Goal: Information Seeking & Learning: Check status

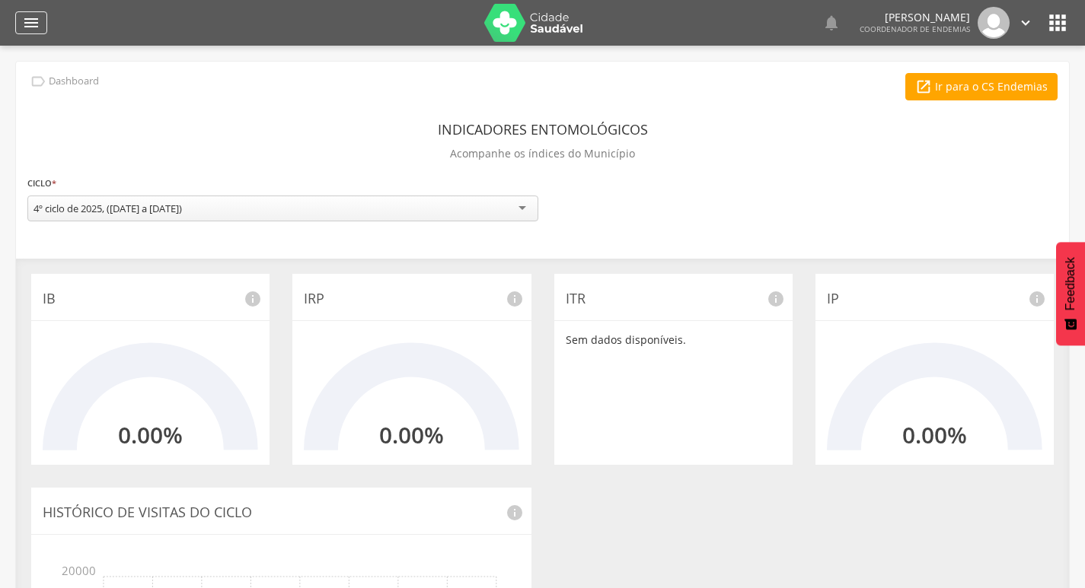
click at [37, 19] on icon "" at bounding box center [31, 23] width 18 height 18
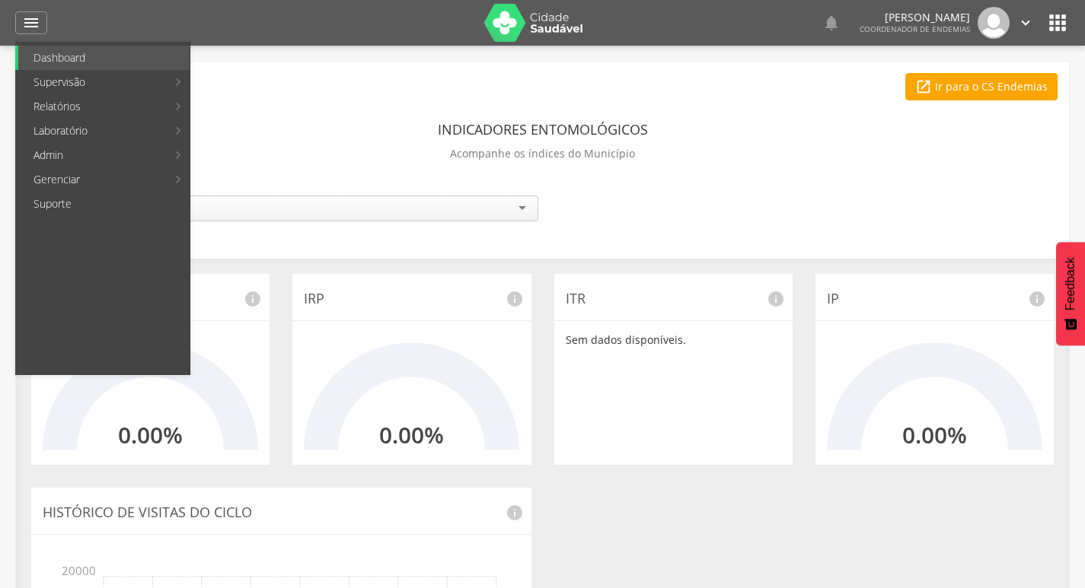
click at [291, 150] on link "Acompanhamento PNCD" at bounding box center [278, 155] width 171 height 24
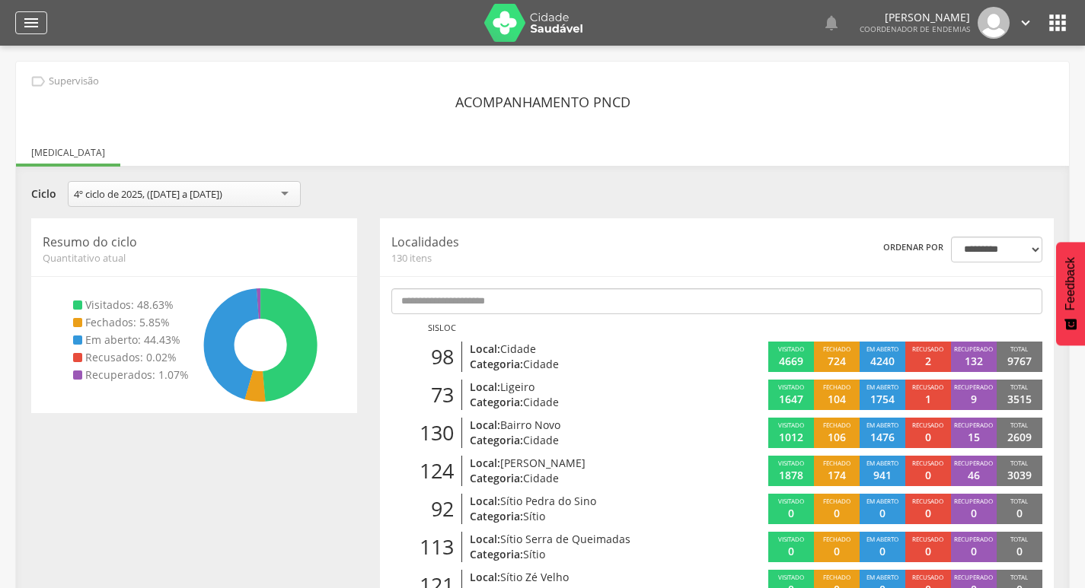
click at [31, 22] on icon "" at bounding box center [31, 23] width 18 height 18
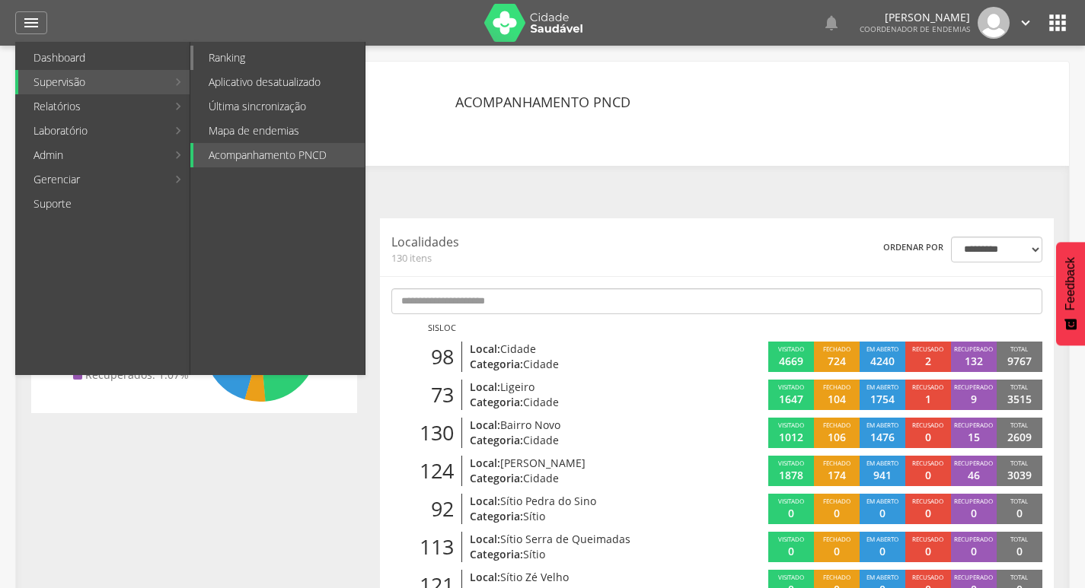
click at [258, 55] on link "Ranking" at bounding box center [278, 58] width 171 height 24
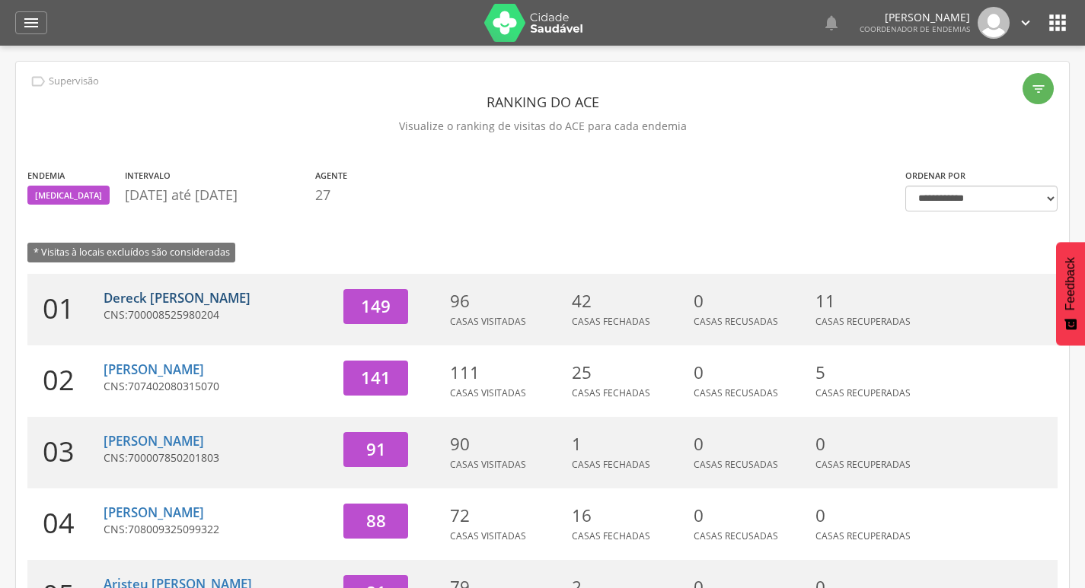
click at [199, 301] on link "Dereck [PERSON_NAME]" at bounding box center [177, 298] width 147 height 18
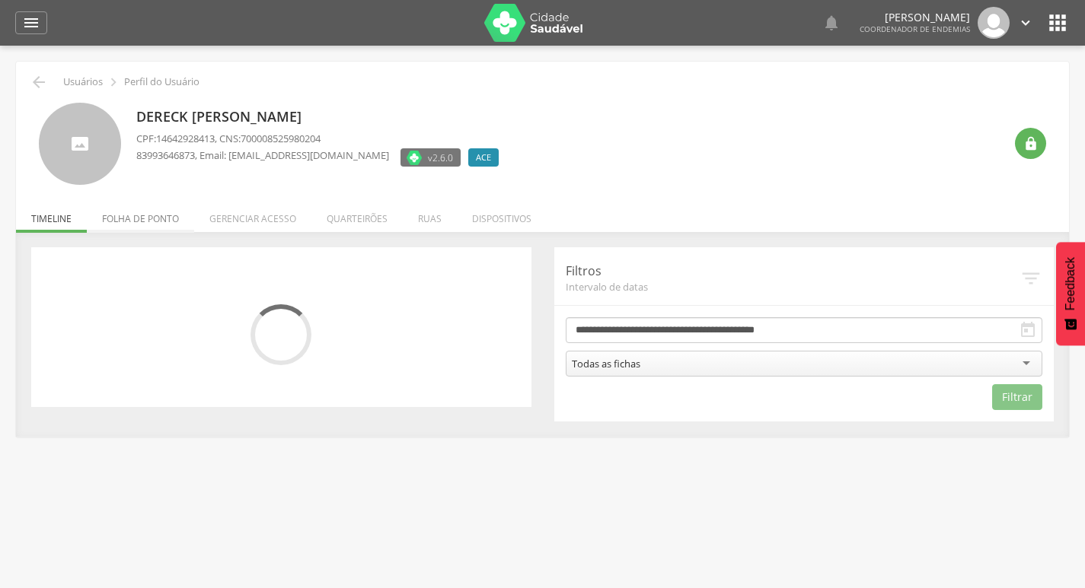
click at [151, 209] on li "Folha de ponto" at bounding box center [140, 215] width 107 height 36
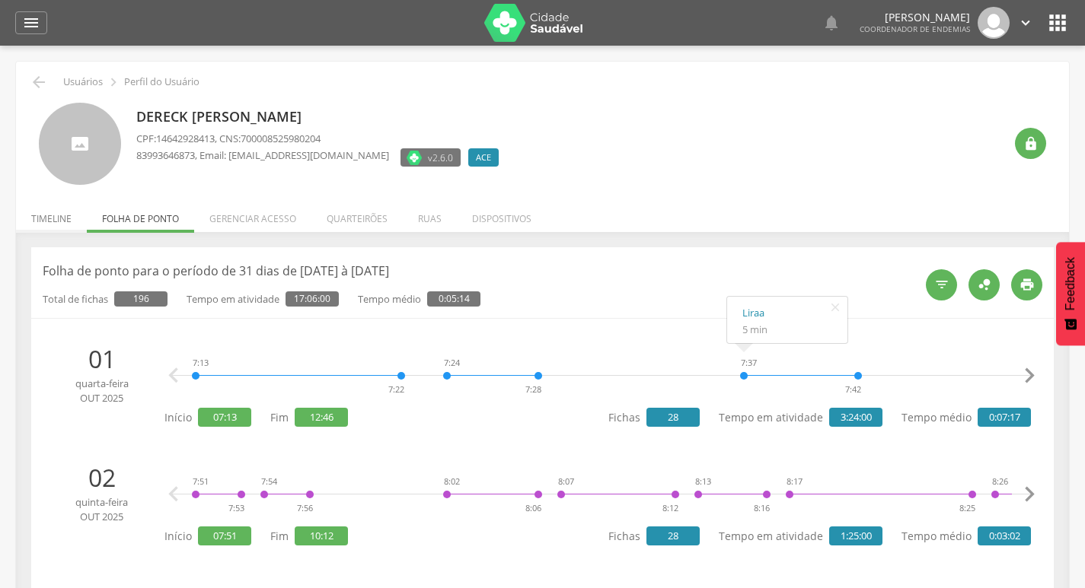
click at [42, 219] on li "Timeline" at bounding box center [51, 215] width 71 height 36
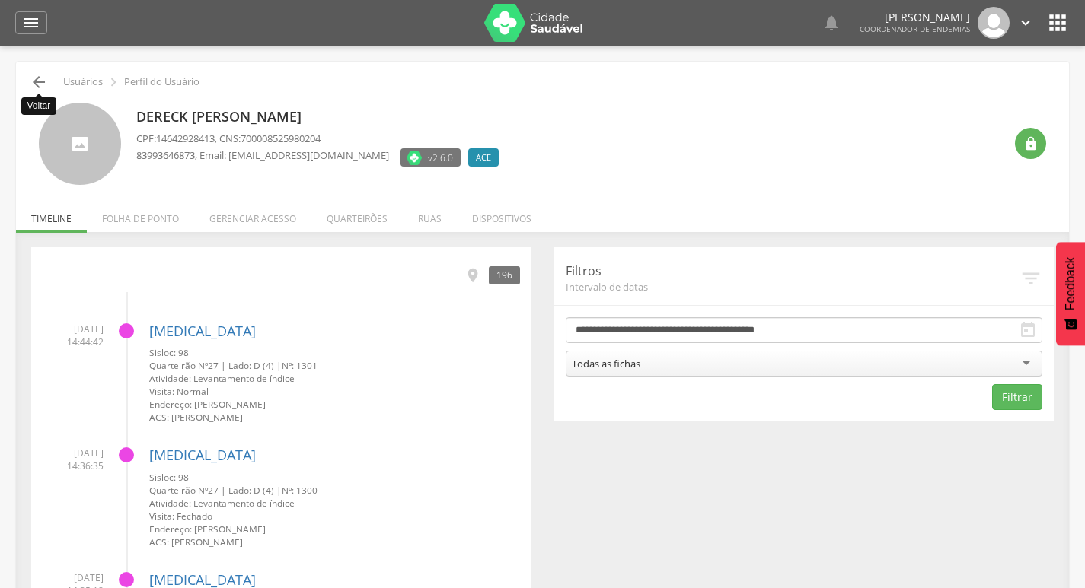
click at [33, 80] on icon "" at bounding box center [39, 82] width 18 height 18
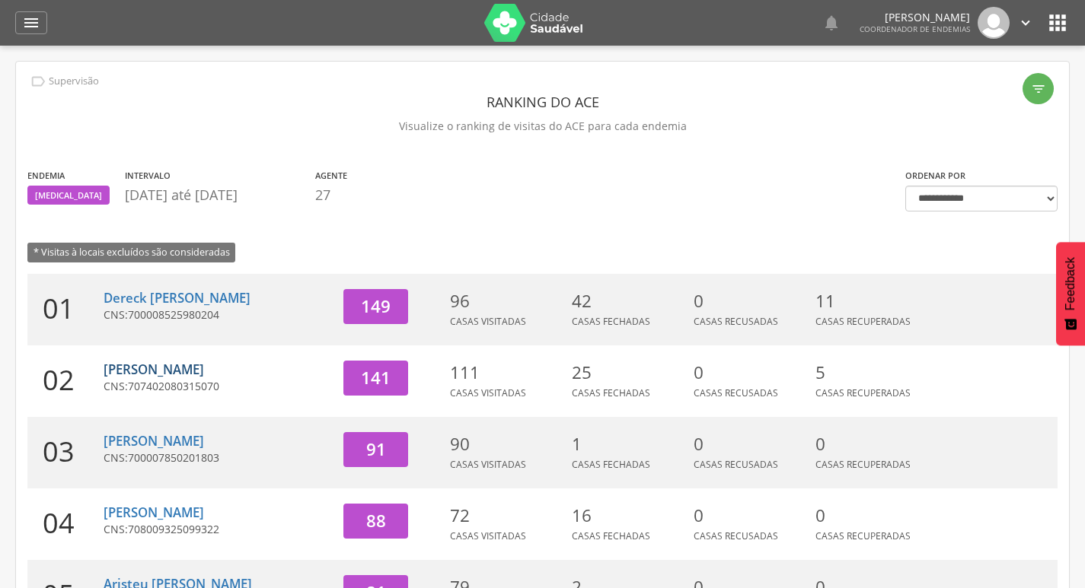
click at [174, 373] on link "[PERSON_NAME]" at bounding box center [154, 370] width 100 height 18
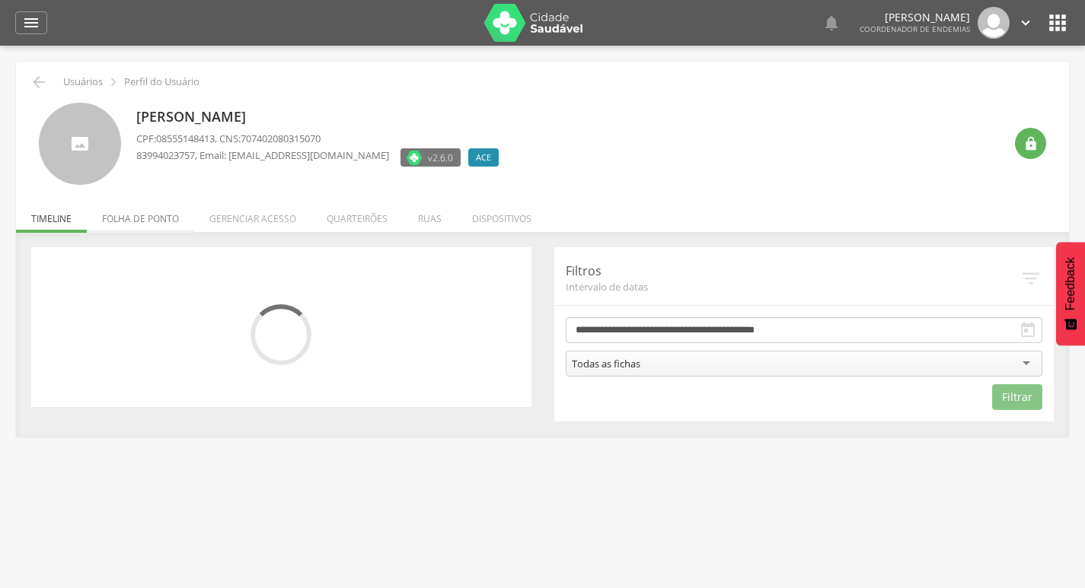
click at [169, 226] on li "Folha de ponto" at bounding box center [140, 215] width 107 height 36
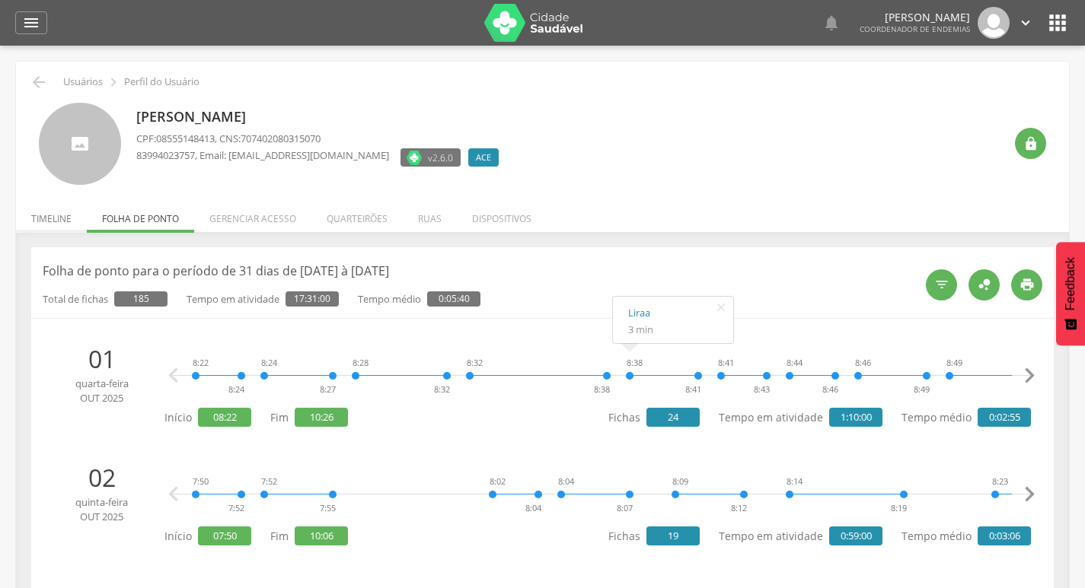
click at [32, 216] on li "Timeline" at bounding box center [51, 215] width 71 height 36
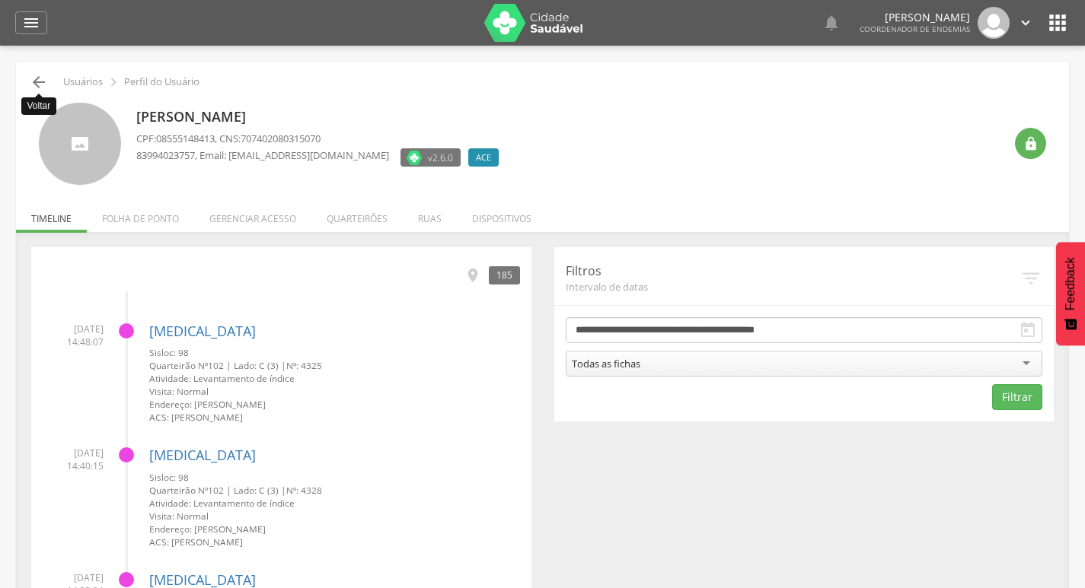
click at [43, 87] on icon "" at bounding box center [39, 82] width 18 height 18
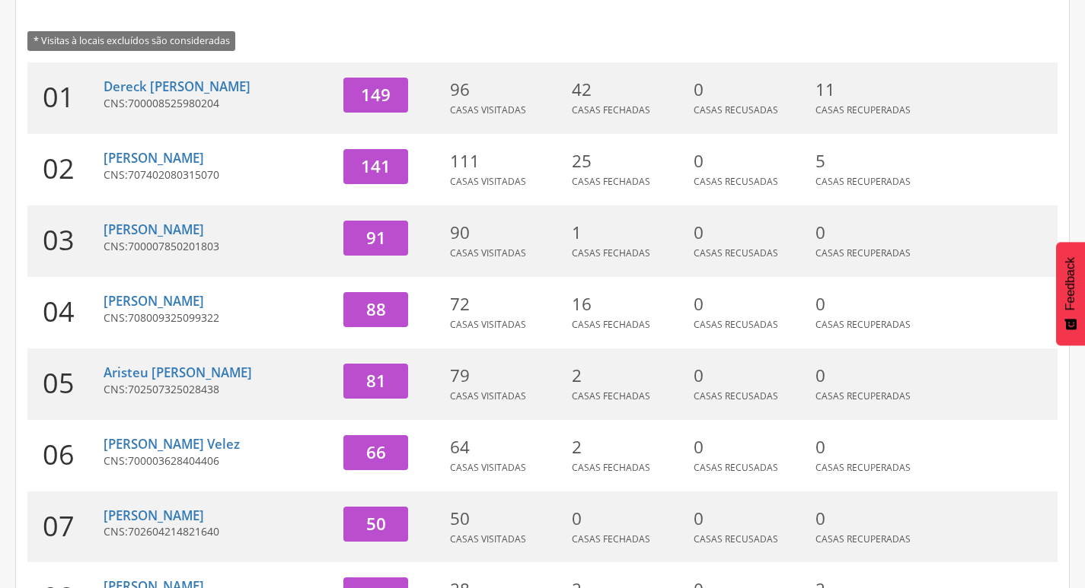
scroll to position [228, 0]
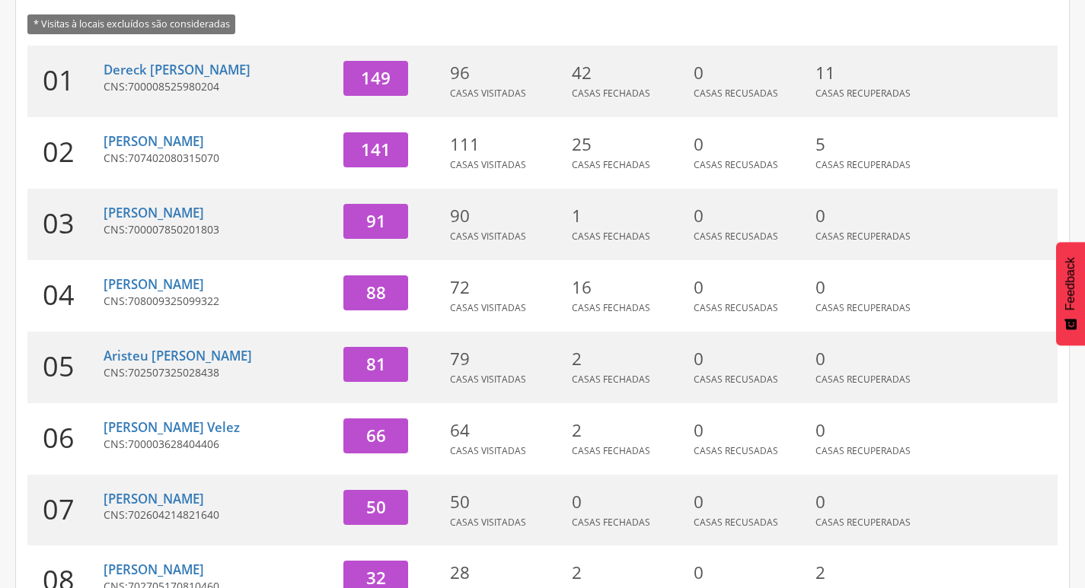
click at [154, 222] on span "700007850201803" at bounding box center [173, 229] width 91 height 14
click at [154, 219] on link "[PERSON_NAME]" at bounding box center [154, 213] width 100 height 18
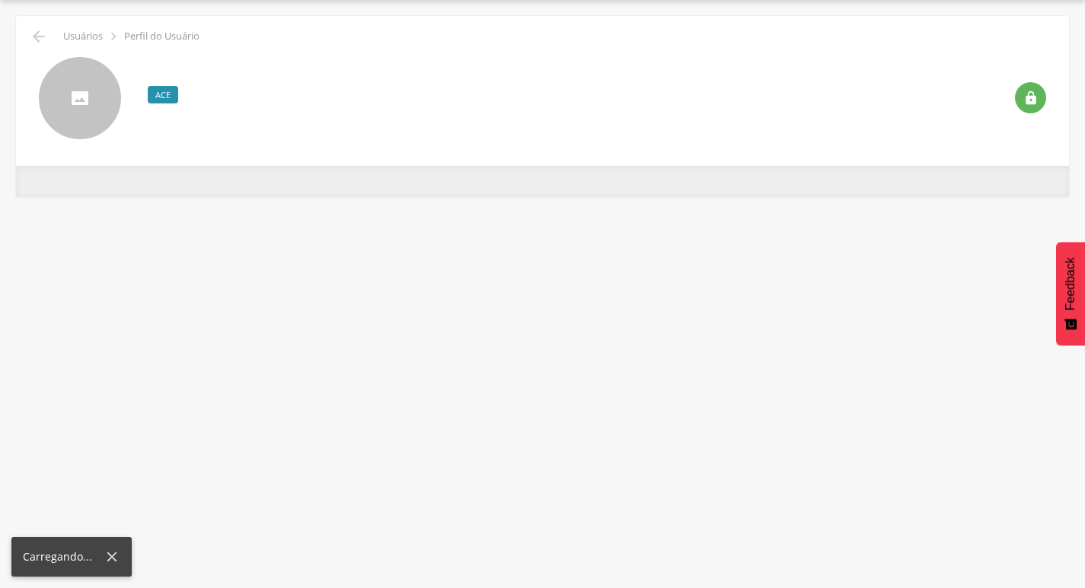
scroll to position [46, 0]
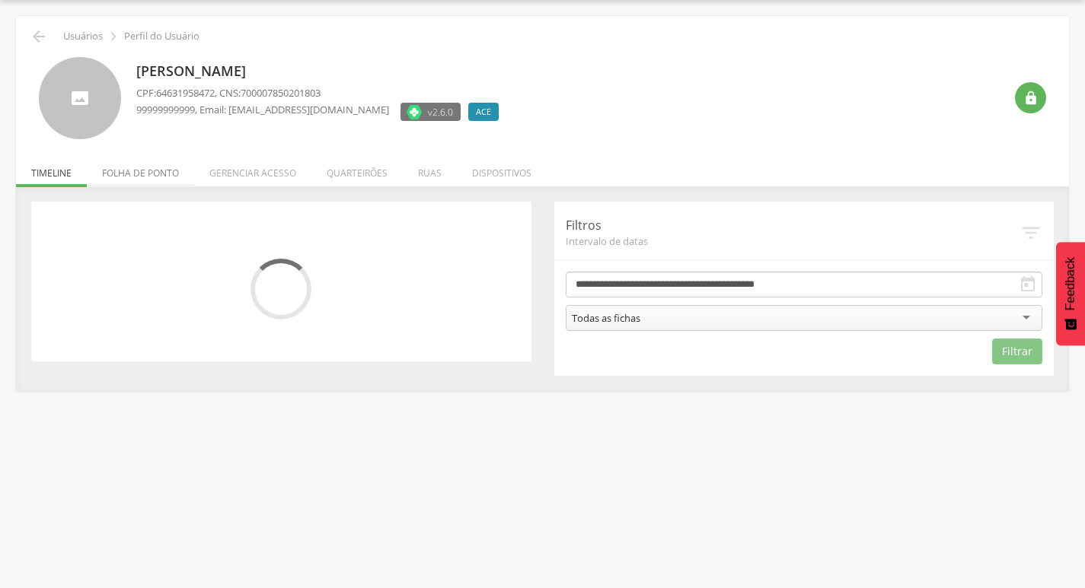
click at [161, 180] on li "Folha de ponto" at bounding box center [140, 169] width 107 height 36
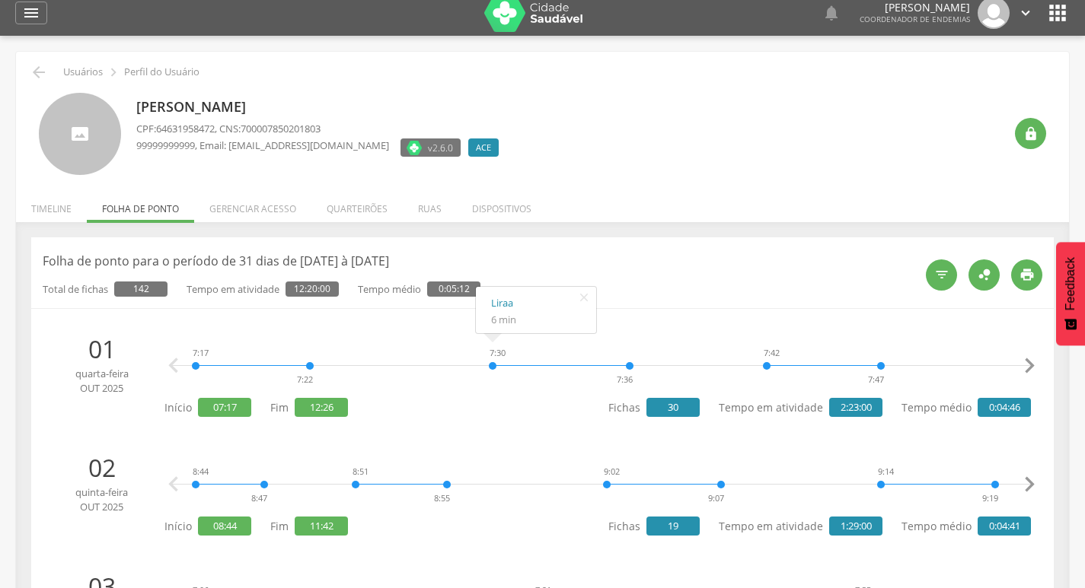
scroll to position [0, 0]
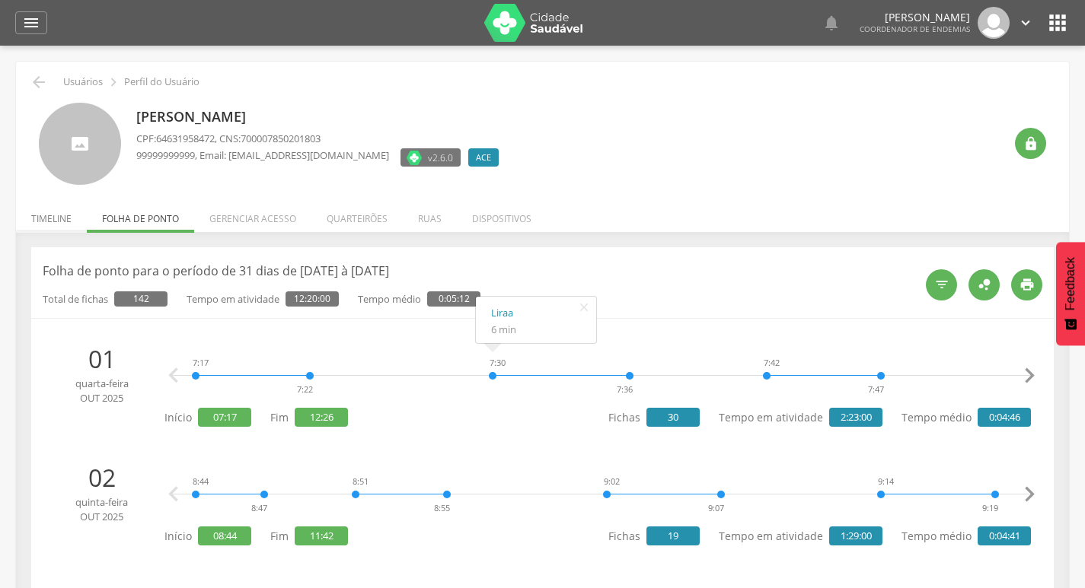
click at [50, 219] on li "Timeline" at bounding box center [51, 215] width 71 height 36
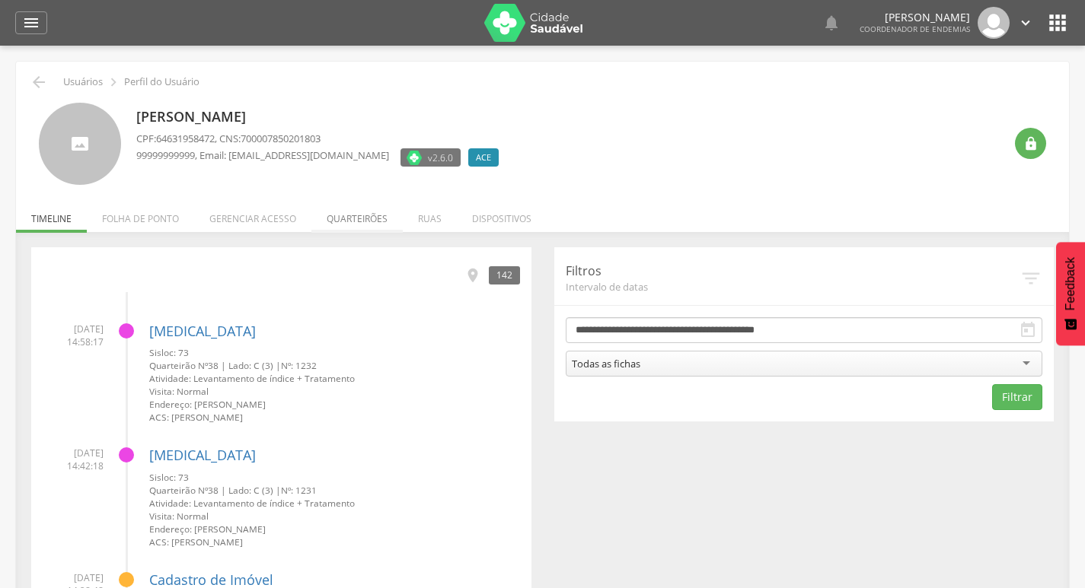
click at [368, 225] on li "Quarteirões" at bounding box center [356, 215] width 91 height 36
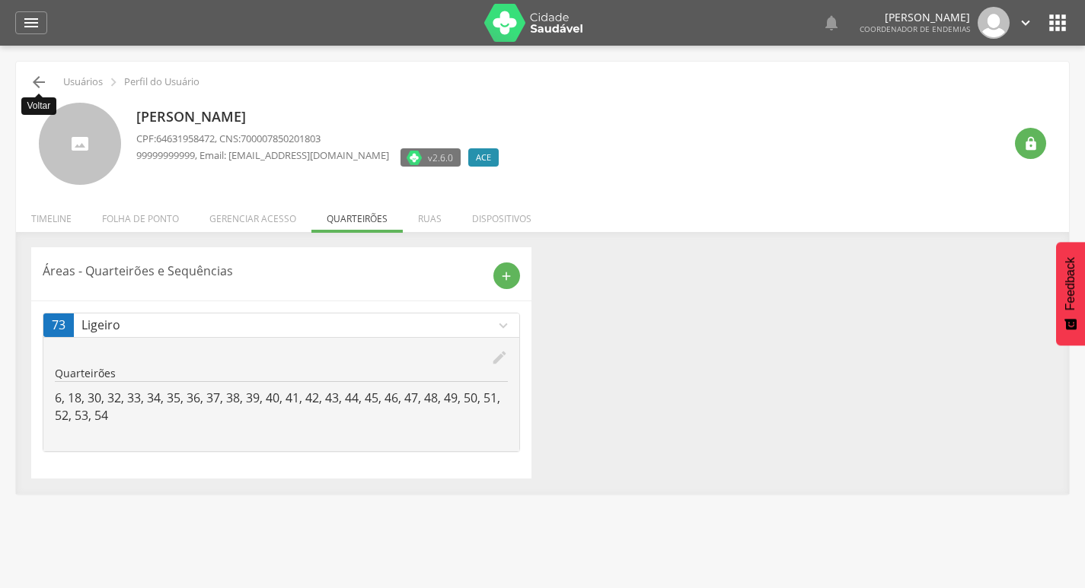
click at [37, 81] on icon "" at bounding box center [39, 82] width 18 height 18
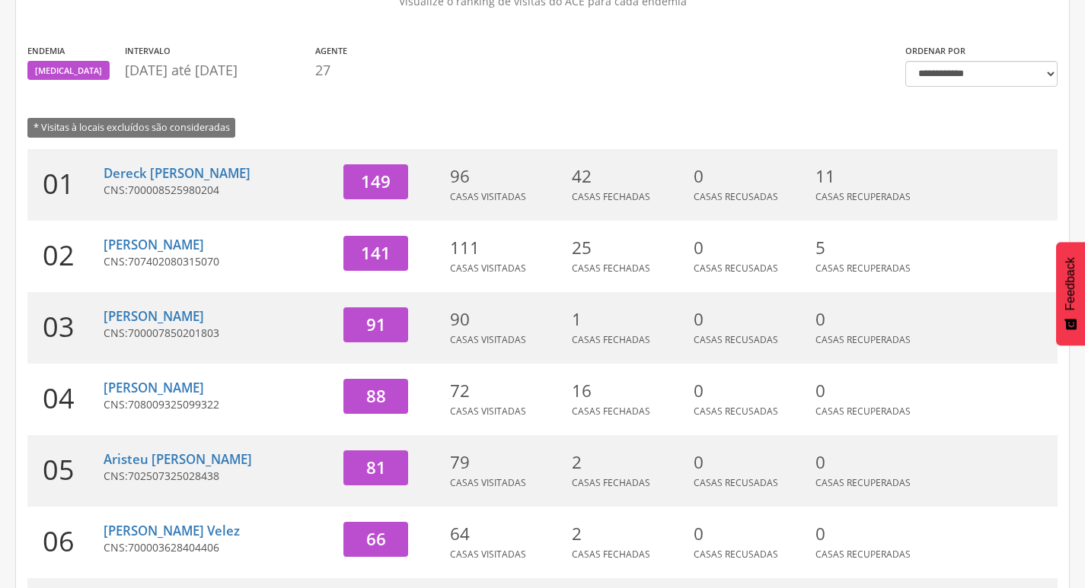
scroll to position [198, 0]
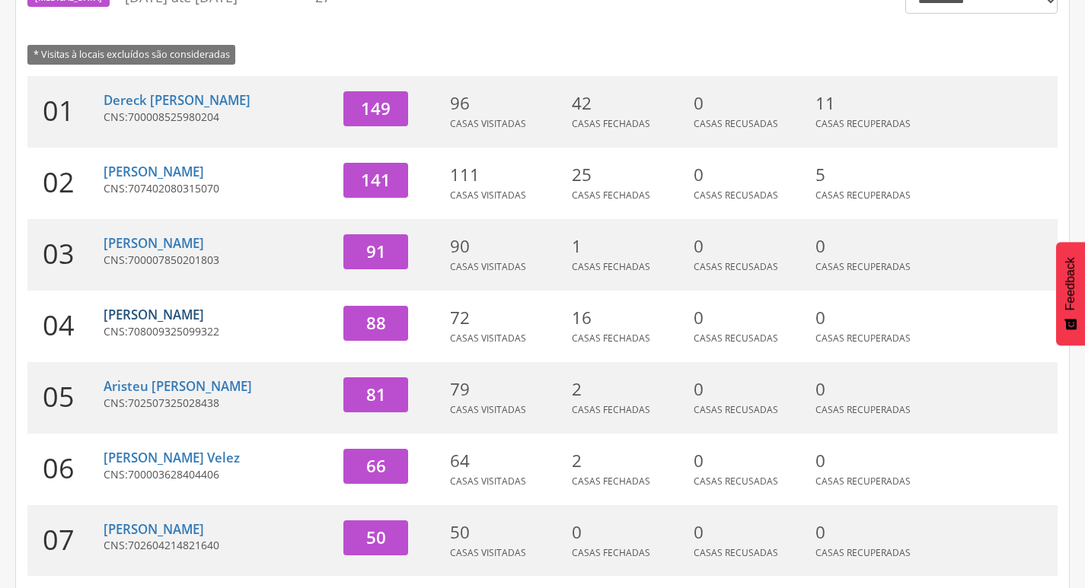
click at [124, 315] on link "[PERSON_NAME]" at bounding box center [154, 315] width 100 height 18
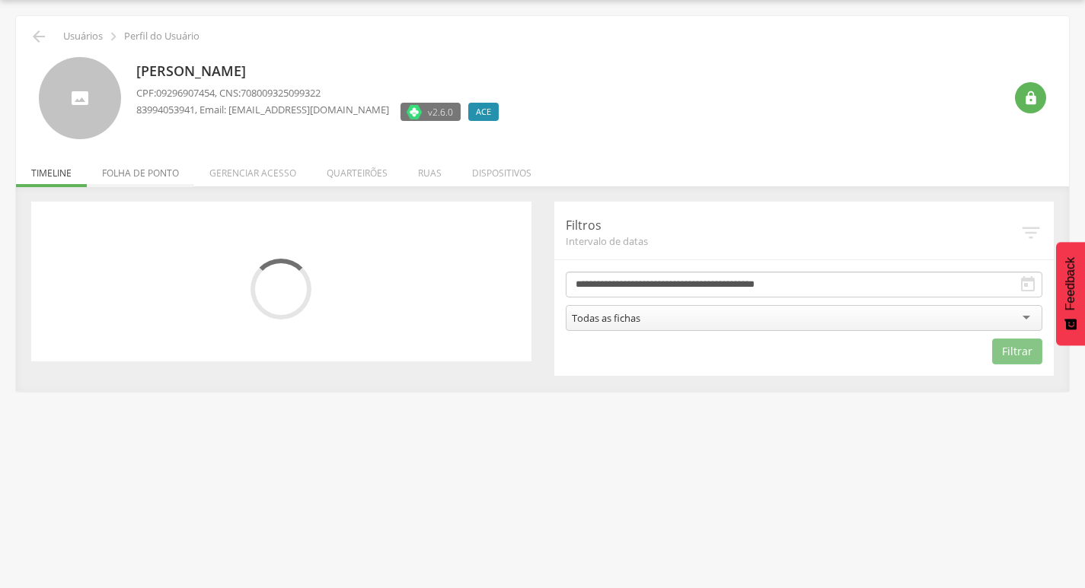
click at [150, 179] on li "Folha de ponto" at bounding box center [140, 169] width 107 height 36
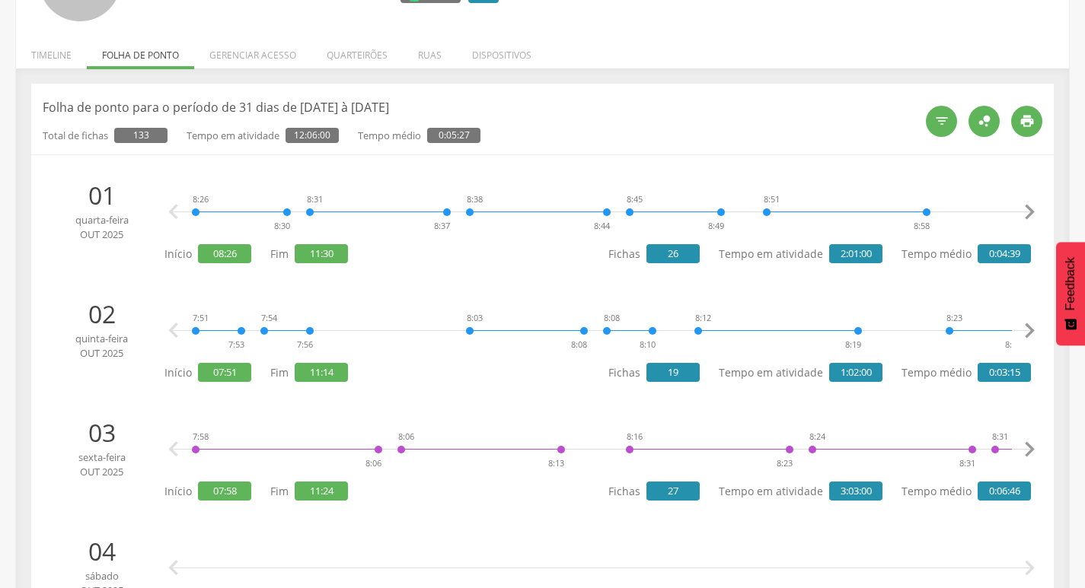
scroll to position [0, 0]
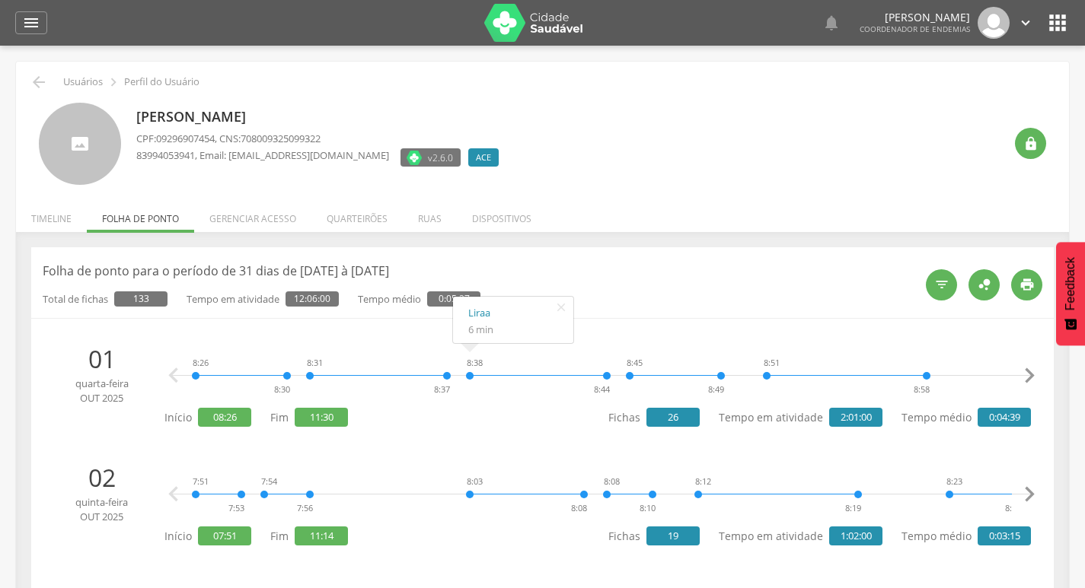
click at [13, 221] on div " Usuários  Perfil do Usuário Jurandir da Silva CPF: 09296907454 , CNS: 708009…" at bounding box center [542, 340] width 1085 height 588
click at [35, 216] on li "Timeline" at bounding box center [51, 215] width 71 height 36
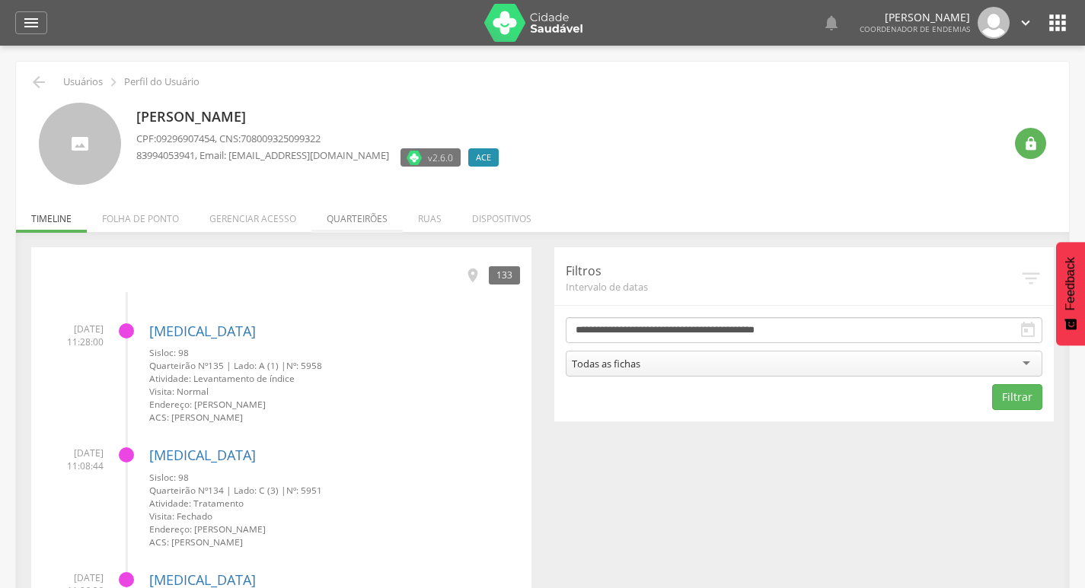
click at [352, 218] on li "Quarteirões" at bounding box center [356, 215] width 91 height 36
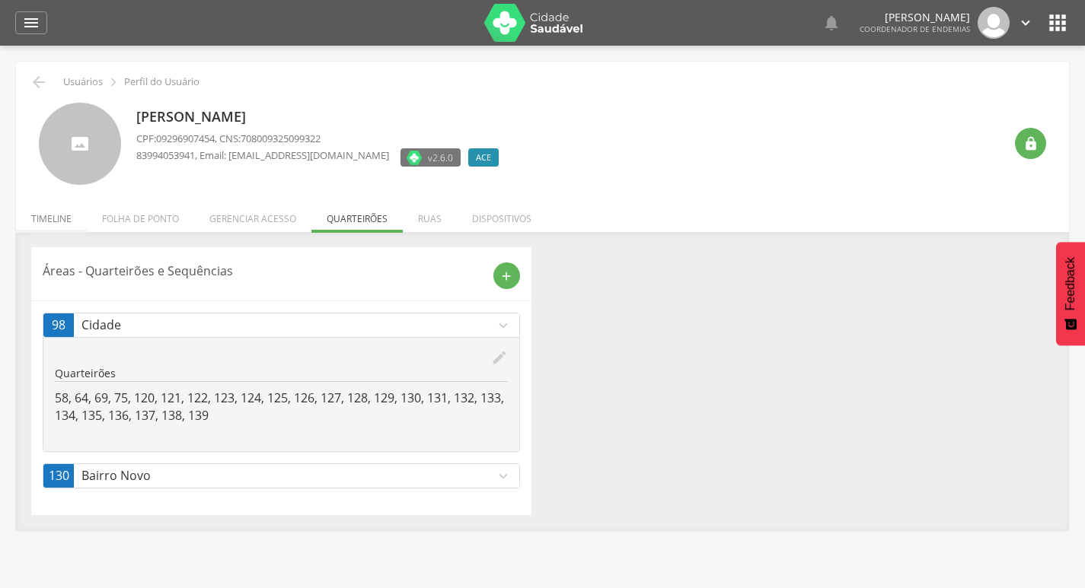
click at [39, 220] on li "Timeline" at bounding box center [51, 215] width 71 height 36
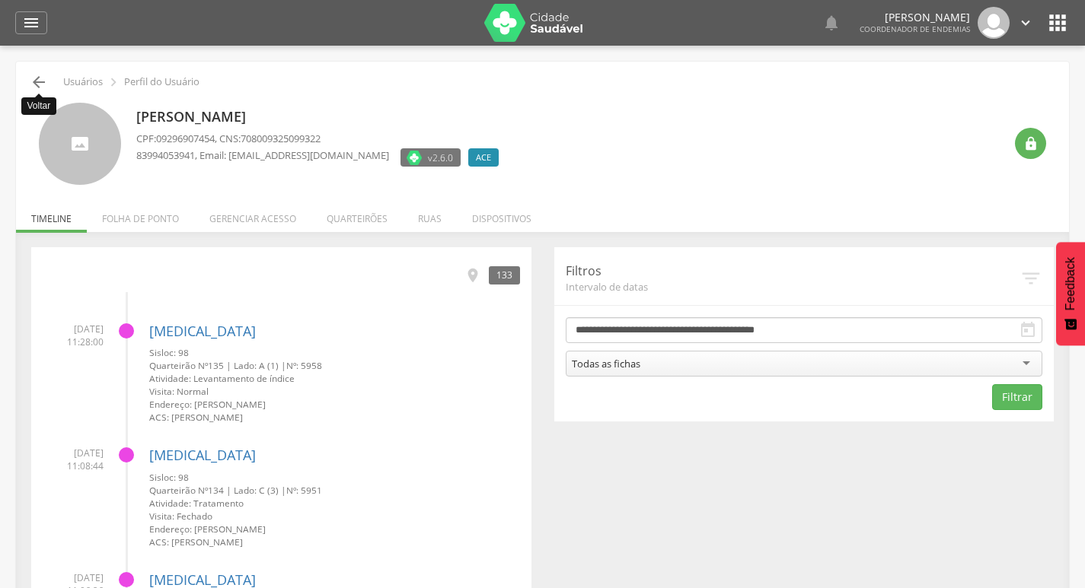
click at [46, 86] on icon "" at bounding box center [39, 82] width 18 height 18
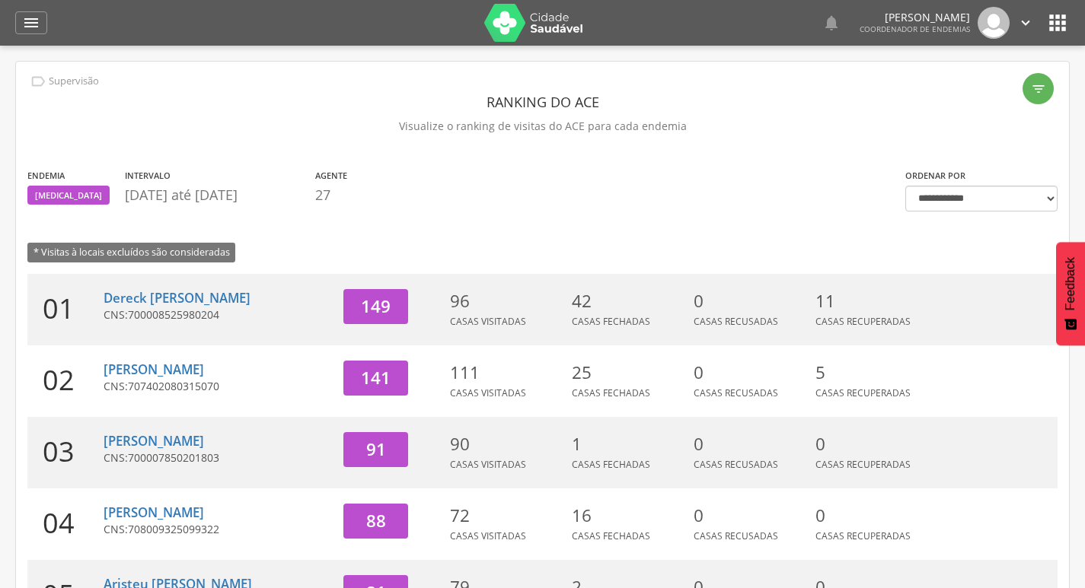
click at [1023, 18] on icon "" at bounding box center [1025, 22] width 17 height 17
click at [994, 87] on link "Sair" at bounding box center [973, 87] width 120 height 19
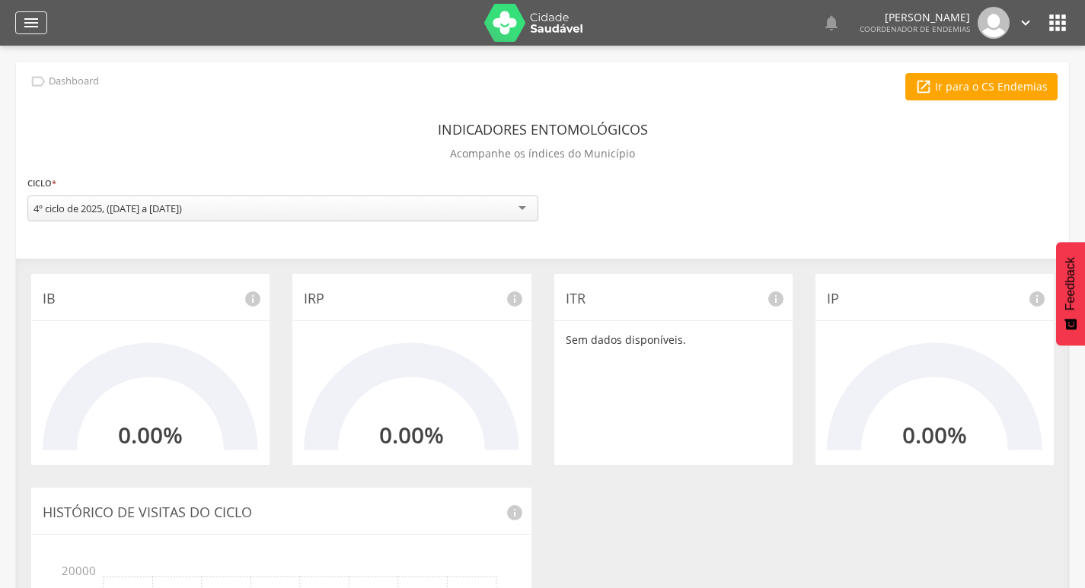
click at [40, 24] on icon "" at bounding box center [31, 23] width 18 height 18
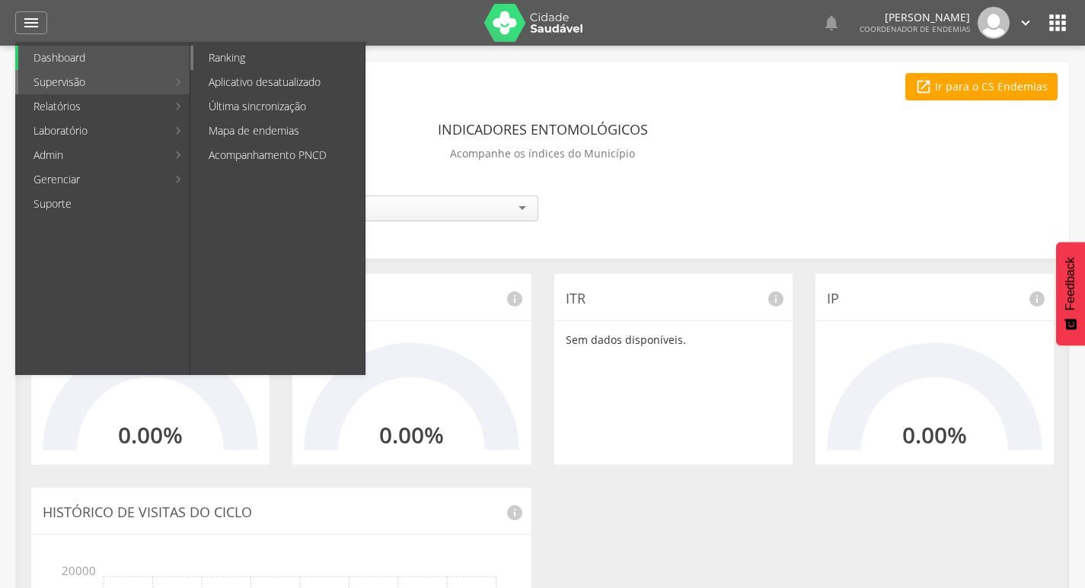
click at [231, 63] on link "Ranking" at bounding box center [278, 58] width 171 height 24
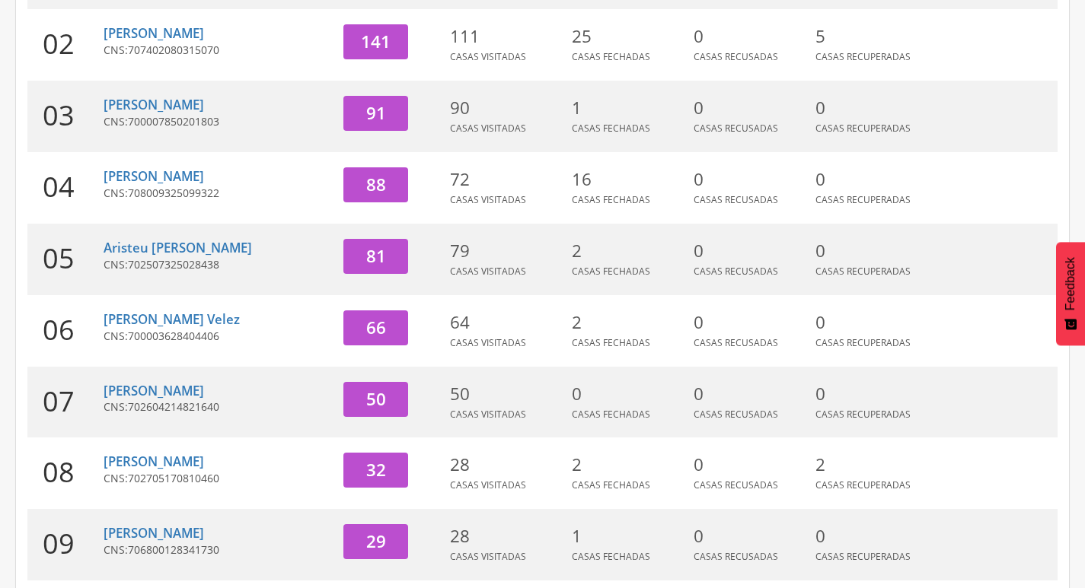
scroll to position [381, 0]
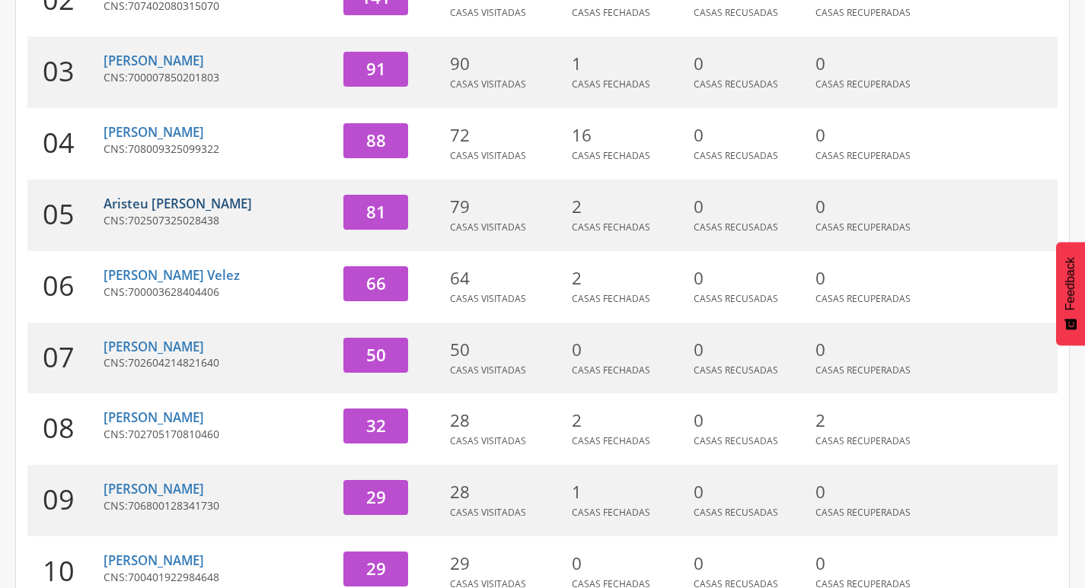
click at [139, 199] on link "Aristeu [PERSON_NAME]" at bounding box center [178, 204] width 148 height 18
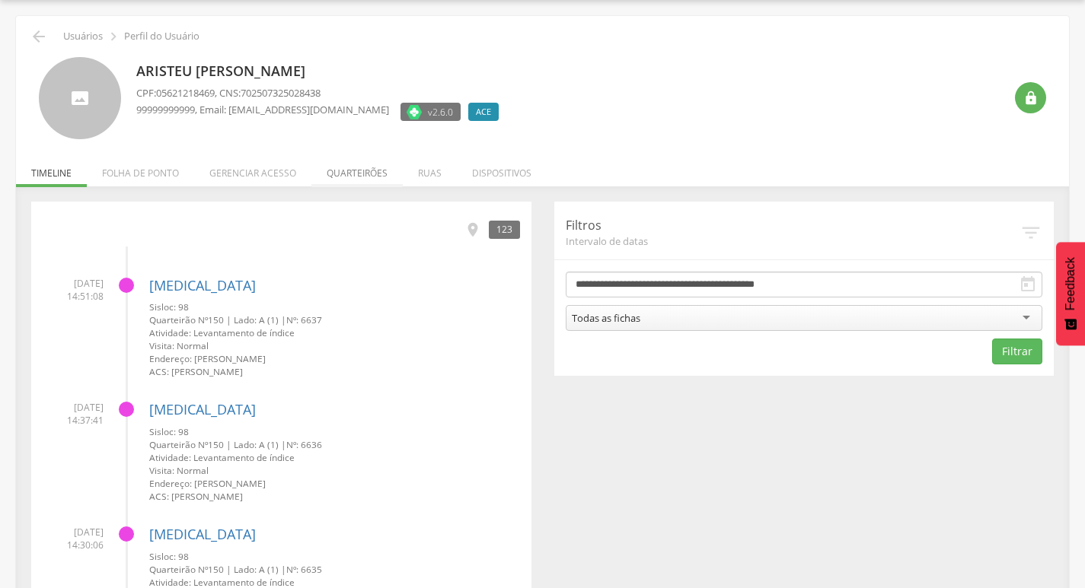
click at [361, 180] on li "Quarteirões" at bounding box center [356, 169] width 91 height 36
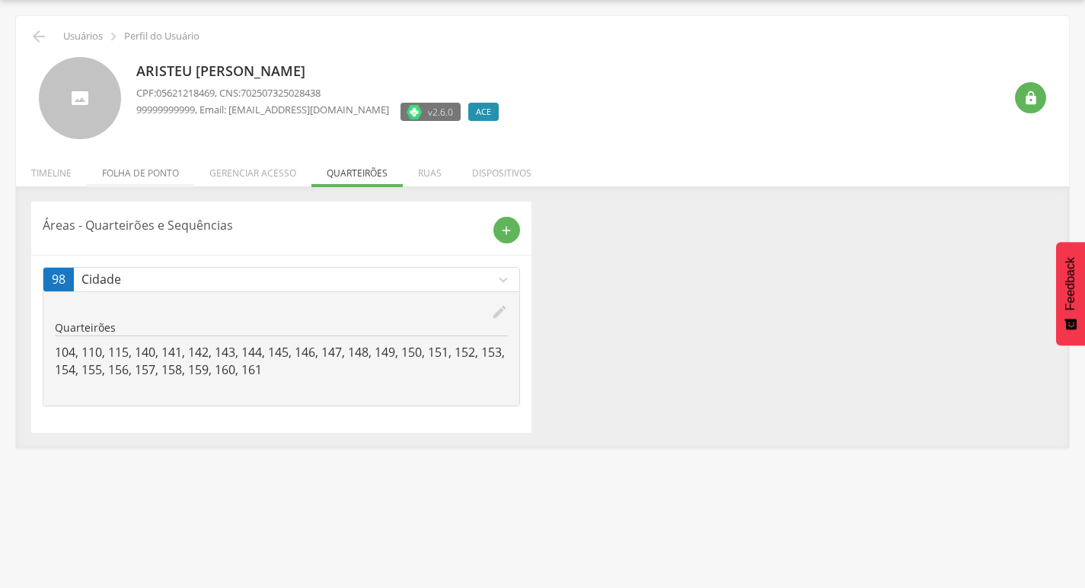
click at [116, 172] on li "Folha de ponto" at bounding box center [140, 169] width 107 height 36
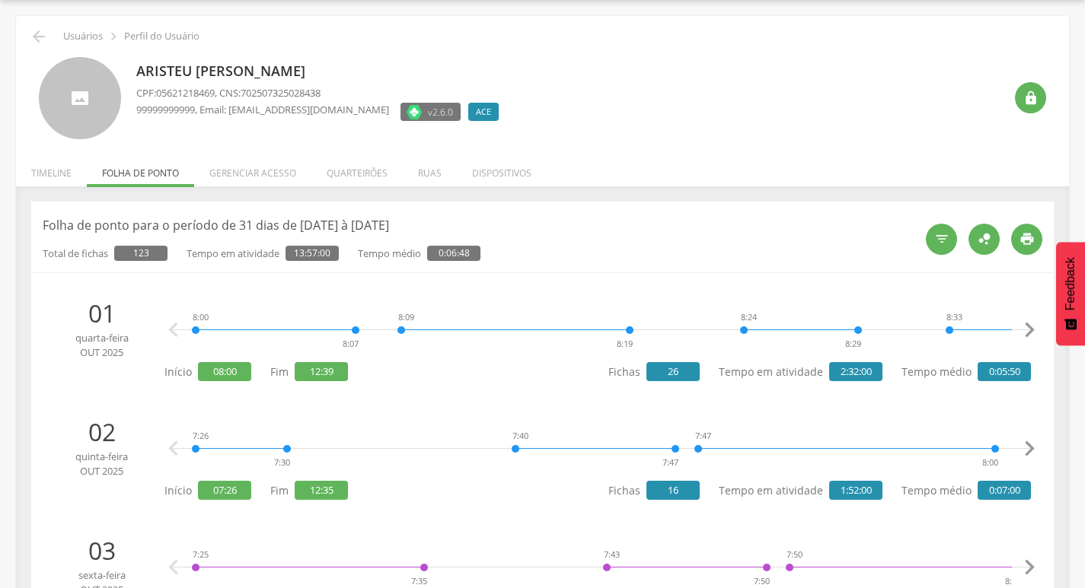
scroll to position [0, 0]
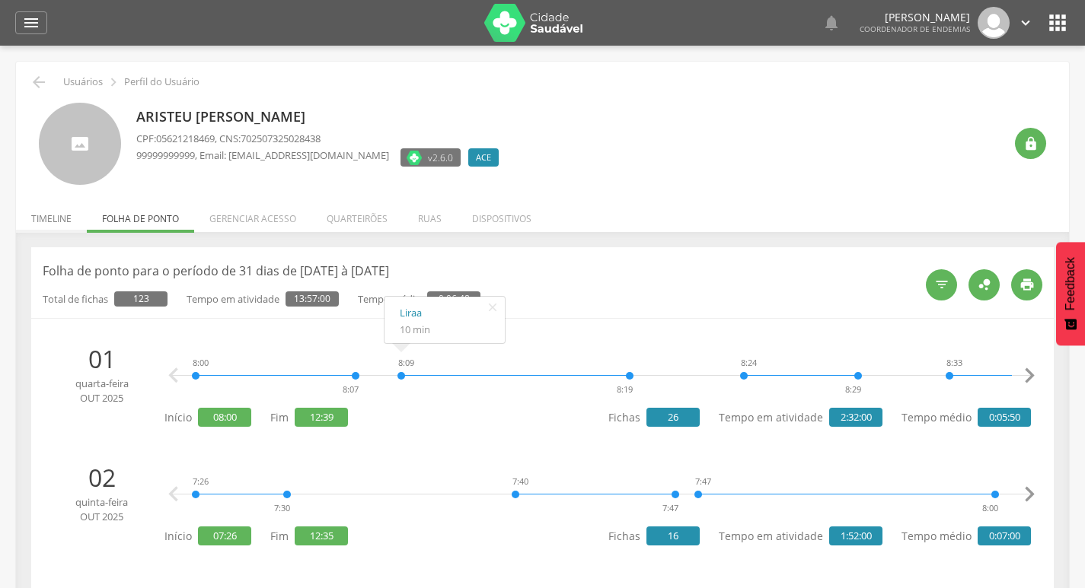
click at [26, 217] on li "Timeline" at bounding box center [51, 215] width 71 height 36
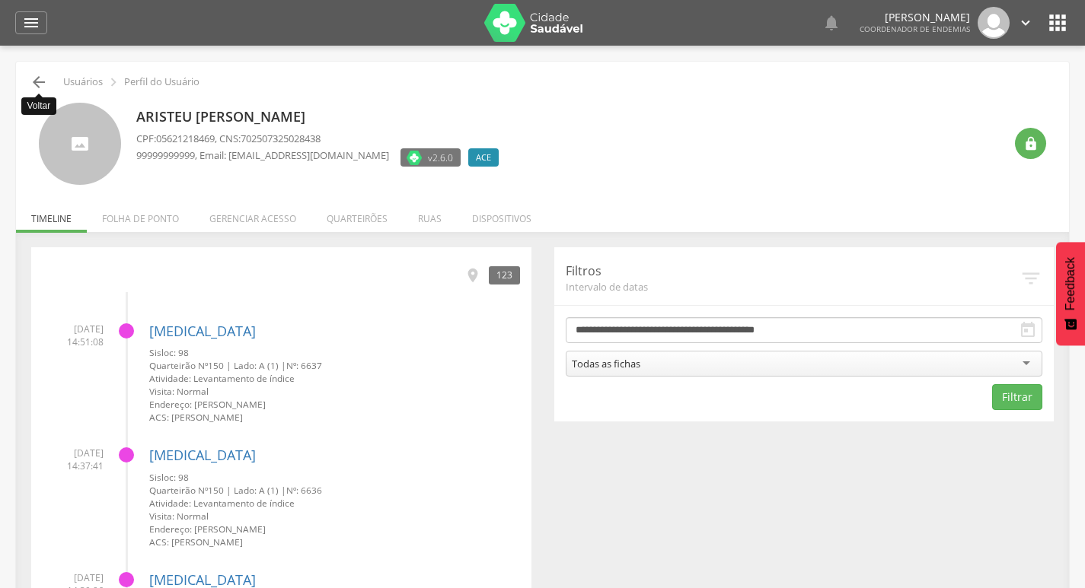
click at [31, 81] on icon "" at bounding box center [39, 82] width 18 height 18
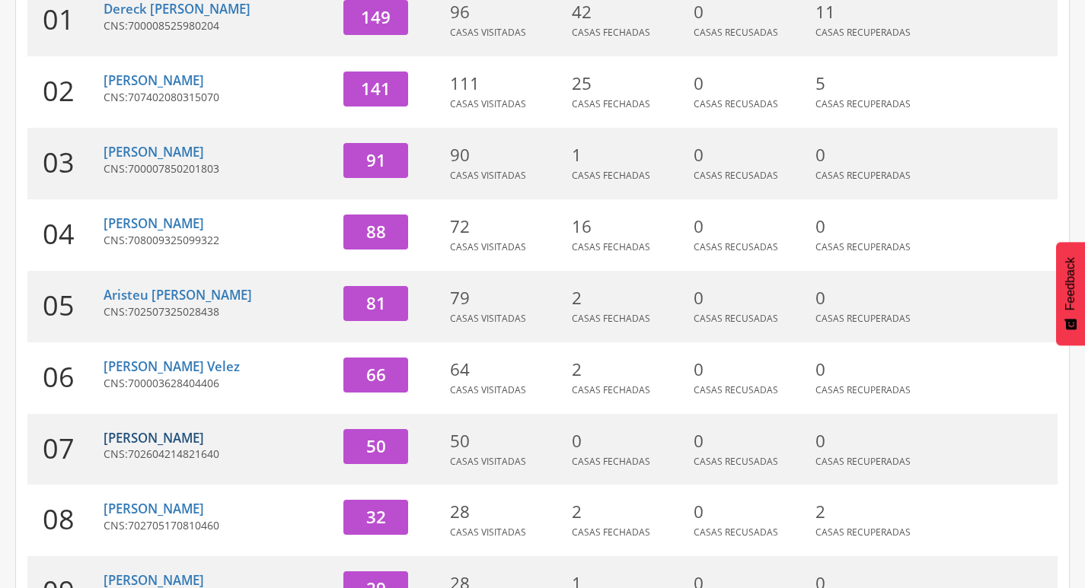
scroll to position [350, 0]
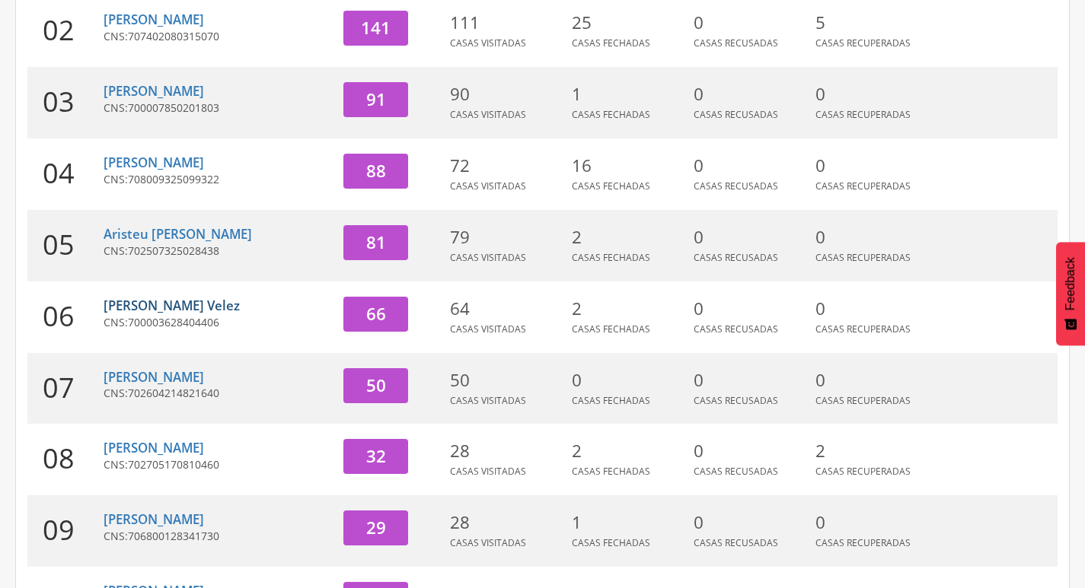
click at [202, 308] on link "[PERSON_NAME] Velez" at bounding box center [172, 306] width 136 height 18
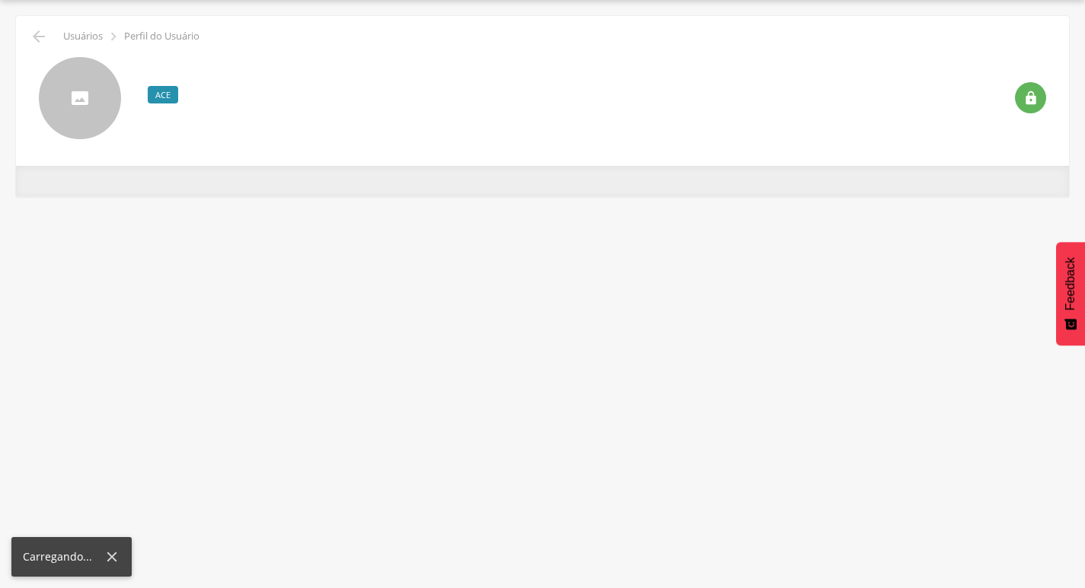
scroll to position [46, 0]
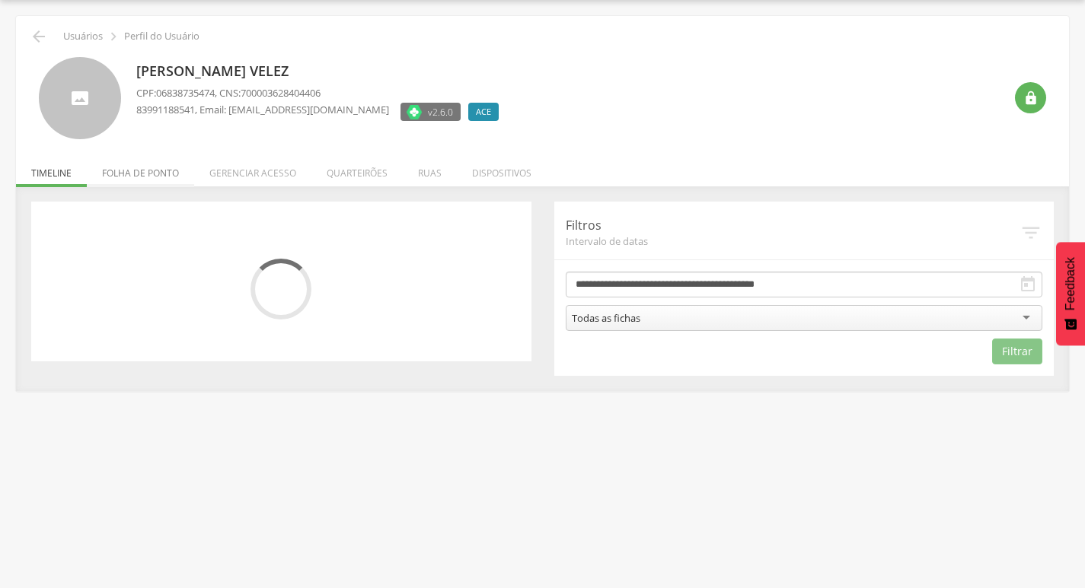
click at [162, 183] on li "Folha de ponto" at bounding box center [140, 169] width 107 height 36
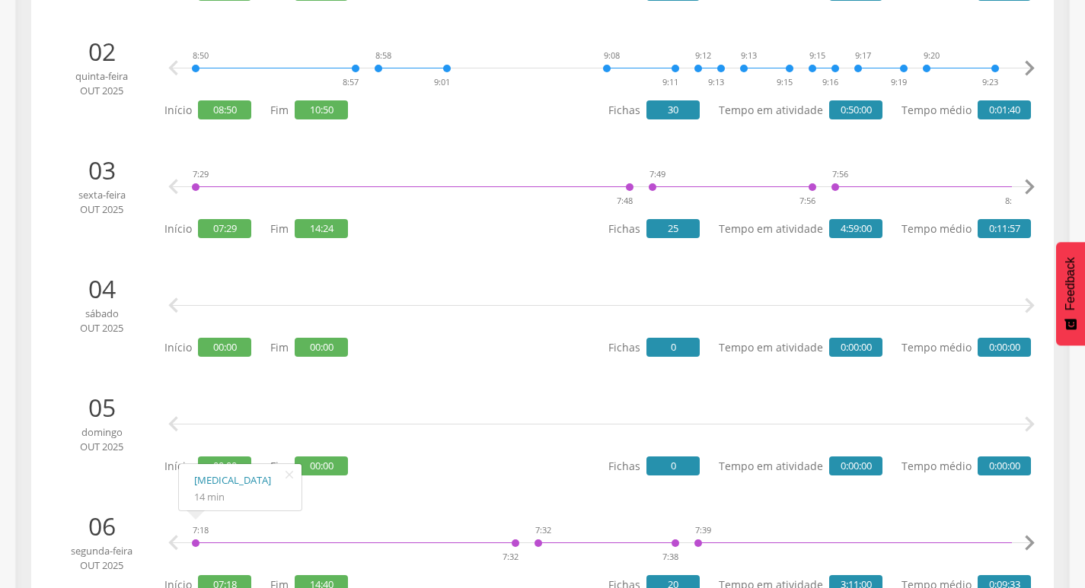
scroll to position [0, 0]
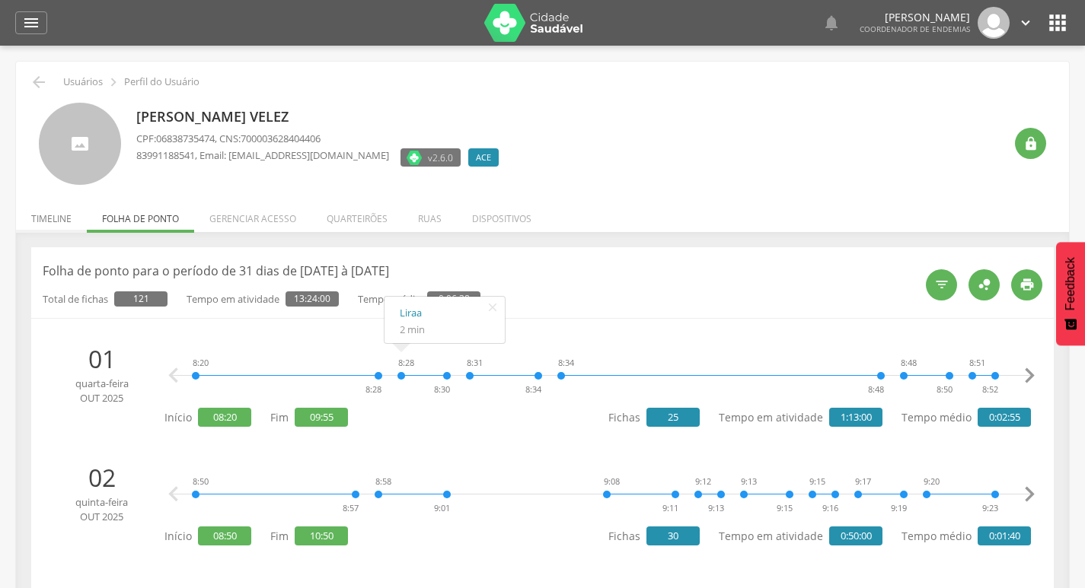
click at [69, 215] on li "Timeline" at bounding box center [51, 215] width 71 height 36
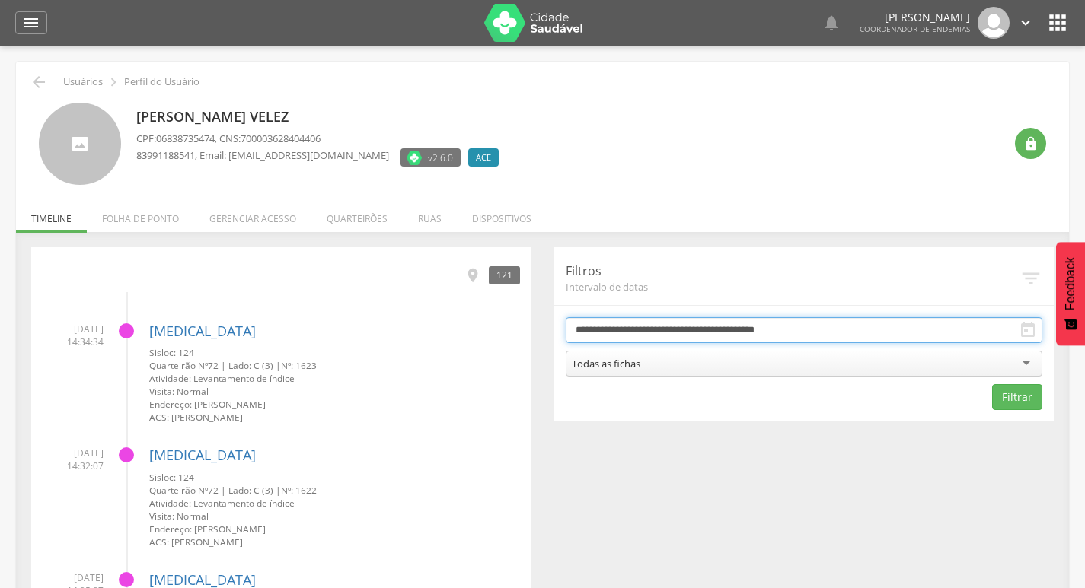
click at [768, 328] on input "**********" at bounding box center [804, 330] width 477 height 26
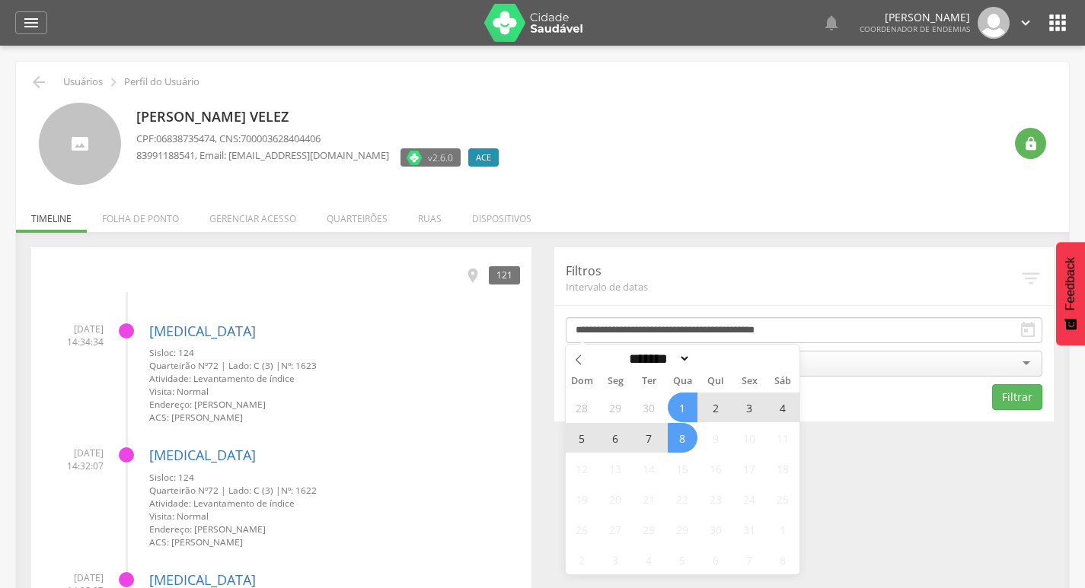
click at [650, 441] on span "7" at bounding box center [649, 438] width 30 height 30
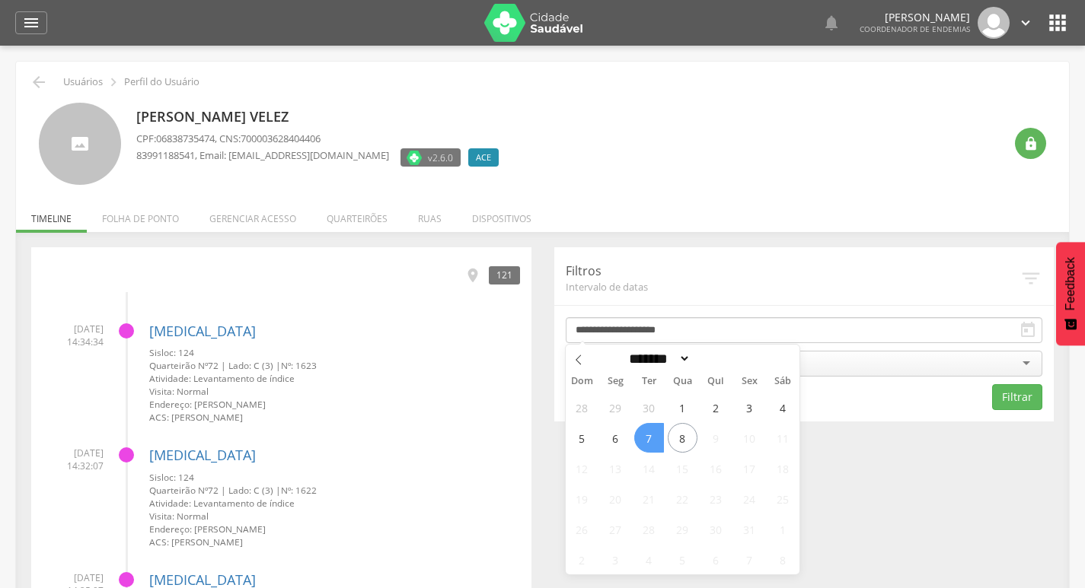
click at [649, 441] on span "7" at bounding box center [649, 438] width 30 height 30
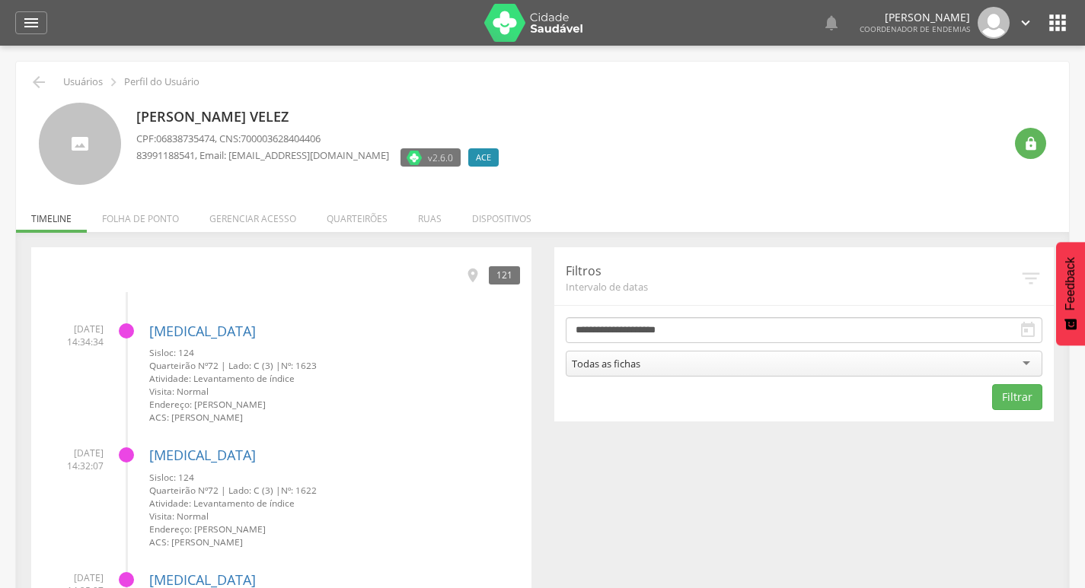
drag, startPoint x: 726, startPoint y: 363, endPoint x: 718, endPoint y: 367, distance: 9.2
click at [725, 363] on div "Todas as fichas" at bounding box center [804, 364] width 477 height 26
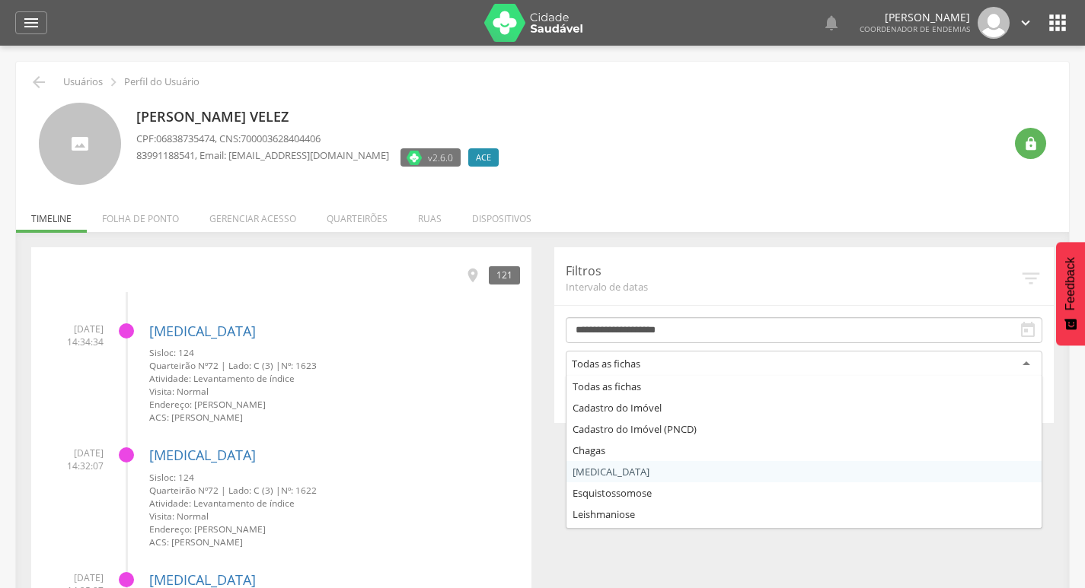
drag, startPoint x: 623, startPoint y: 470, endPoint x: 916, endPoint y: 401, distance: 301.1
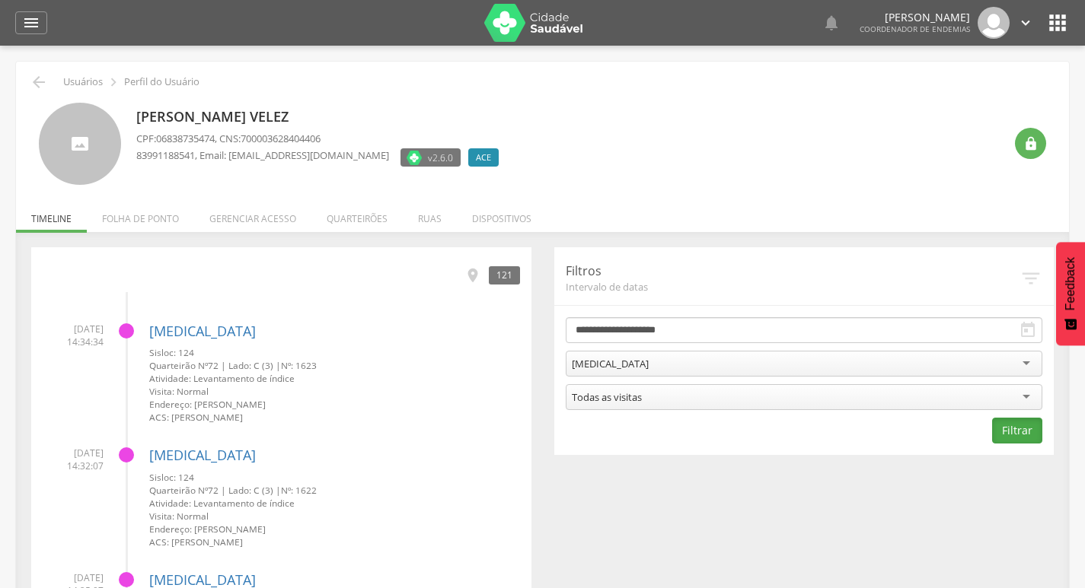
click at [1022, 441] on button "Filtrar" at bounding box center [1017, 431] width 50 height 26
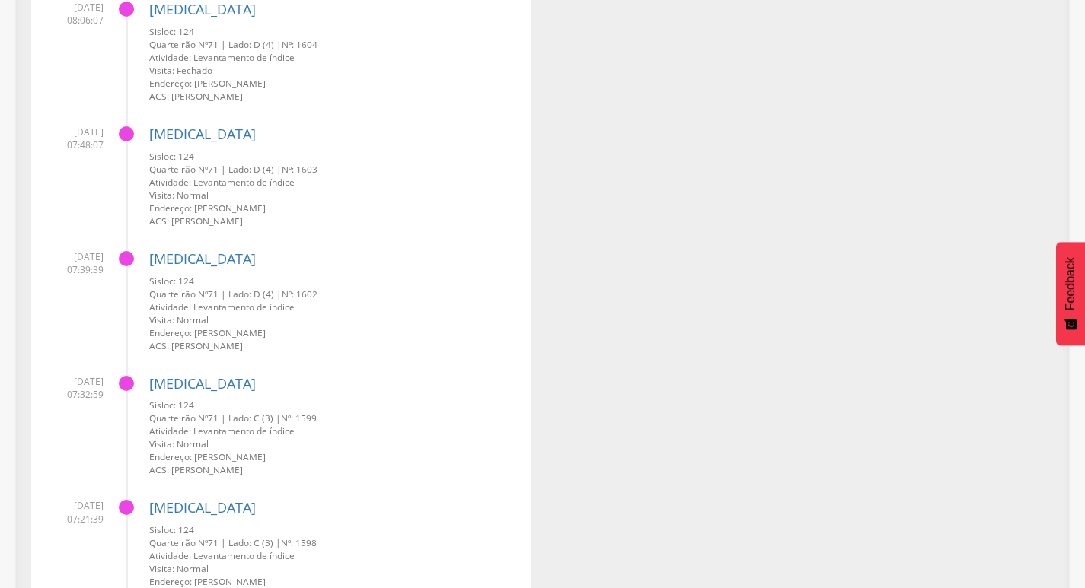
scroll to position [2391, 0]
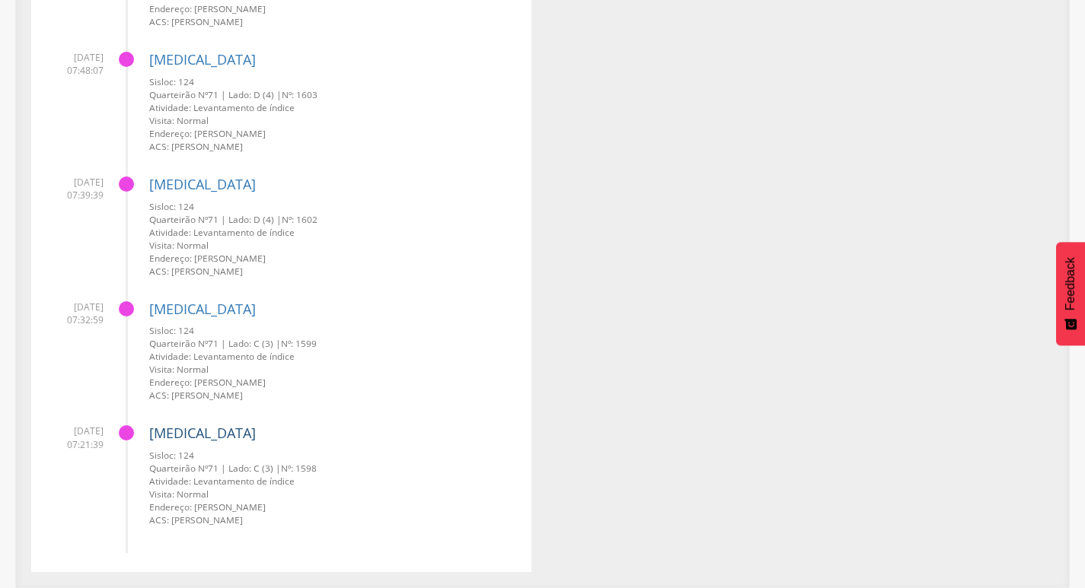
click at [163, 434] on link "[MEDICAL_DATA]" at bounding box center [202, 433] width 107 height 18
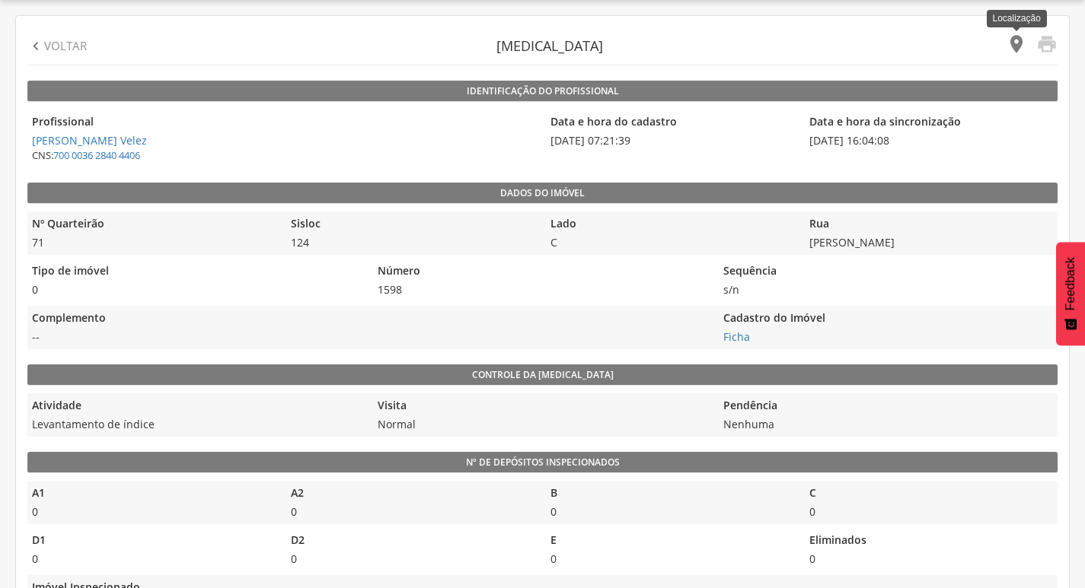
click at [1019, 43] on icon "" at bounding box center [1016, 43] width 21 height 21
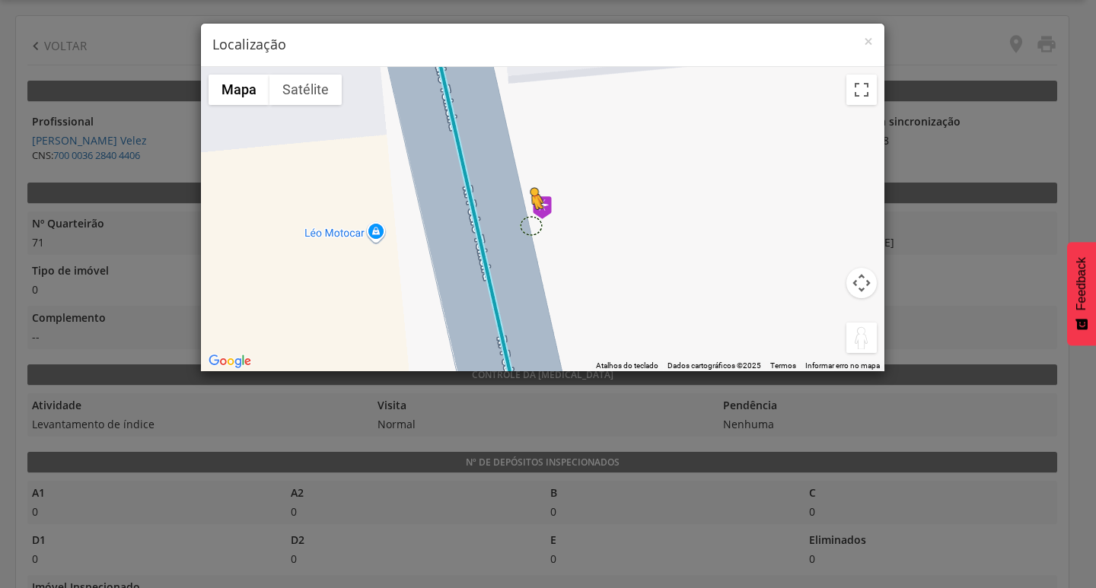
drag, startPoint x: 865, startPoint y: 336, endPoint x: 529, endPoint y: 225, distance: 354.6
click at [529, 225] on div "Pressione as teclas Alt + Enter para ativar o recurso de arrastar com o teclado…" at bounding box center [543, 219] width 684 height 304
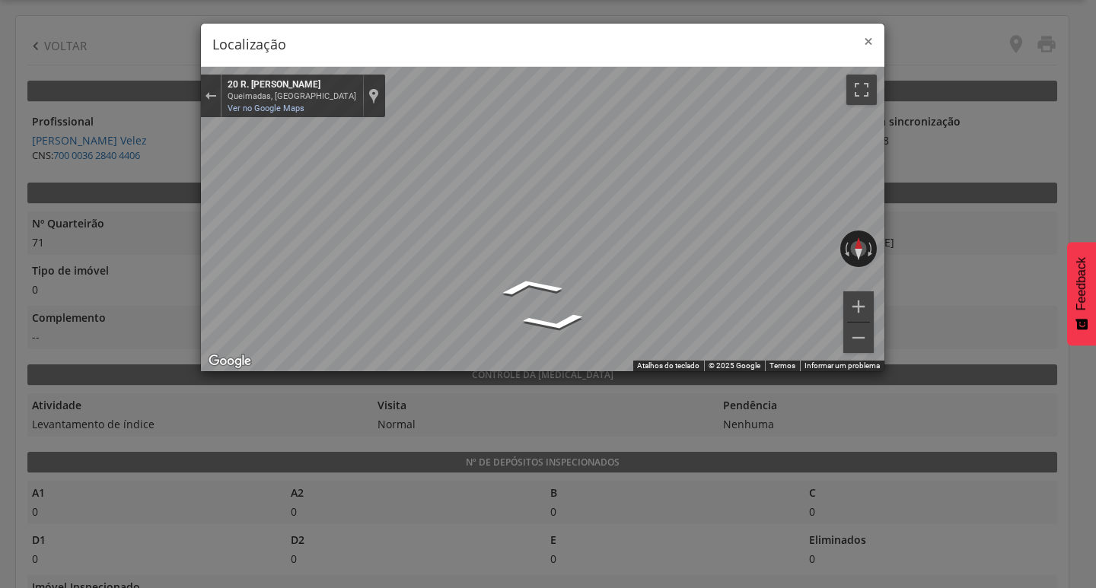
click at [870, 43] on span "×" at bounding box center [868, 40] width 9 height 21
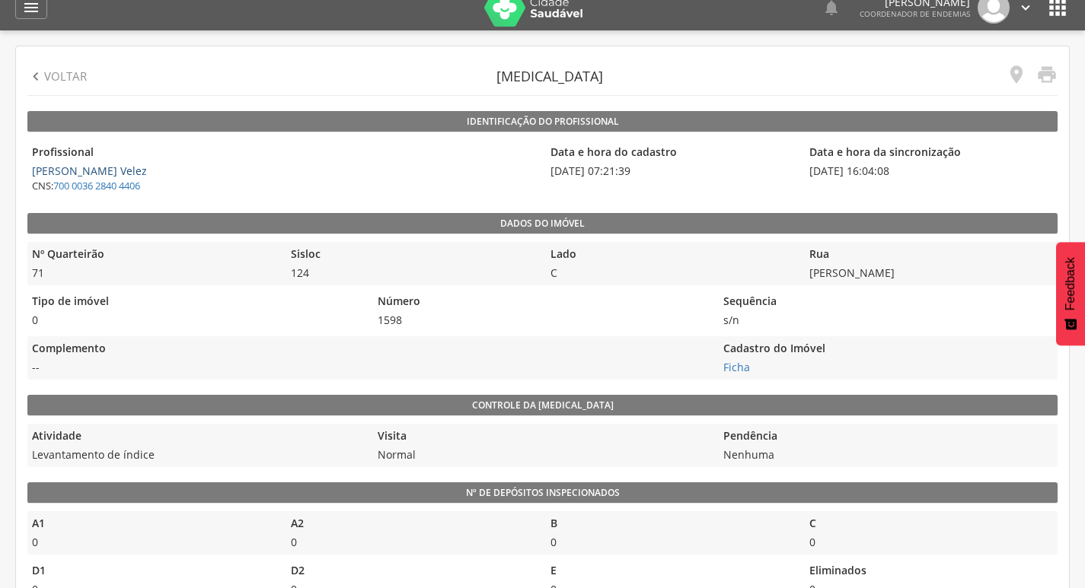
scroll to position [0, 0]
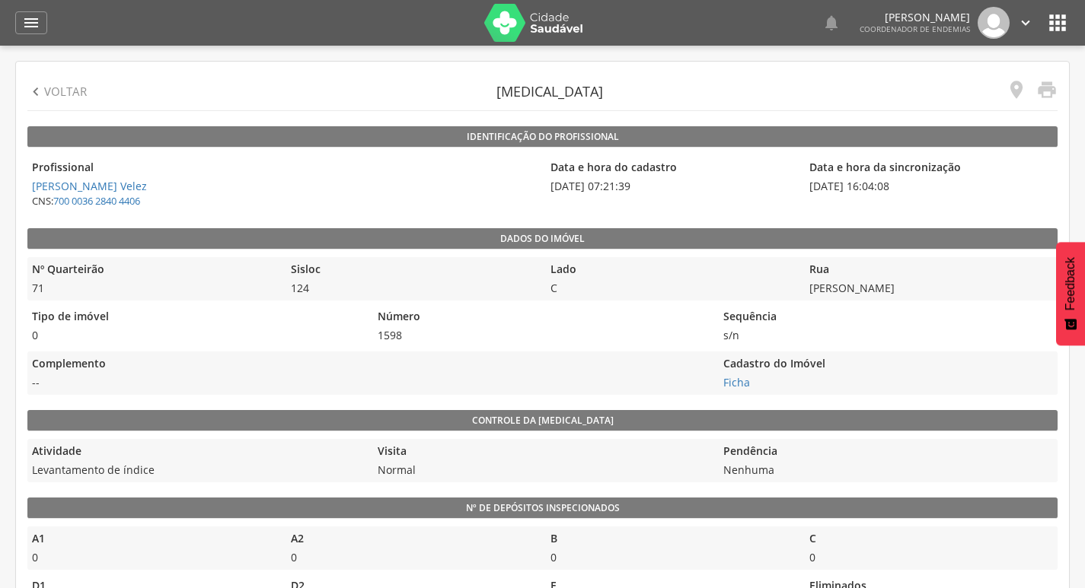
click at [66, 100] on p "Voltar" at bounding box center [65, 92] width 43 height 16
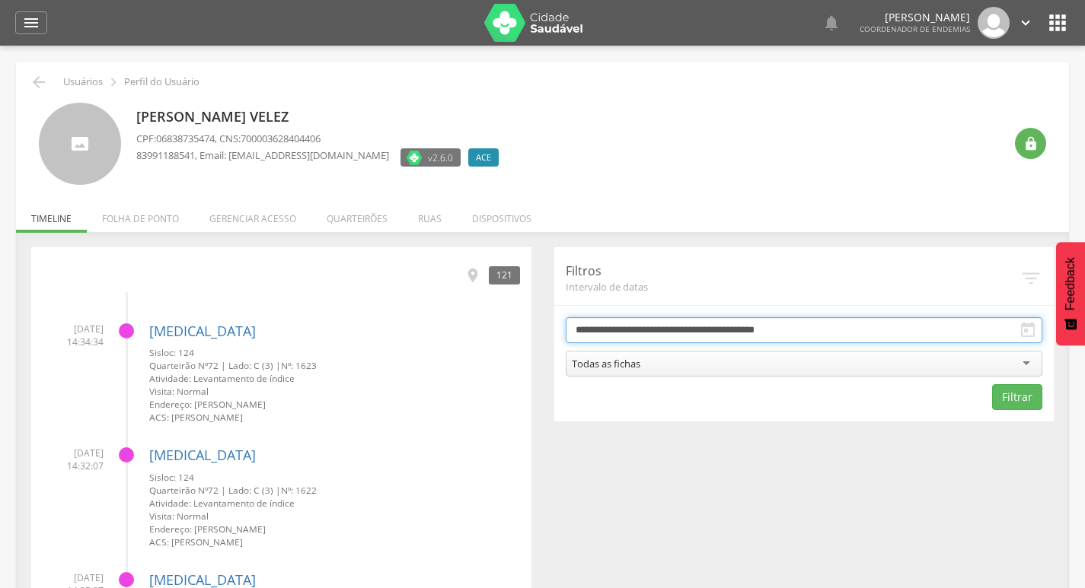
click at [658, 327] on input "**********" at bounding box center [804, 330] width 477 height 26
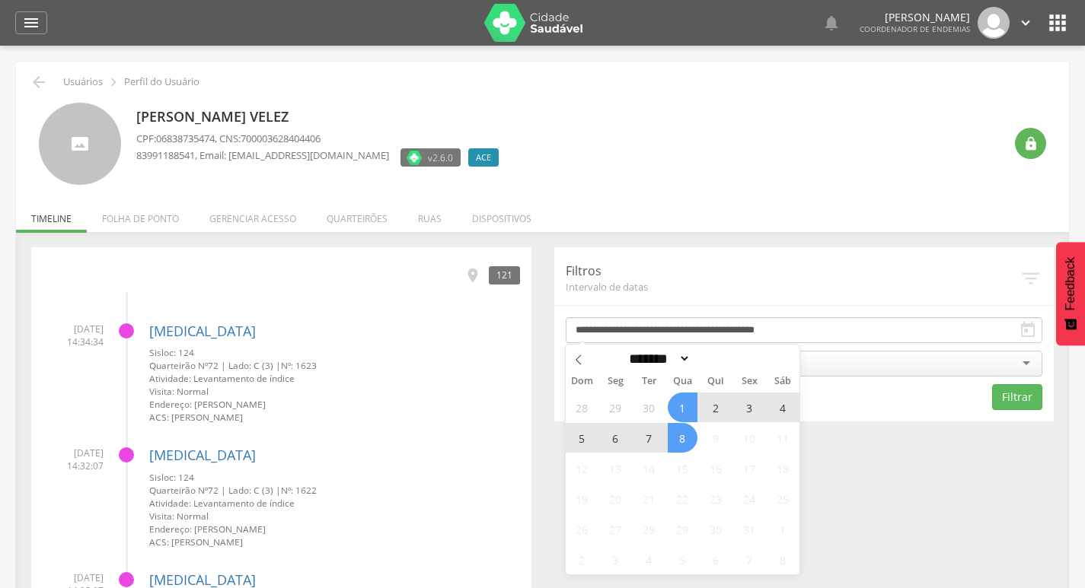
click at [641, 436] on span "7" at bounding box center [649, 438] width 30 height 30
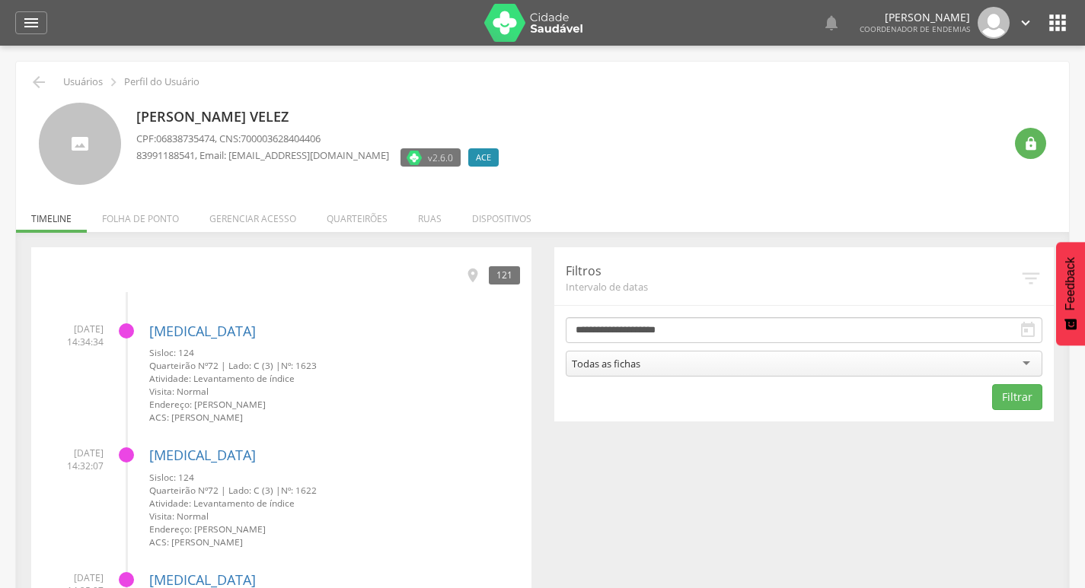
click at [664, 361] on div "Todas as fichas" at bounding box center [804, 364] width 477 height 26
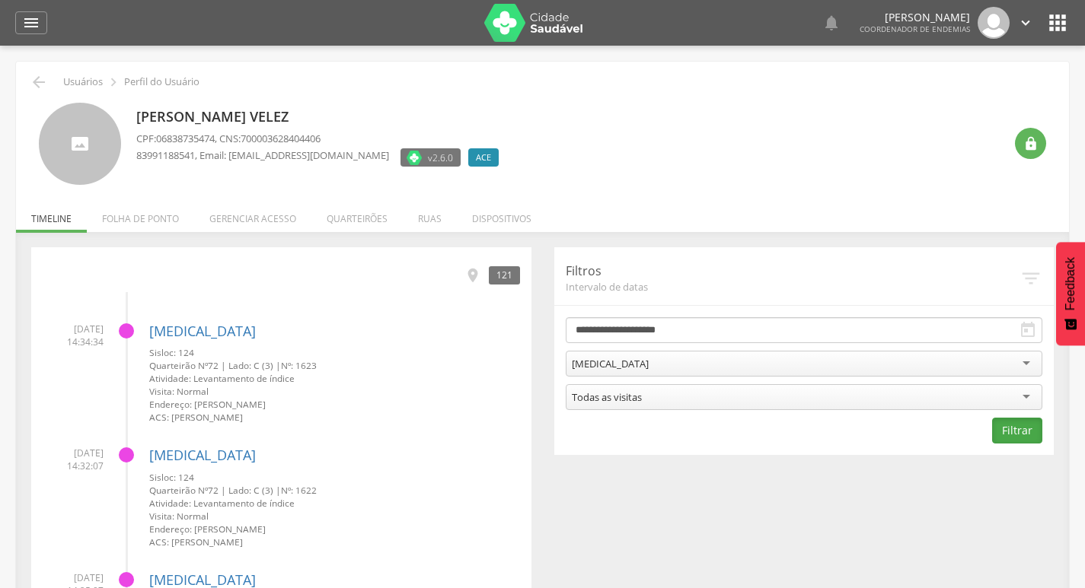
click at [1002, 432] on button "Filtrar" at bounding box center [1017, 431] width 50 height 26
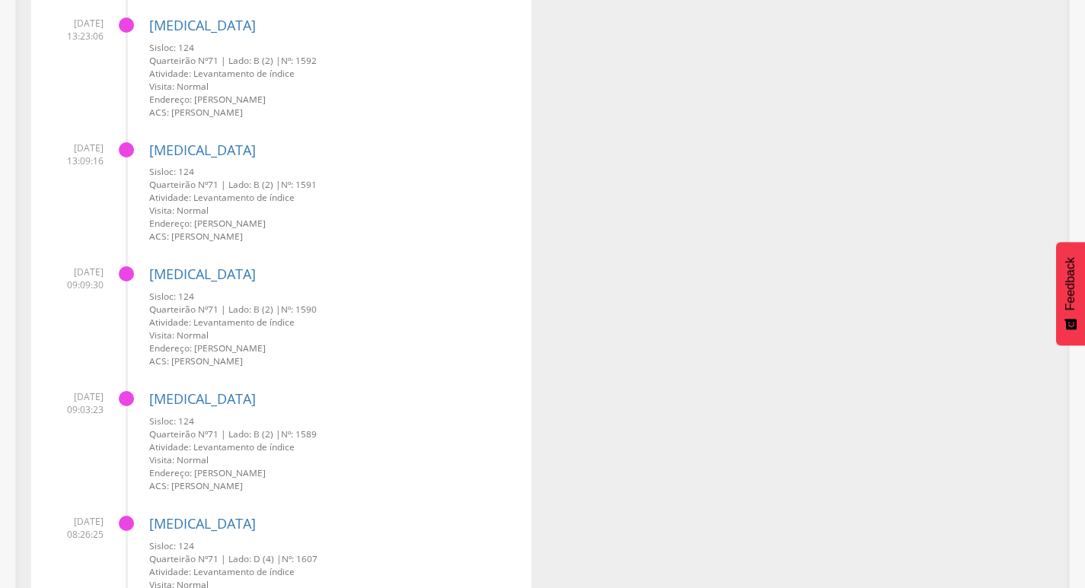
scroll to position [1401, 0]
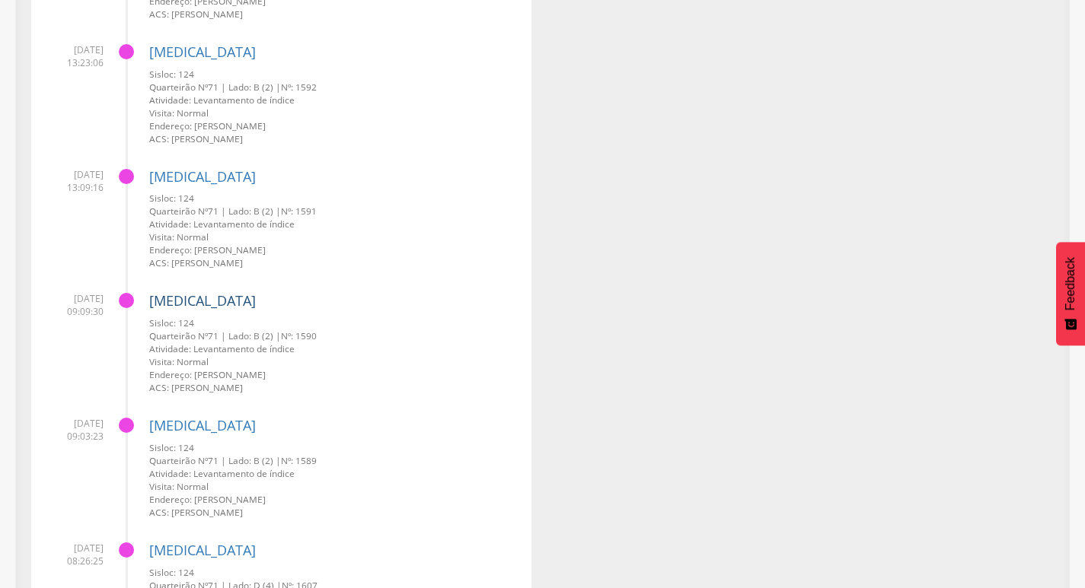
click at [164, 298] on link "[MEDICAL_DATA]" at bounding box center [202, 301] width 107 height 18
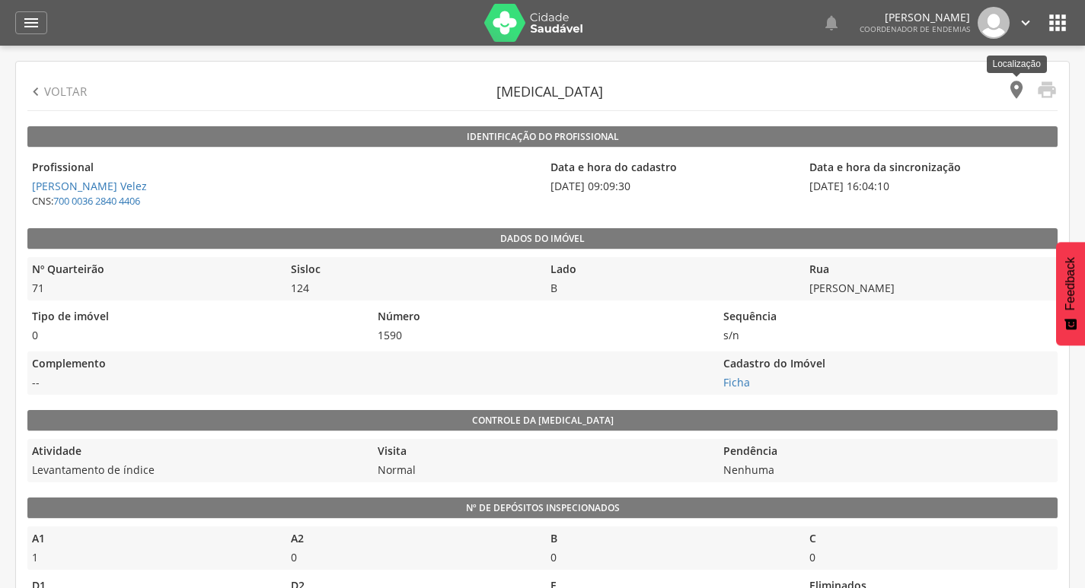
click at [1017, 95] on icon "" at bounding box center [1016, 89] width 21 height 21
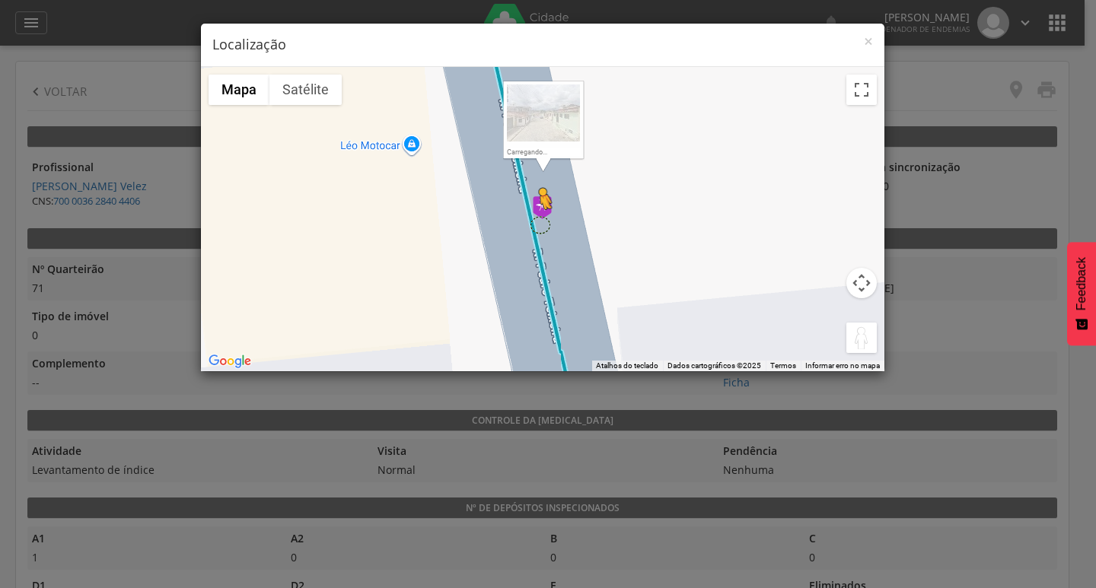
drag, startPoint x: 872, startPoint y: 346, endPoint x: 538, endPoint y: 225, distance: 354.9
click at [538, 225] on div "Pressione as teclas Alt + Enter para ativar o recurso de arrastar com o teclado…" at bounding box center [543, 219] width 684 height 304
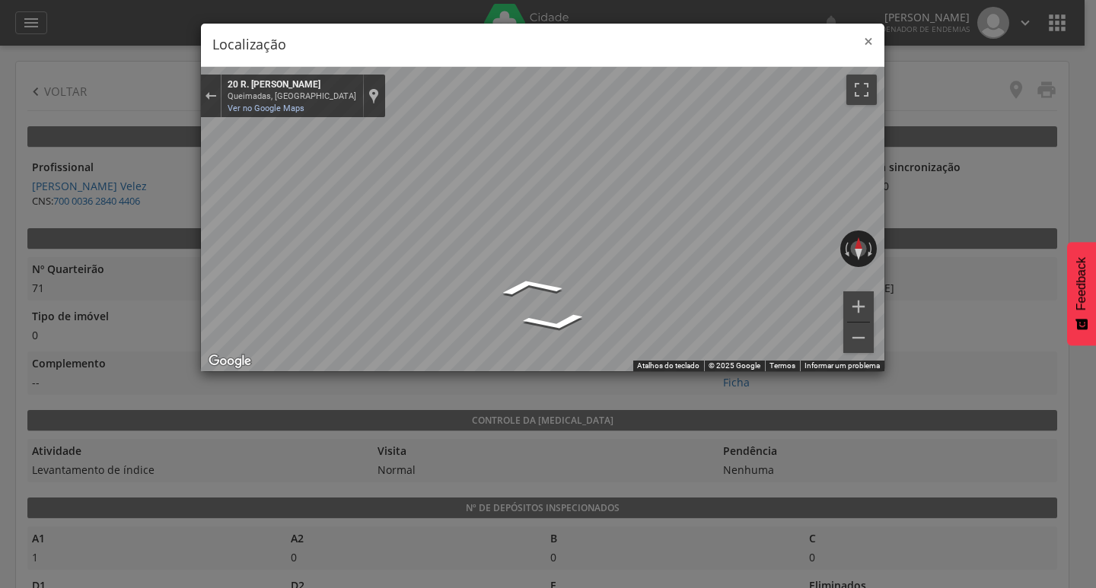
click at [872, 46] on span "×" at bounding box center [868, 40] width 9 height 21
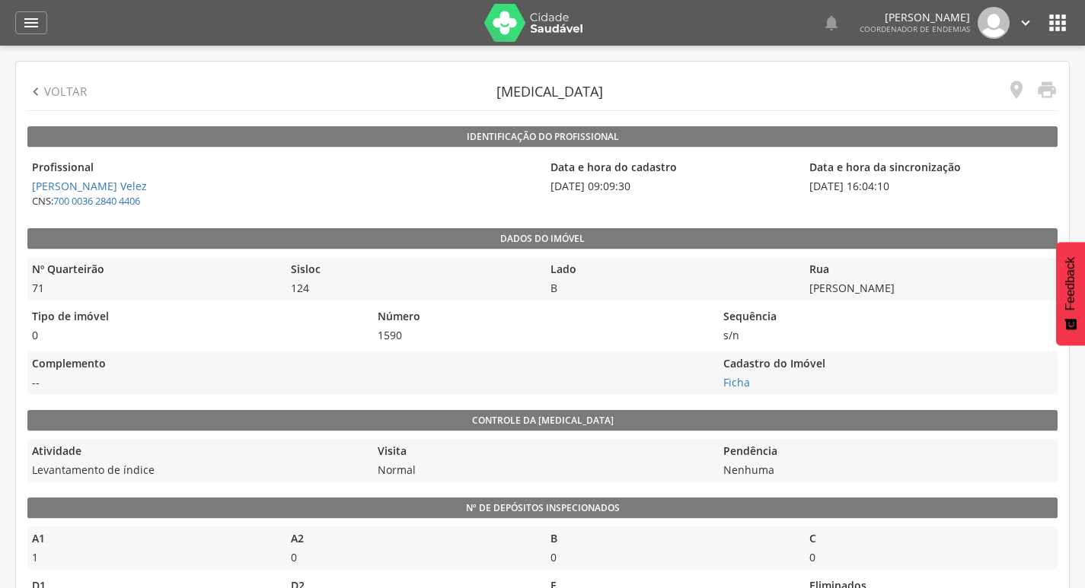
click at [34, 88] on icon "" at bounding box center [35, 92] width 17 height 17
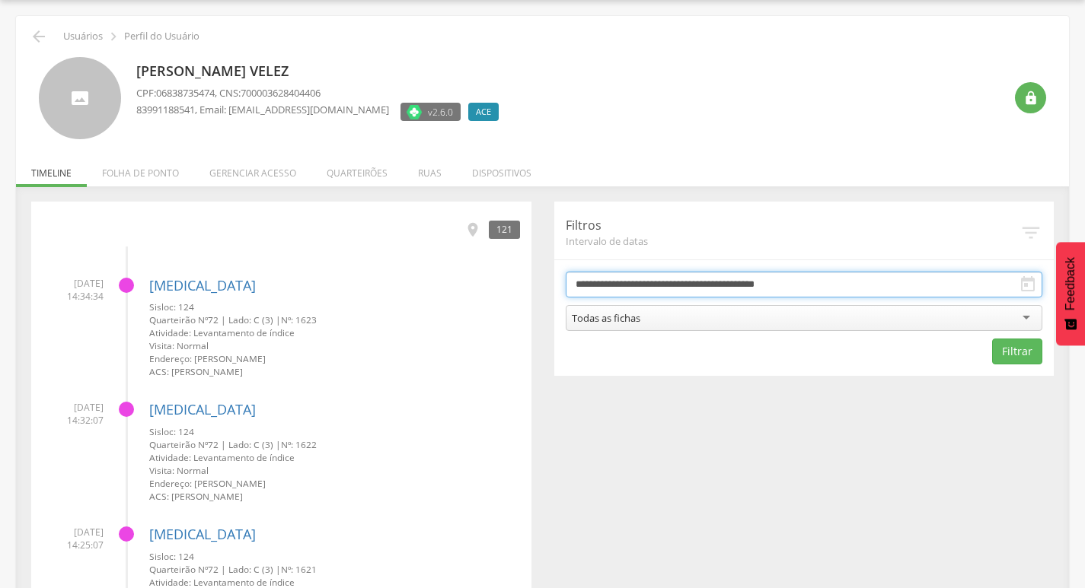
click at [642, 284] on input "**********" at bounding box center [804, 285] width 477 height 26
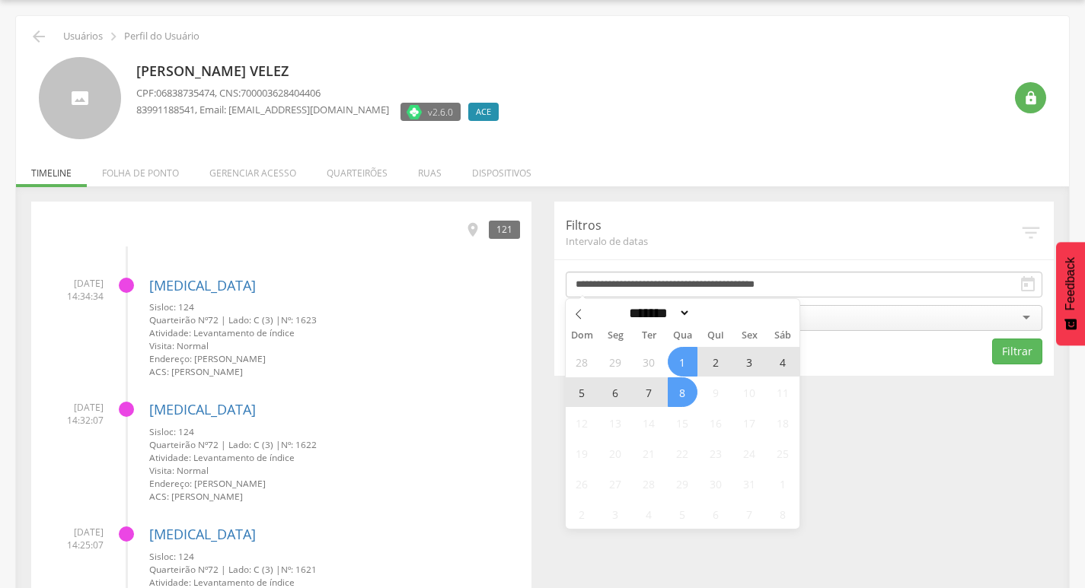
click at [647, 395] on span "7" at bounding box center [649, 393] width 30 height 30
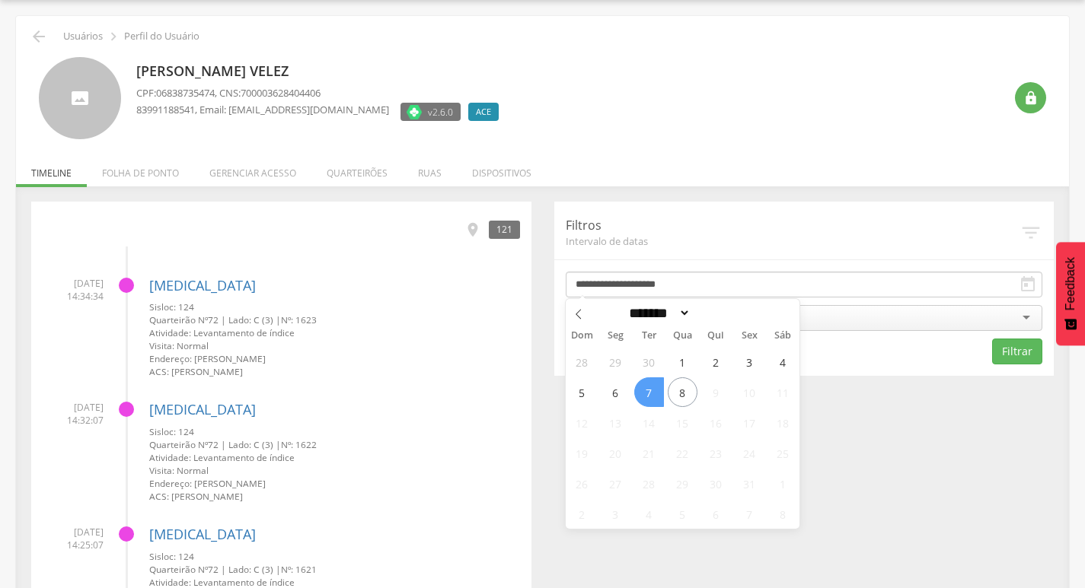
click at [647, 395] on span "7" at bounding box center [649, 393] width 30 height 30
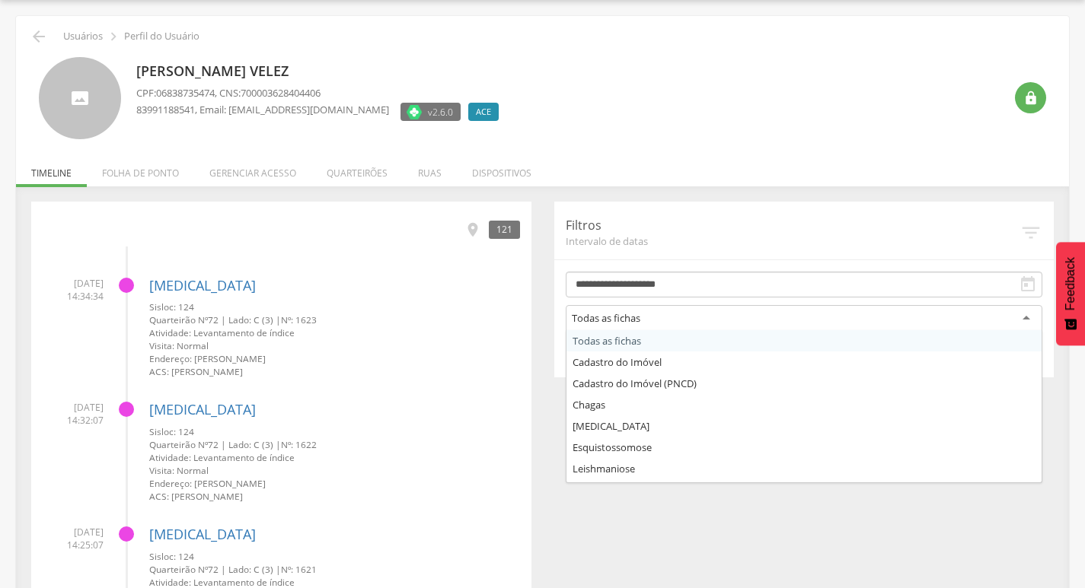
click at [657, 325] on div "Todas as fichas" at bounding box center [804, 318] width 477 height 27
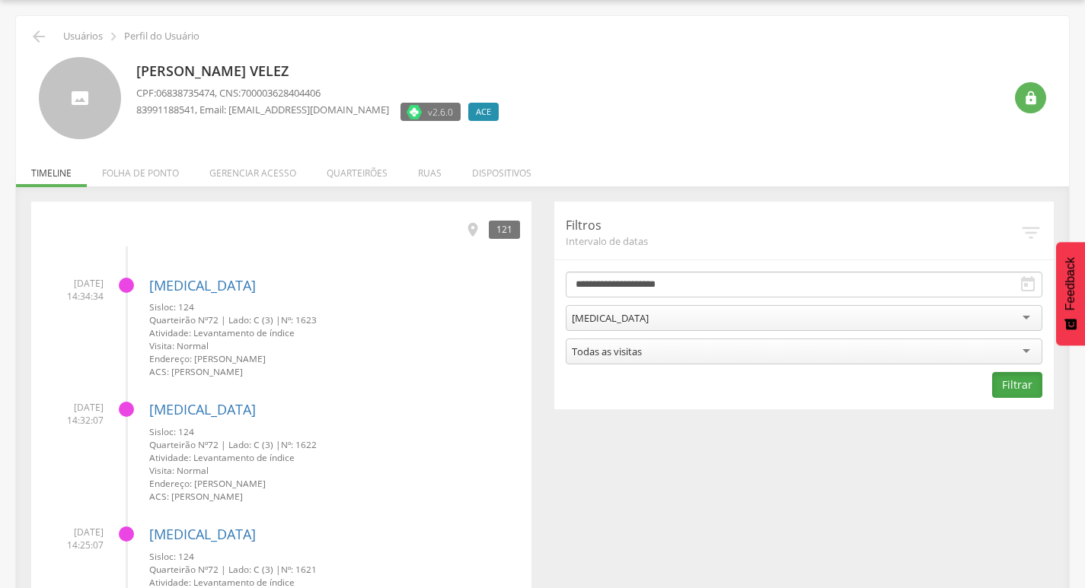
click at [998, 384] on button "Filtrar" at bounding box center [1017, 385] width 50 height 26
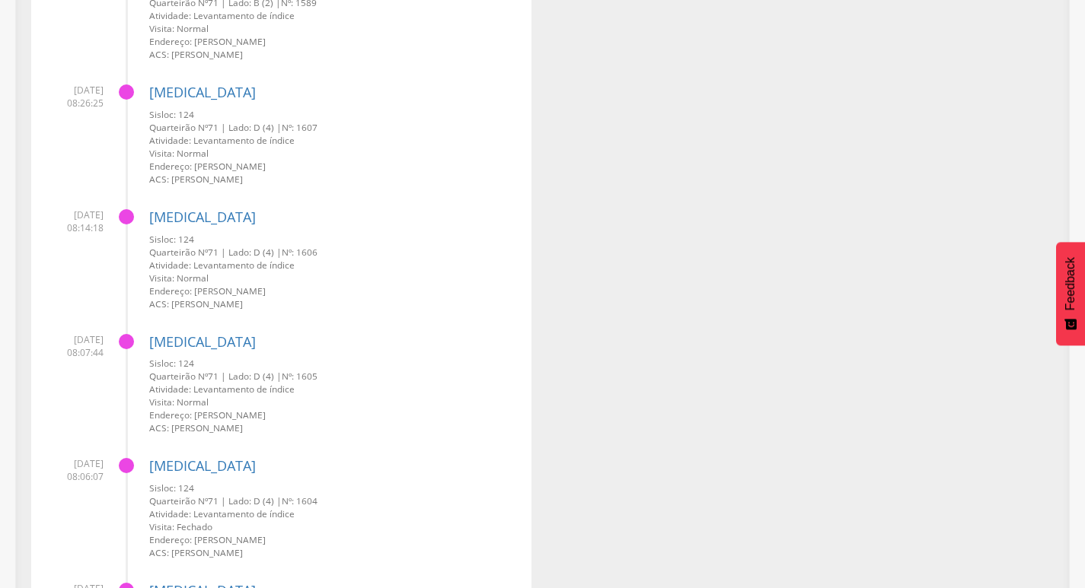
scroll to position [1872, 0]
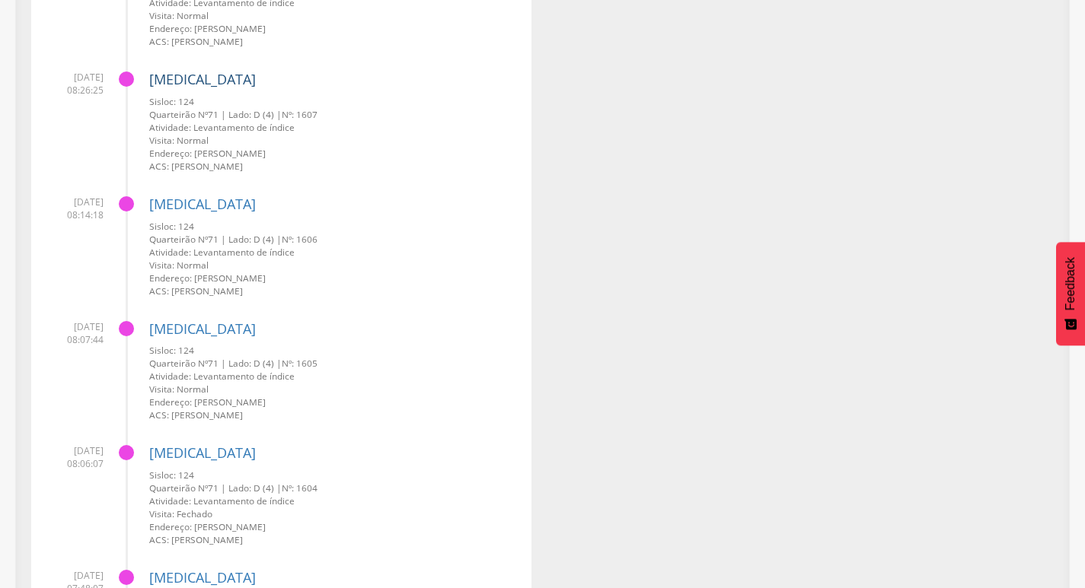
click at [160, 80] on link "[MEDICAL_DATA]" at bounding box center [202, 79] width 107 height 18
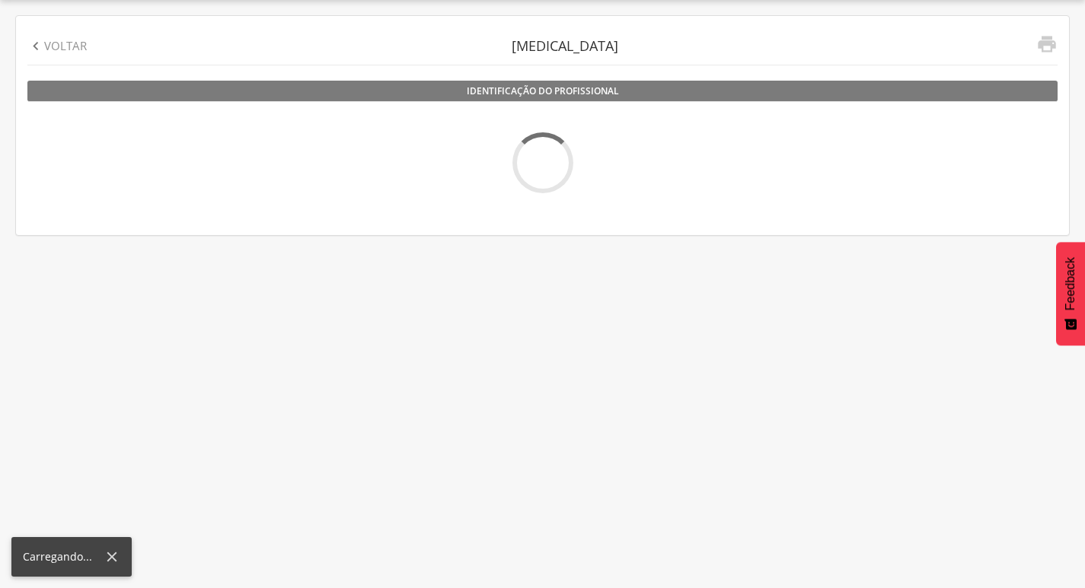
scroll to position [46, 0]
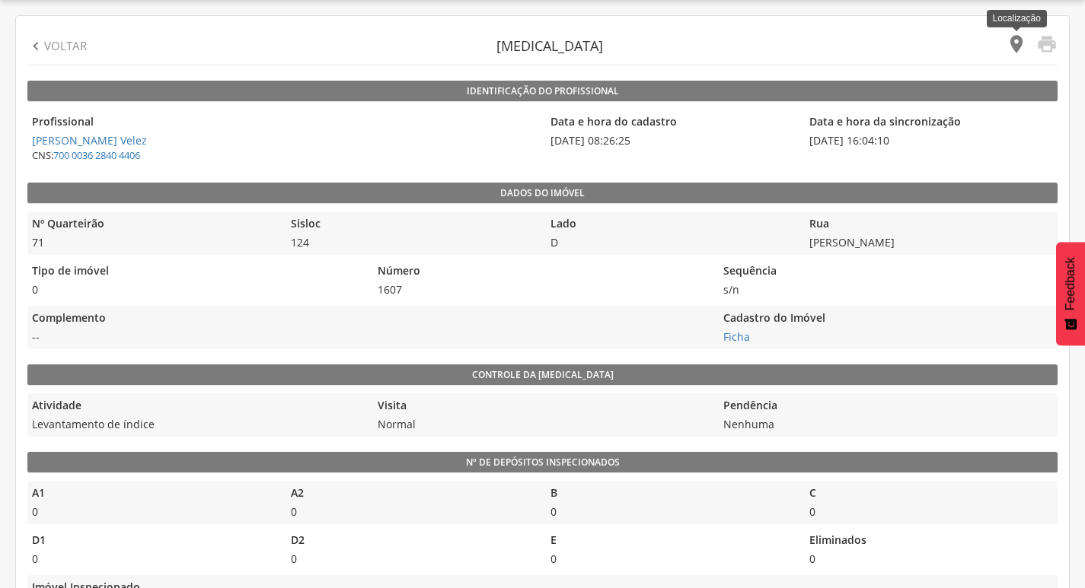
click at [1013, 41] on icon "" at bounding box center [1016, 43] width 21 height 21
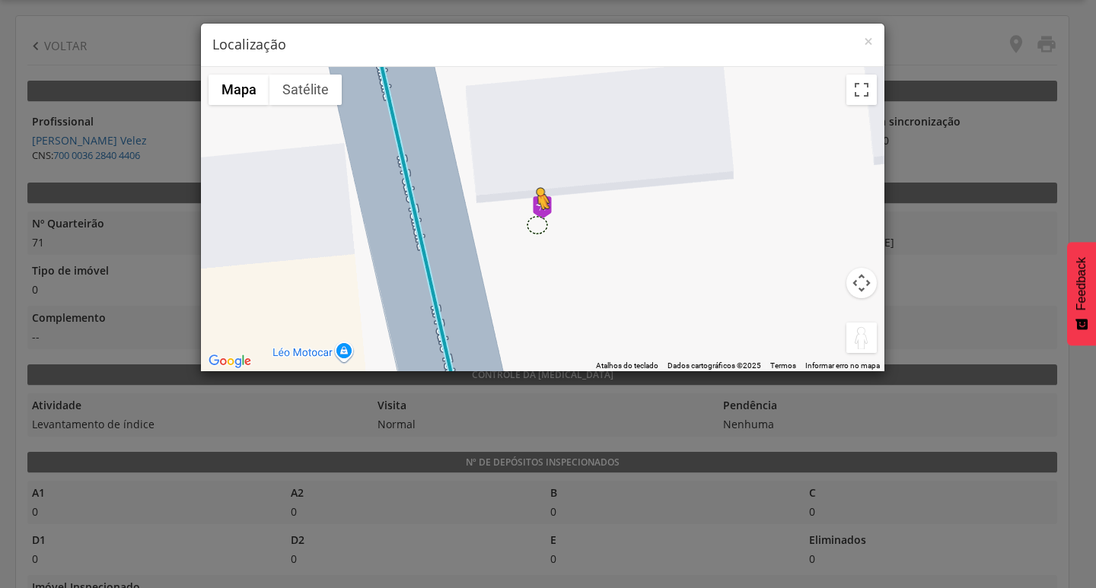
drag, startPoint x: 852, startPoint y: 343, endPoint x: 538, endPoint y: 225, distance: 335.3
click at [538, 225] on div "Pressione as teclas Alt + Enter para ativar o recurso de arrastar com o teclado…" at bounding box center [543, 219] width 684 height 304
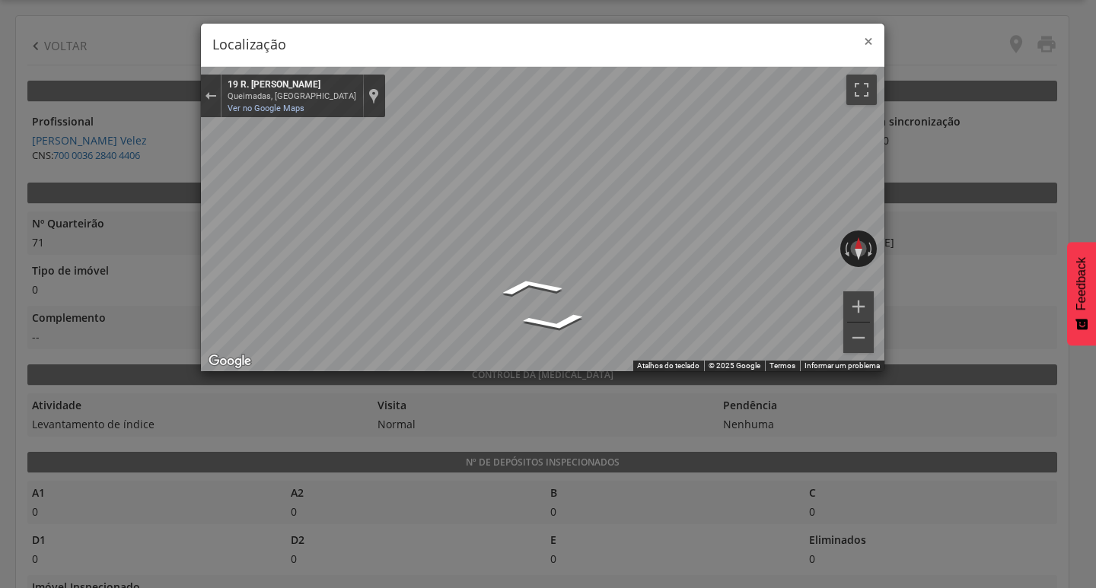
click at [865, 48] on span "×" at bounding box center [868, 40] width 9 height 21
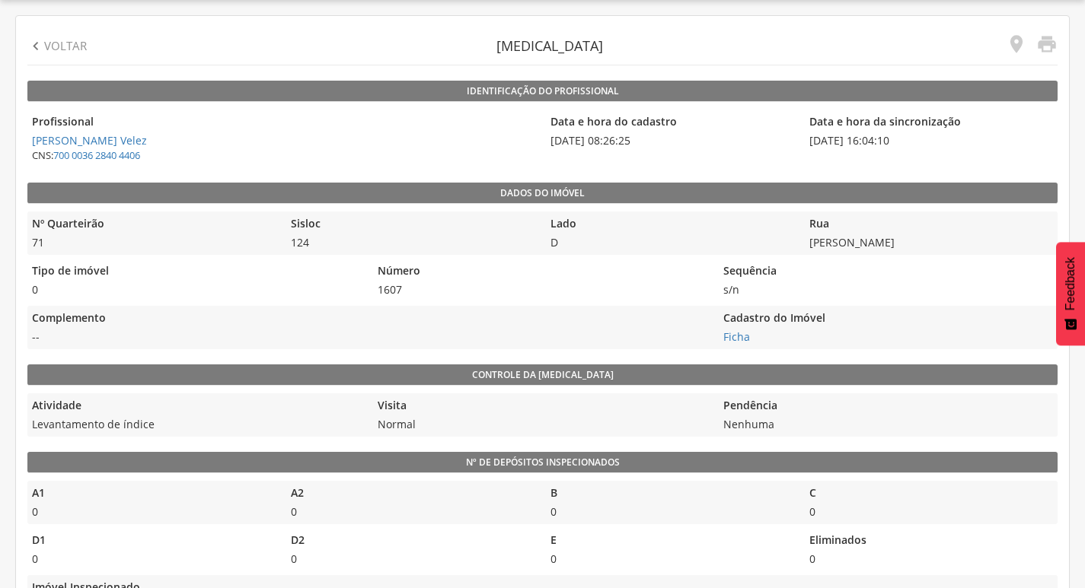
click at [81, 51] on p "Voltar" at bounding box center [65, 46] width 43 height 16
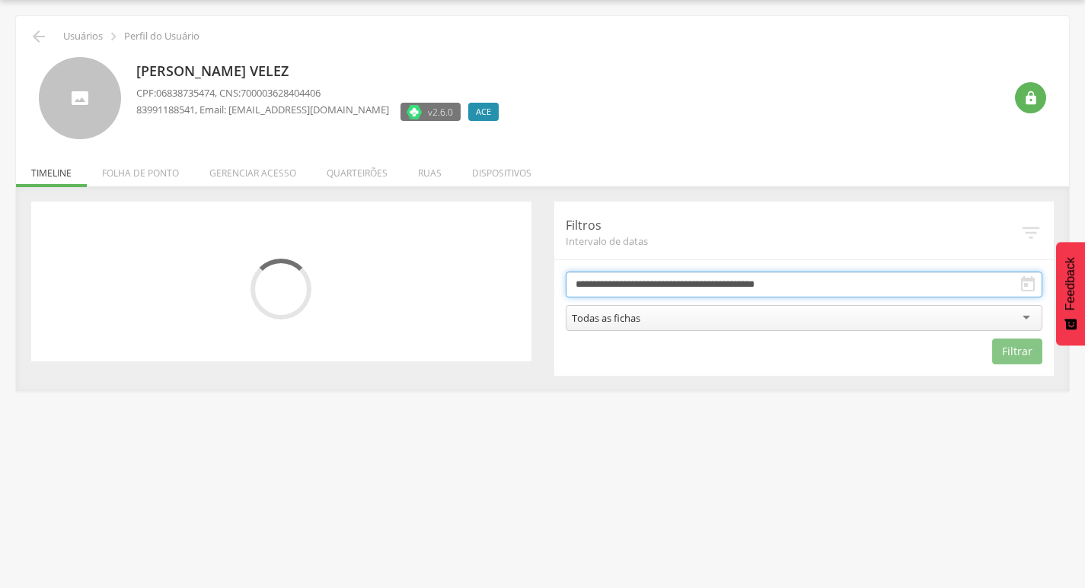
click at [818, 287] on input "**********" at bounding box center [804, 285] width 477 height 26
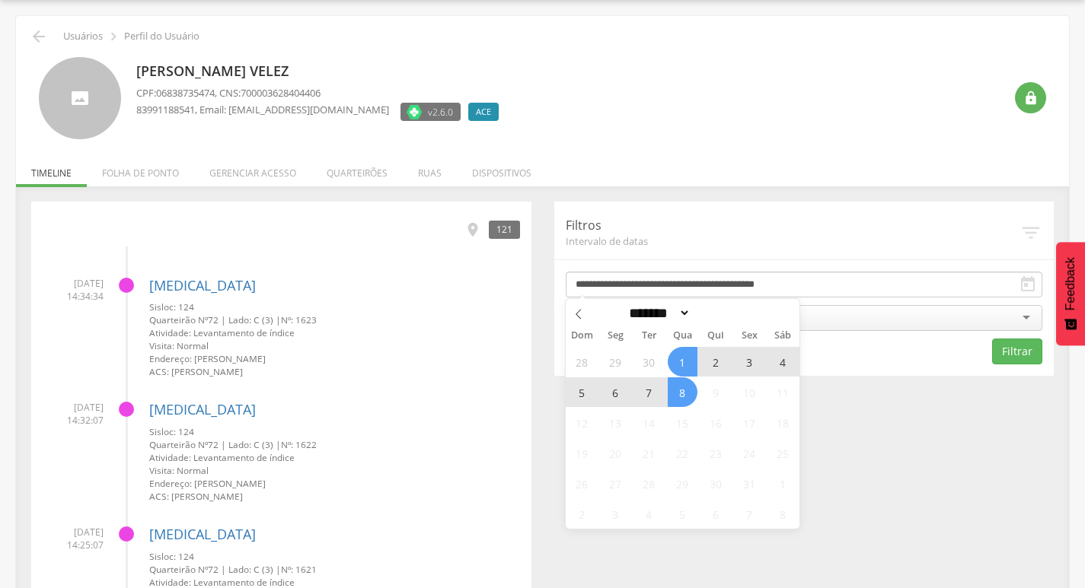
click at [658, 387] on span "7" at bounding box center [649, 393] width 30 height 30
type input "**********"
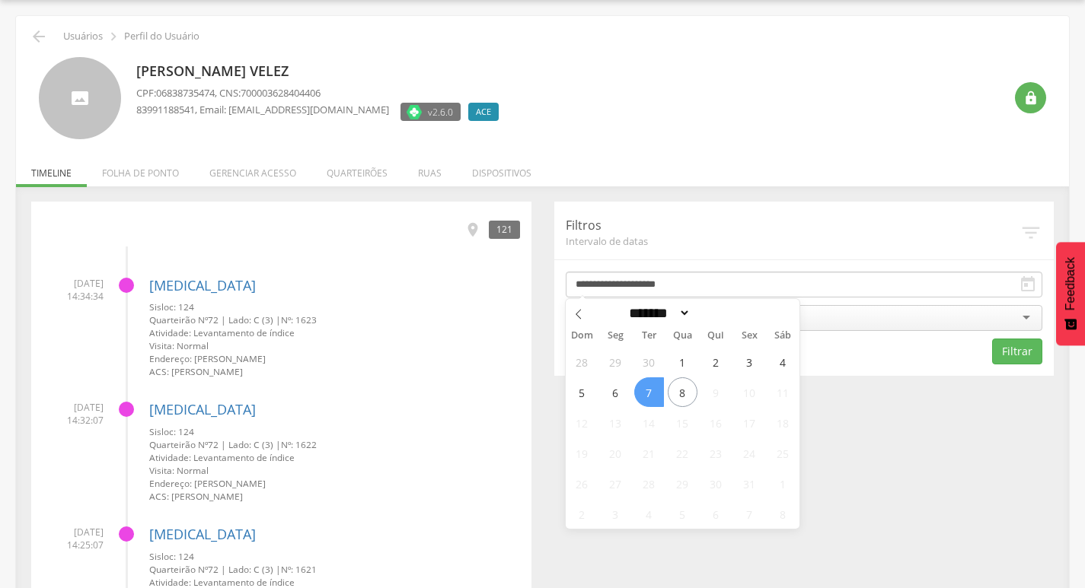
click at [657, 387] on span "7" at bounding box center [649, 393] width 30 height 30
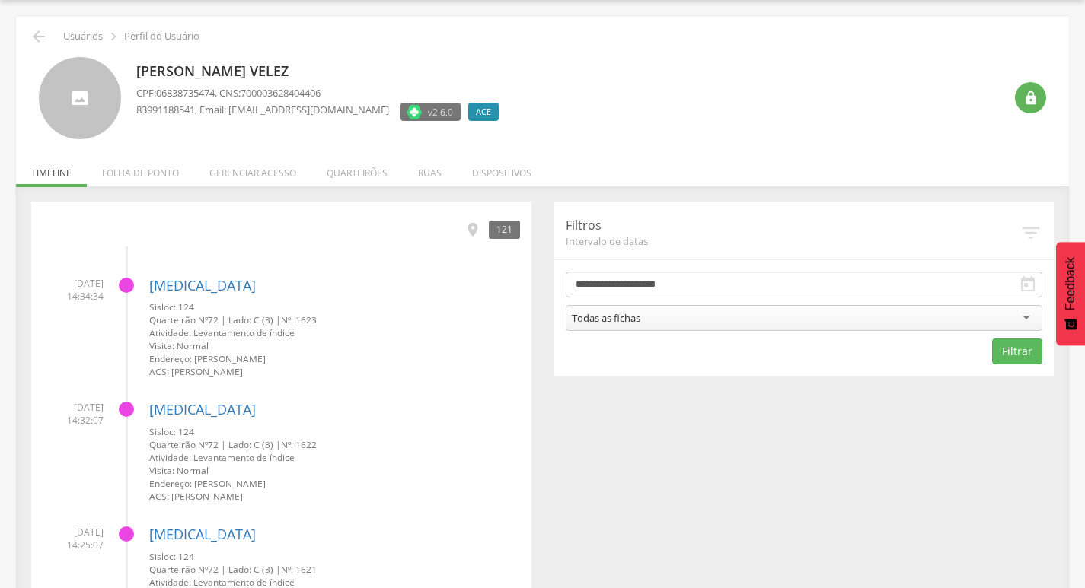
click at [680, 319] on div "Todas as fichas" at bounding box center [804, 318] width 477 height 26
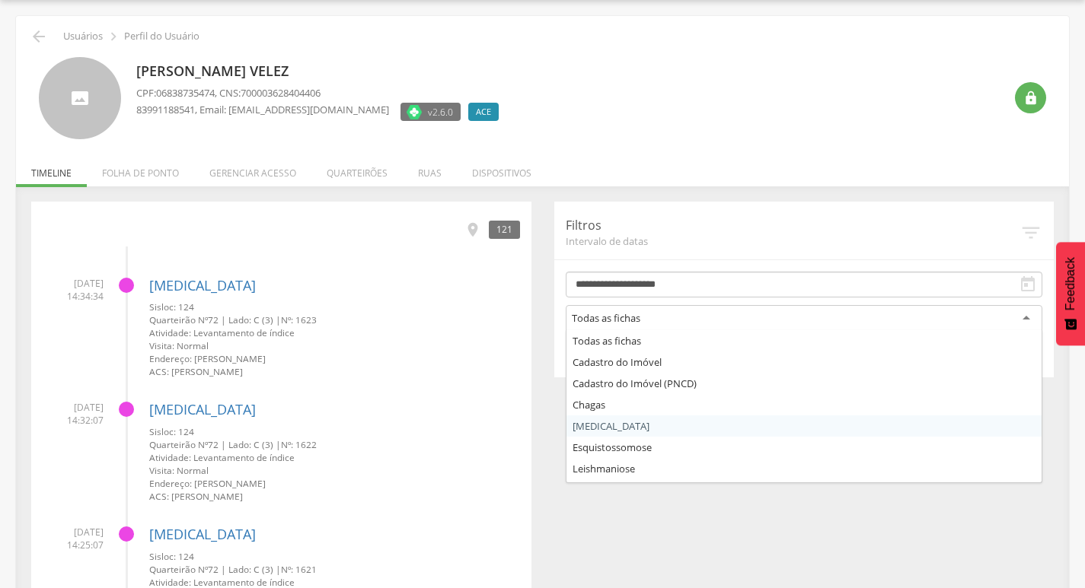
drag, startPoint x: 633, startPoint y: 430, endPoint x: 649, endPoint y: 423, distance: 17.4
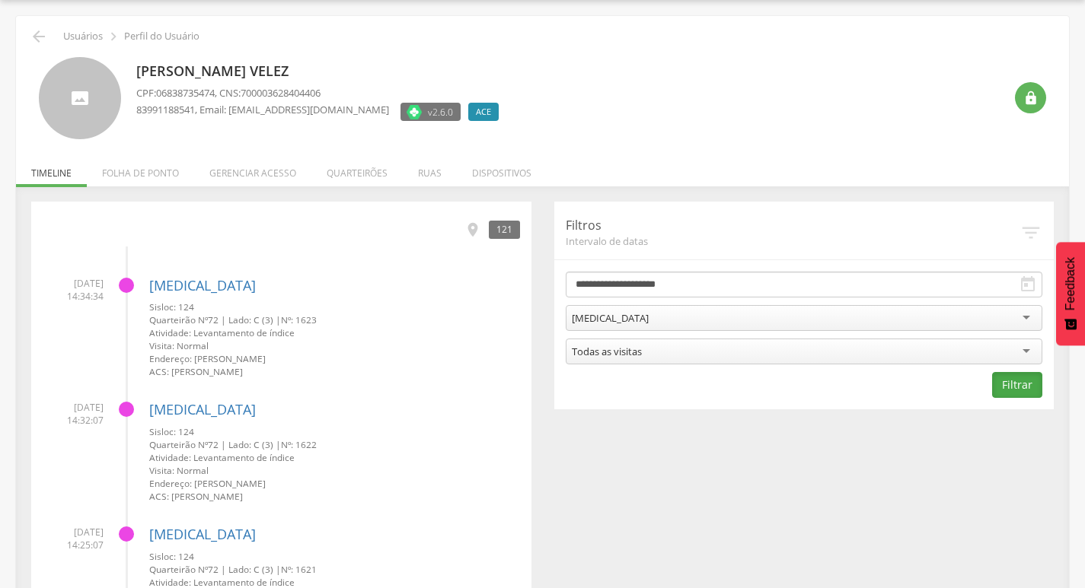
click at [1009, 382] on button "Filtrar" at bounding box center [1017, 385] width 50 height 26
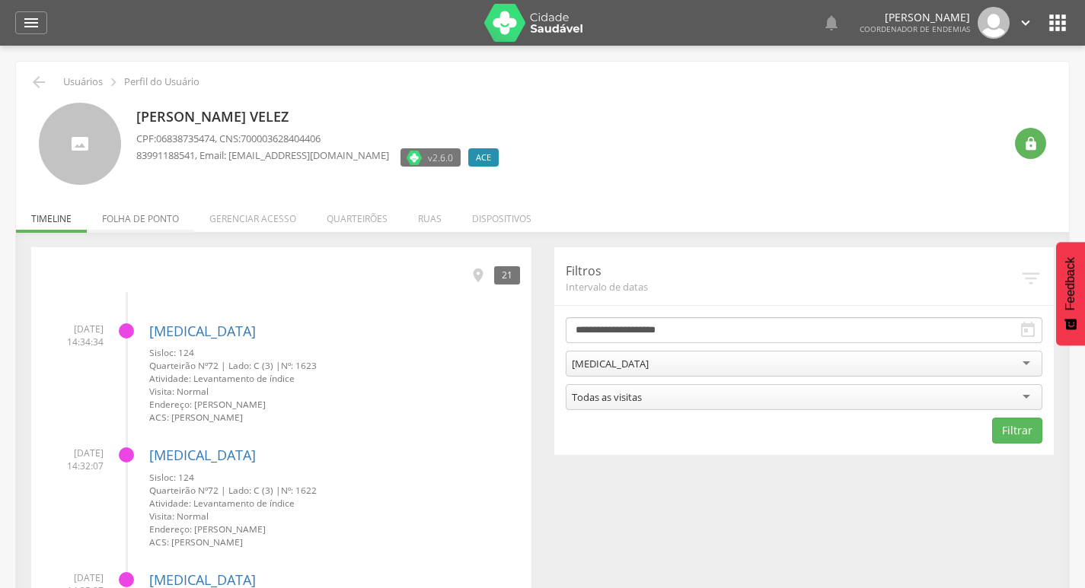
click at [110, 215] on li "Folha de ponto" at bounding box center [140, 215] width 107 height 36
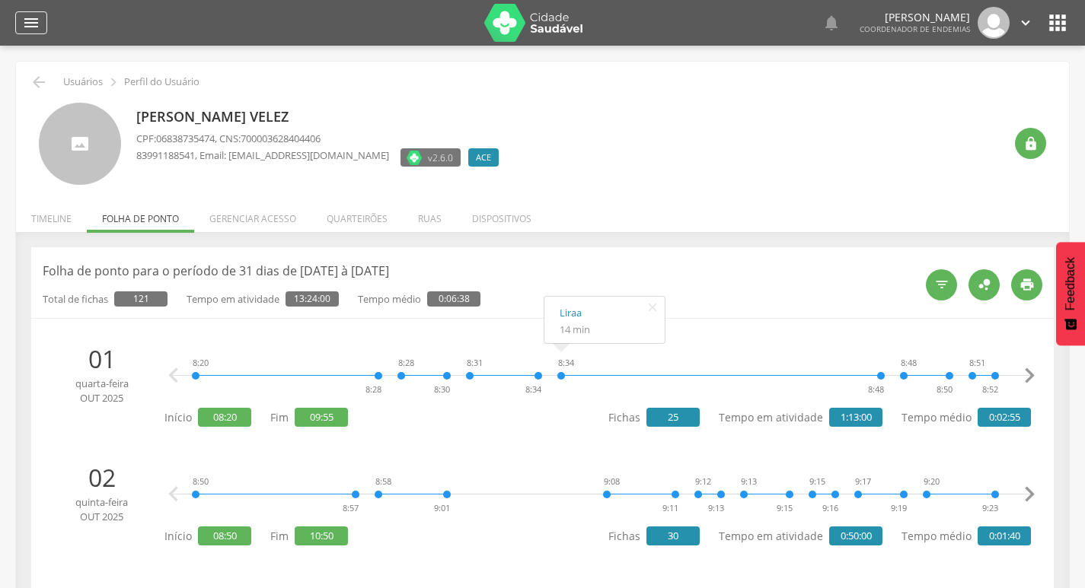
click at [31, 25] on icon "" at bounding box center [31, 23] width 18 height 18
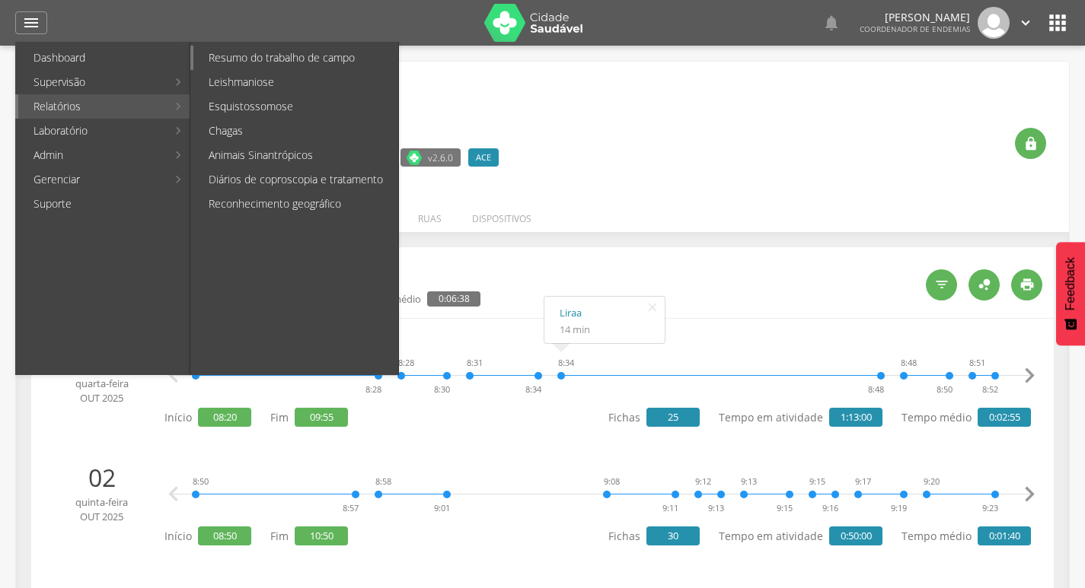
click at [289, 62] on link "Resumo do trabalho de campo" at bounding box center [295, 58] width 205 height 24
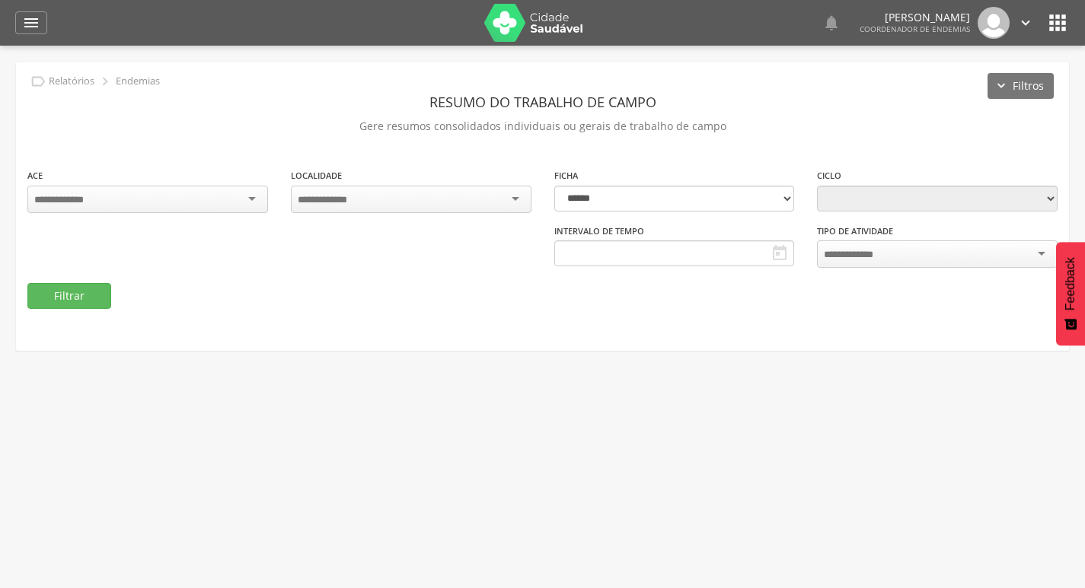
type input "**********"
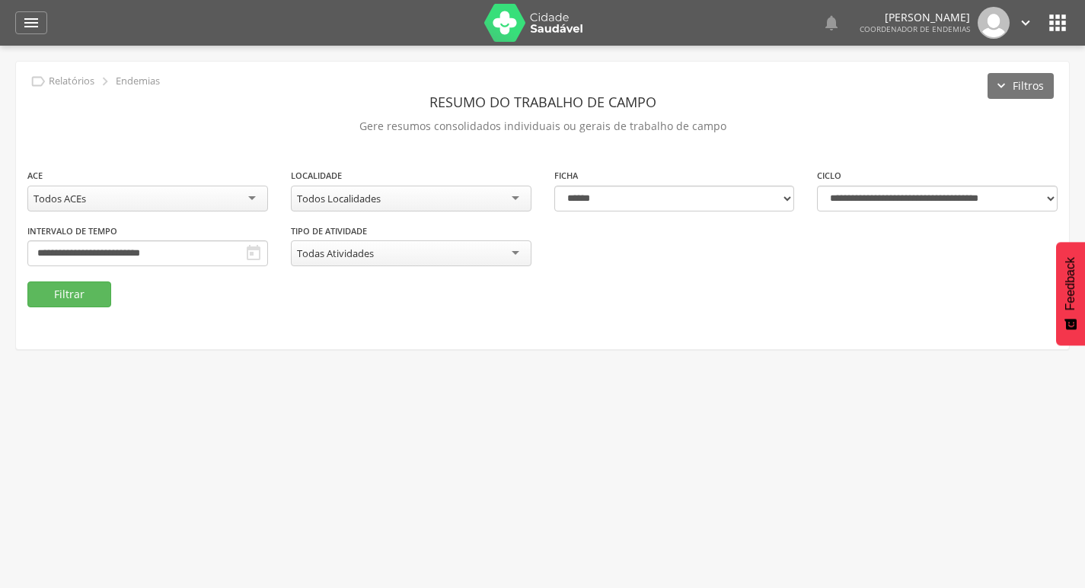
click at [456, 199] on div "Todos Localidades" at bounding box center [411, 199] width 241 height 26
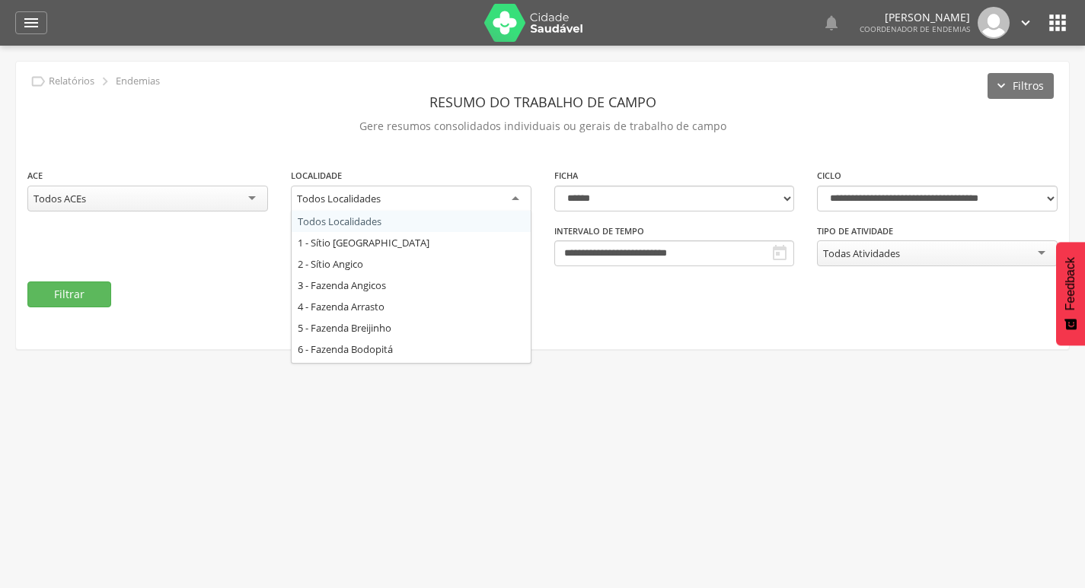
click at [462, 165] on div "**********" at bounding box center [542, 206] width 1053 height 288
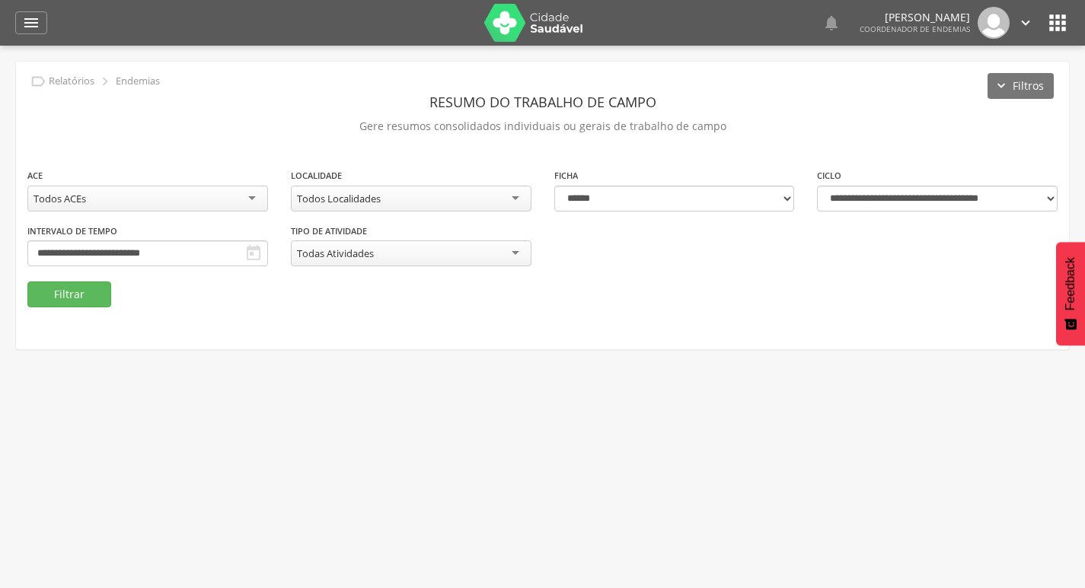
click at [575, 185] on div "**********" at bounding box center [674, 189] width 241 height 44
click at [582, 196] on select "**********" at bounding box center [674, 199] width 241 height 26
select select "*"
click at [554, 186] on select "**********" at bounding box center [674, 199] width 241 height 26
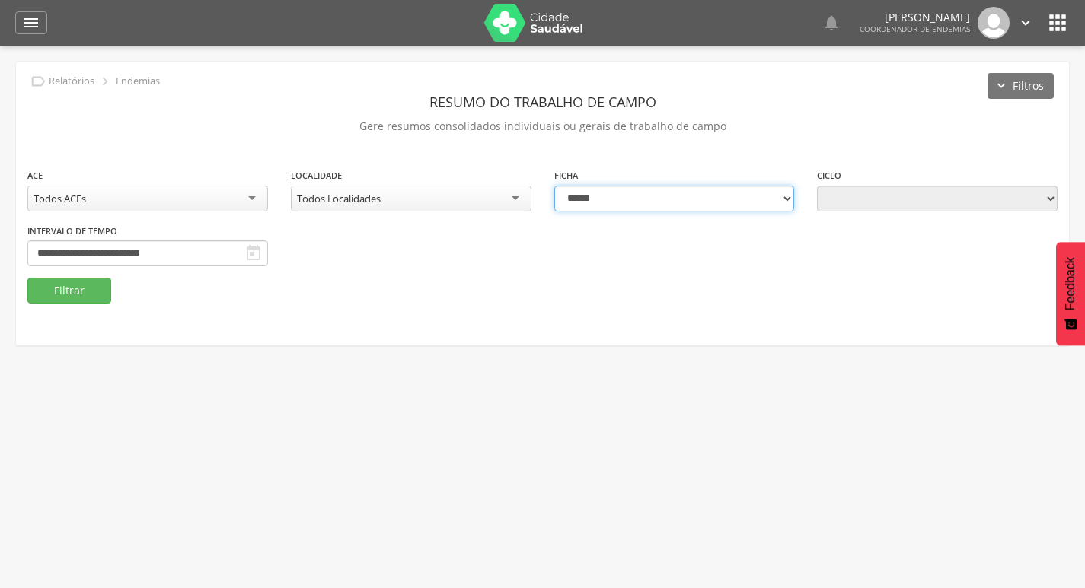
type input "**********"
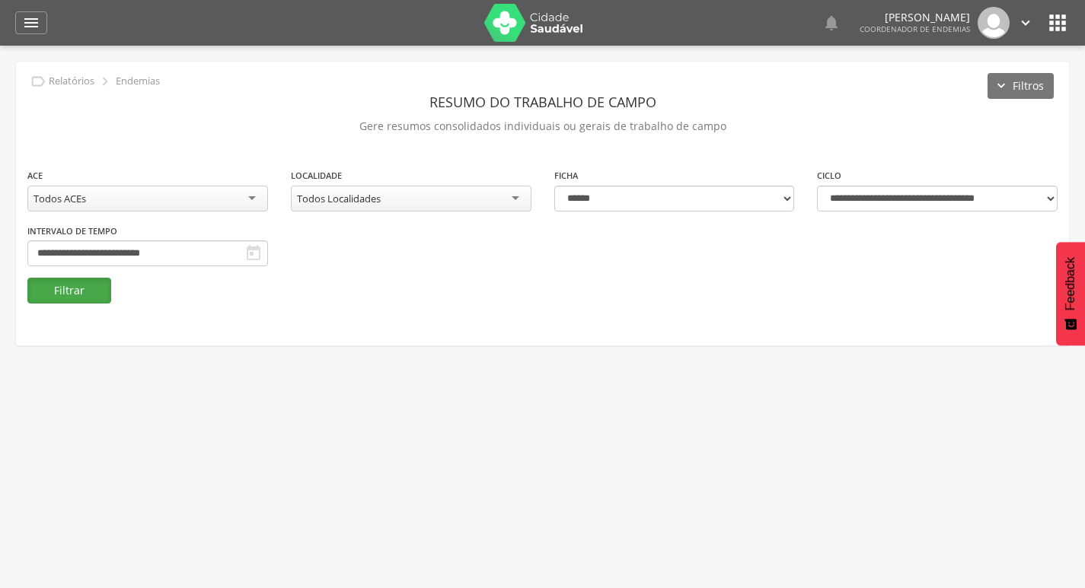
click at [95, 285] on button "Filtrar" at bounding box center [69, 291] width 84 height 26
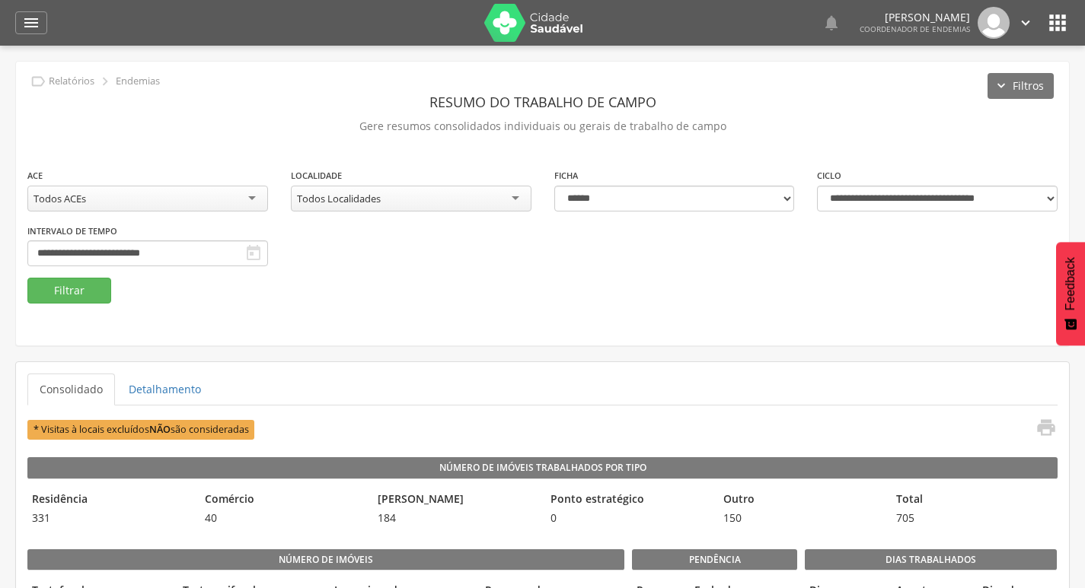
drag, startPoint x: 597, startPoint y: 214, endPoint x: 608, endPoint y: 204, distance: 15.1
click at [598, 213] on div "**********" at bounding box center [674, 195] width 263 height 56
click at [608, 204] on select "**********" at bounding box center [674, 199] width 241 height 26
select select "*"
click at [554, 186] on select "**********" at bounding box center [674, 199] width 241 height 26
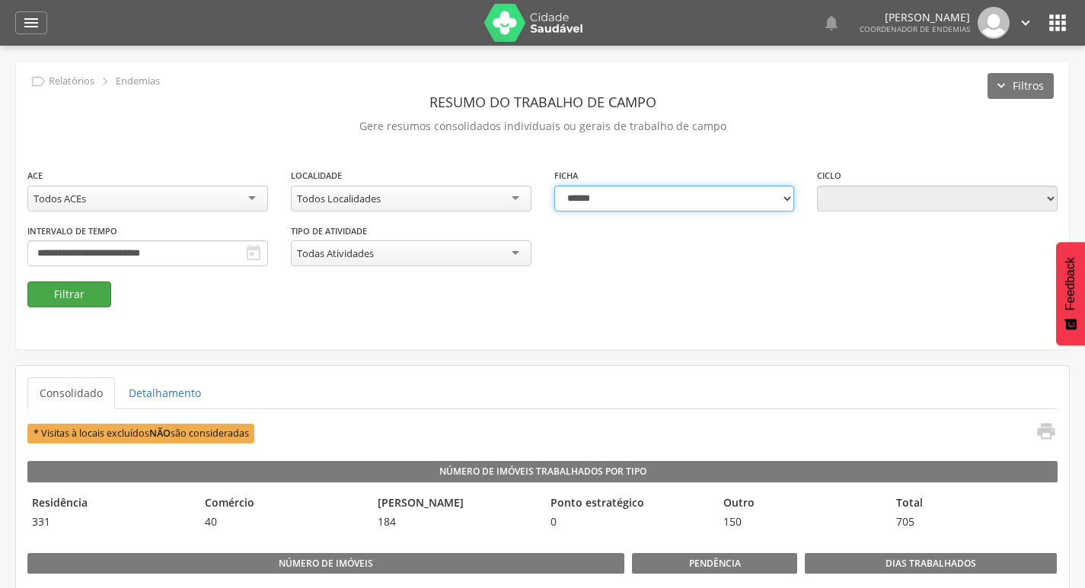
type input "**********"
click at [72, 293] on button "Filtrar" at bounding box center [69, 295] width 84 height 26
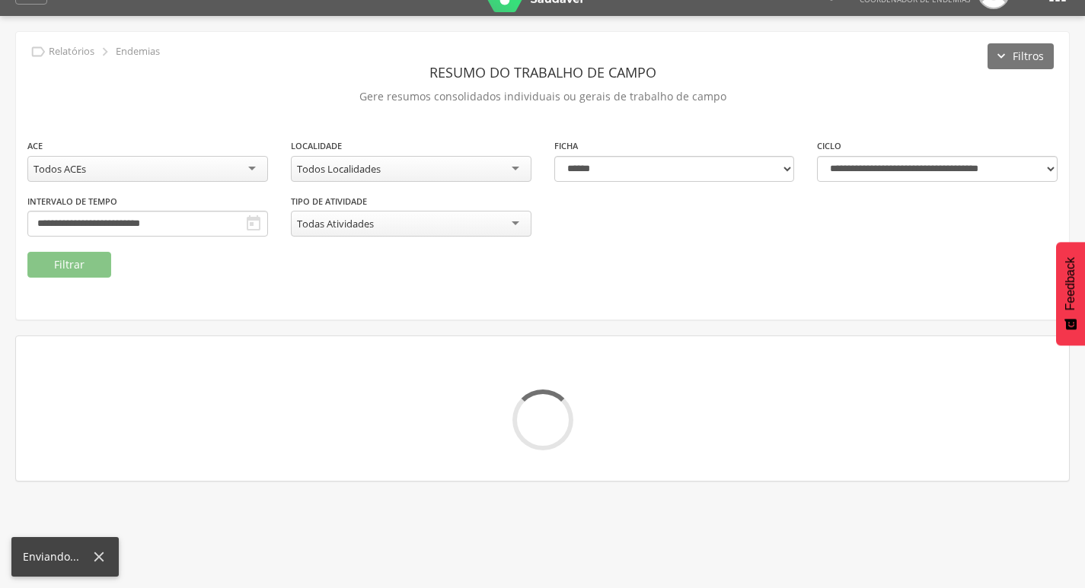
scroll to position [46, 0]
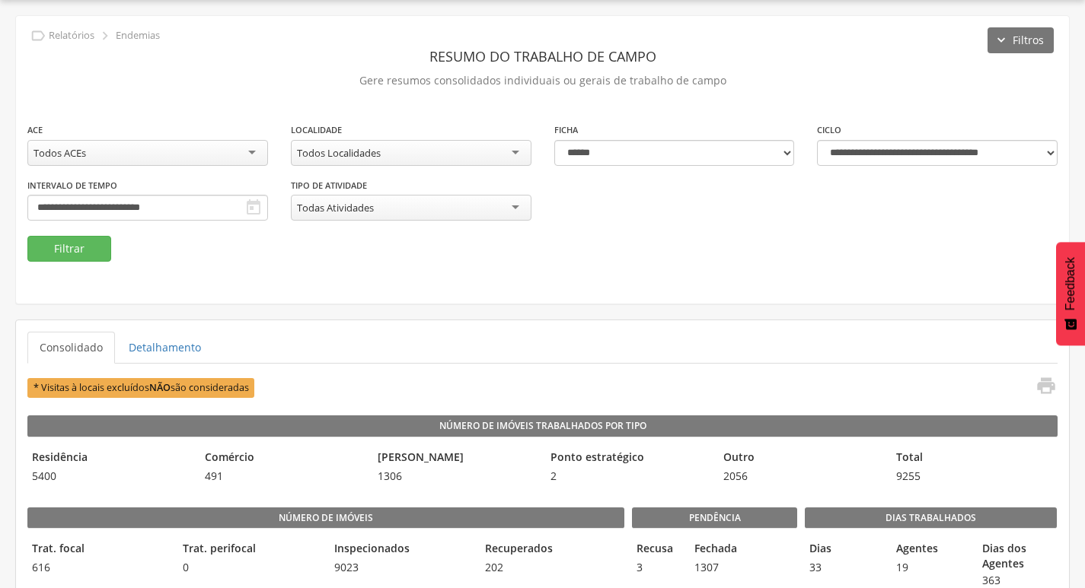
click at [24, 25] on div "**********" at bounding box center [542, 160] width 1053 height 288
click at [24, 24] on div "**********" at bounding box center [542, 160] width 1053 height 288
click at [27, 35] on div " Relatórios  Endemias" at bounding box center [93, 35] width 132 height 17
click at [37, 21] on div "**********" at bounding box center [542, 160] width 1053 height 288
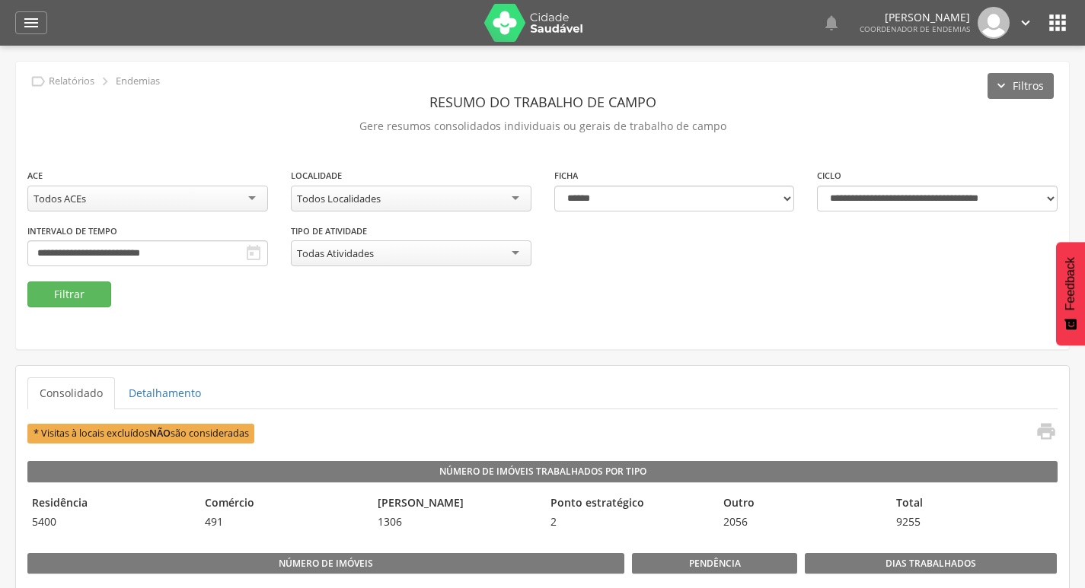
drag, startPoint x: 27, startPoint y: 11, endPoint x: 17, endPoint y: -1, distance: 15.6
click at [17, 0] on html " Dashboard Supervisão Ranking Aplicativo desatualizado Última sincronização Ma…" at bounding box center [542, 294] width 1085 height 588
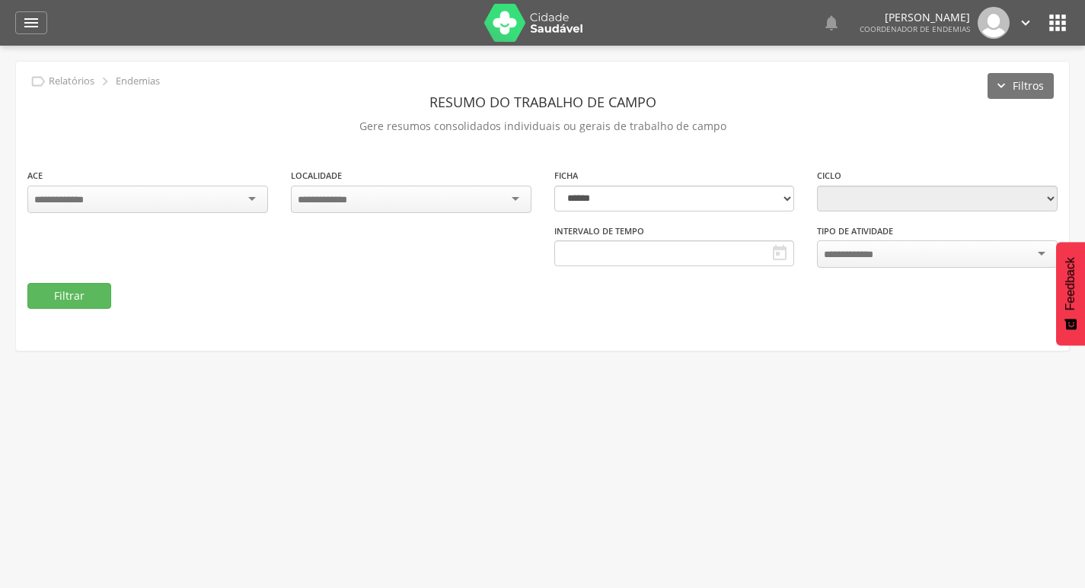
type input "**********"
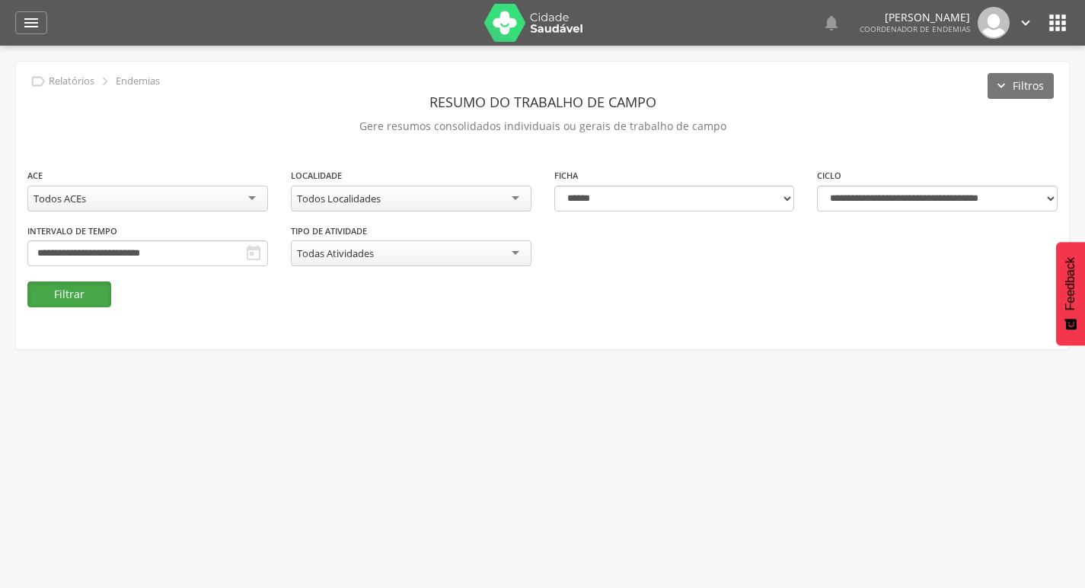
click at [99, 294] on button "Filtrar" at bounding box center [69, 295] width 84 height 26
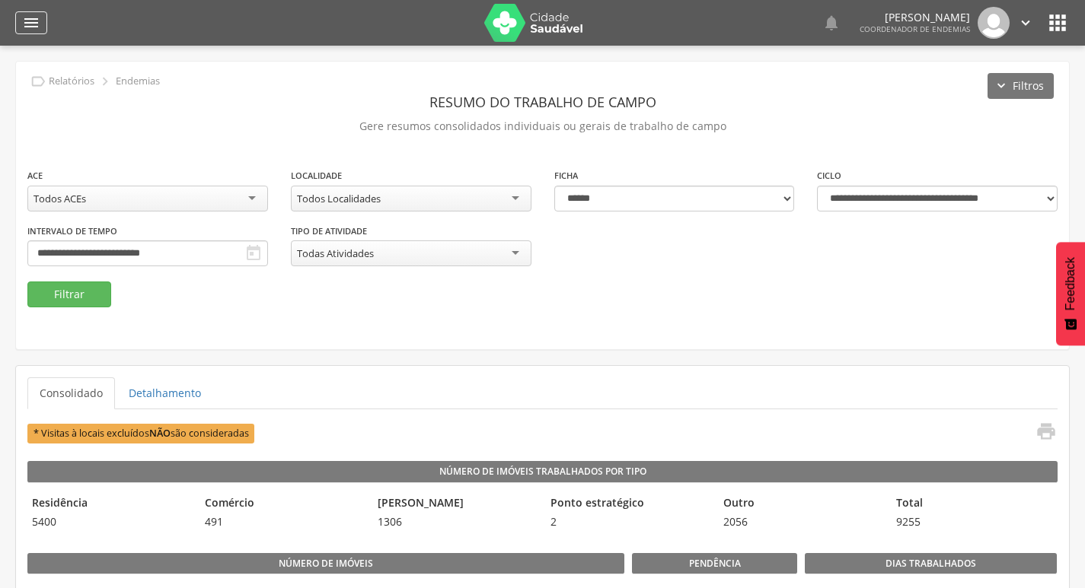
click at [28, 22] on icon "" at bounding box center [31, 23] width 18 height 18
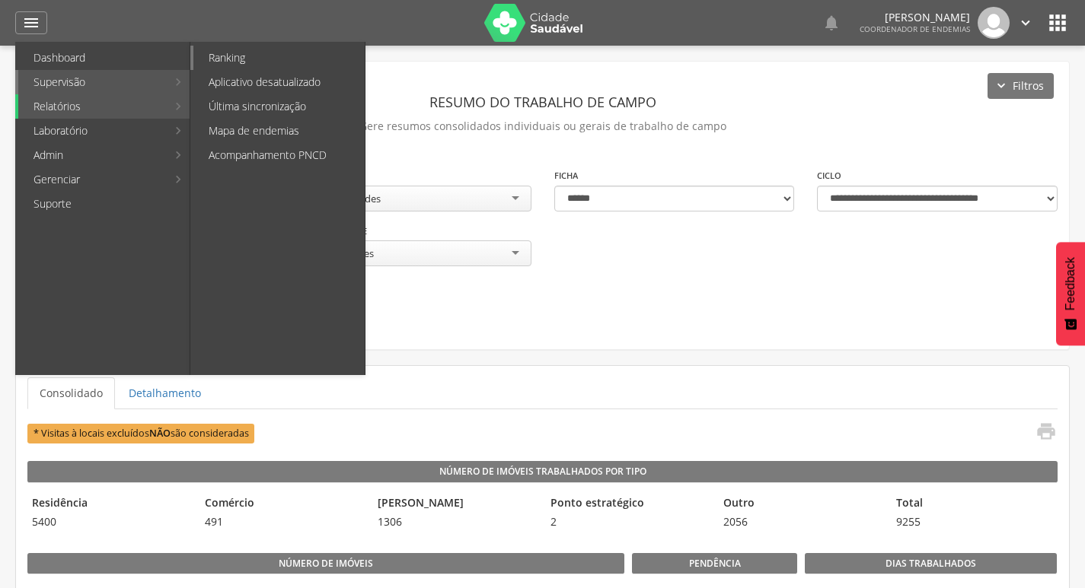
click at [225, 56] on link "Ranking" at bounding box center [278, 58] width 171 height 24
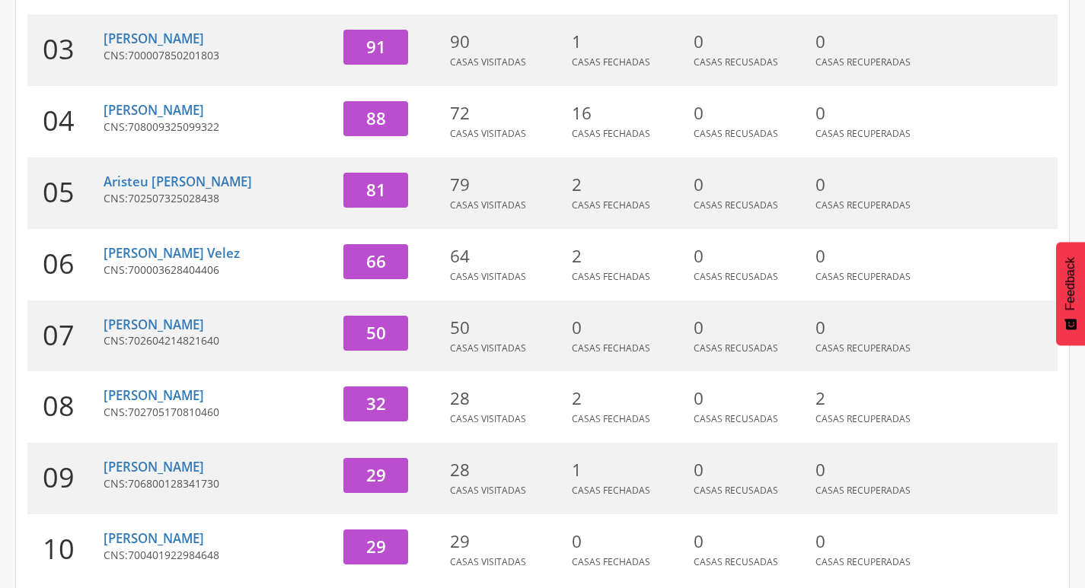
scroll to position [457, 0]
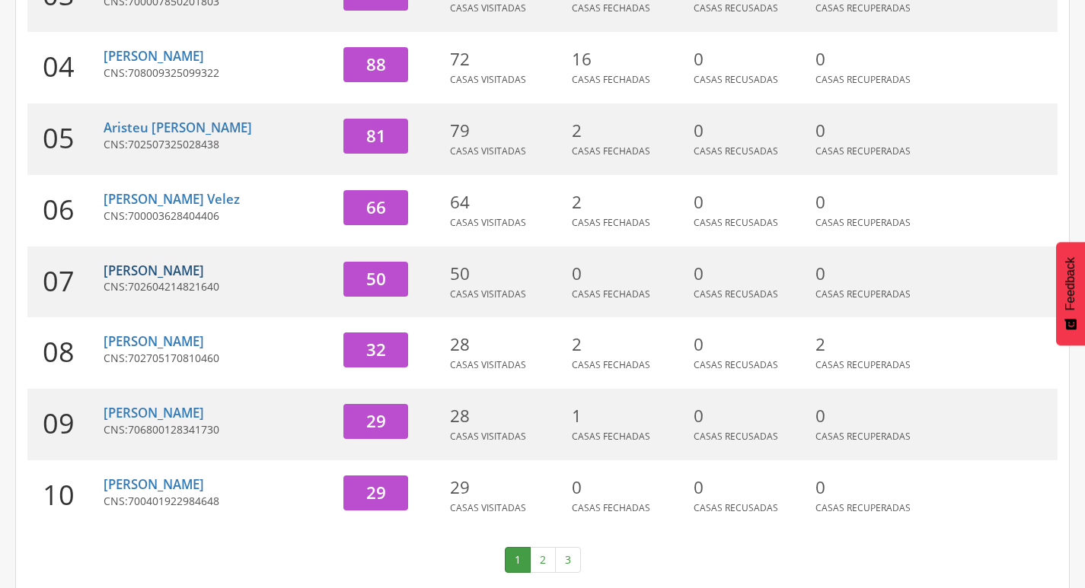
click at [204, 271] on link "[PERSON_NAME]" at bounding box center [154, 271] width 100 height 18
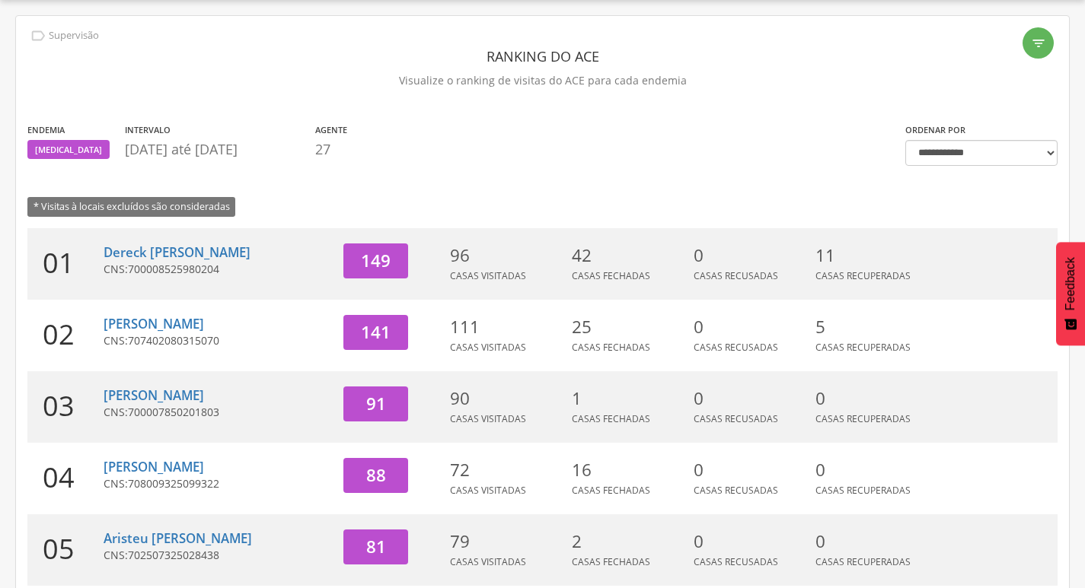
type input "**********"
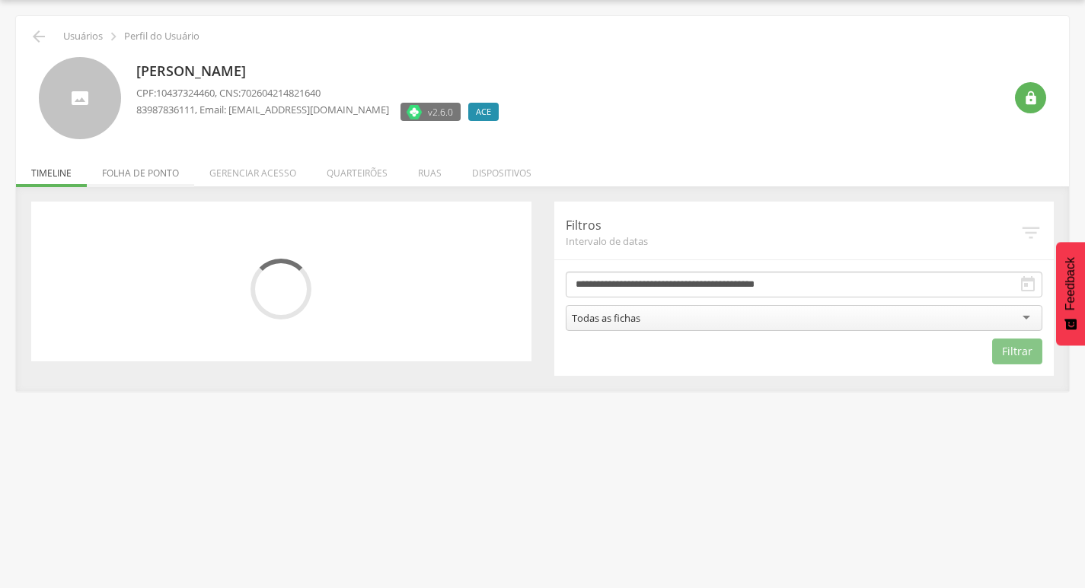
click at [161, 176] on li "Folha de ponto" at bounding box center [140, 169] width 107 height 36
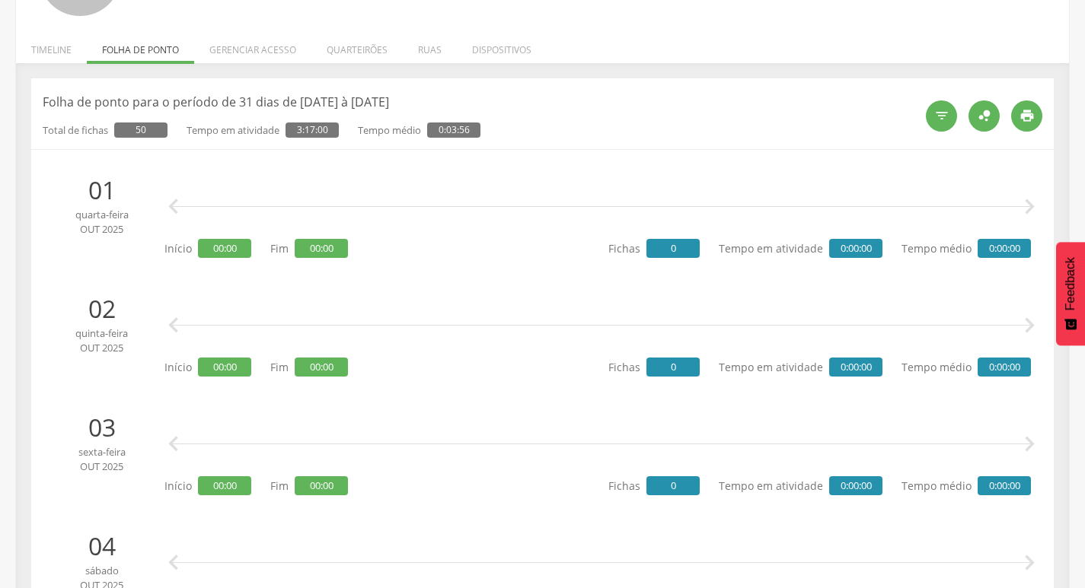
scroll to position [0, 0]
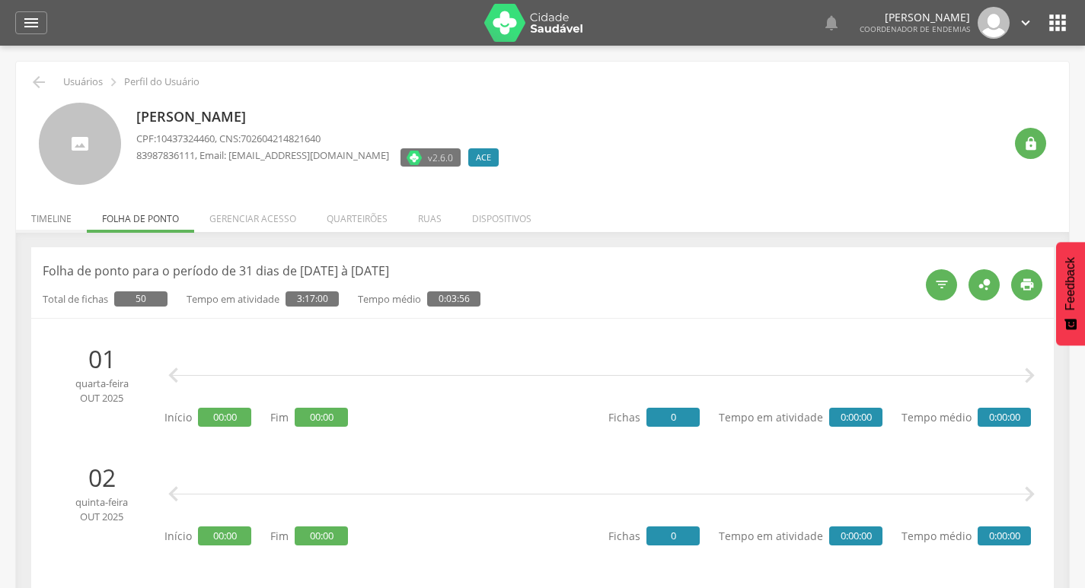
click at [48, 223] on li "Timeline" at bounding box center [51, 215] width 71 height 36
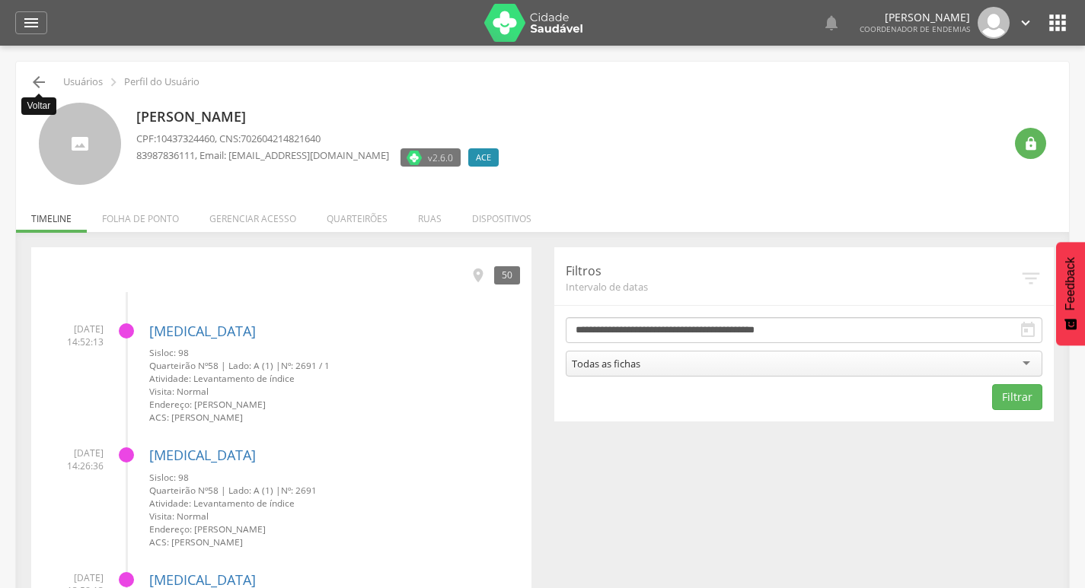
click at [36, 82] on icon "" at bounding box center [39, 82] width 18 height 18
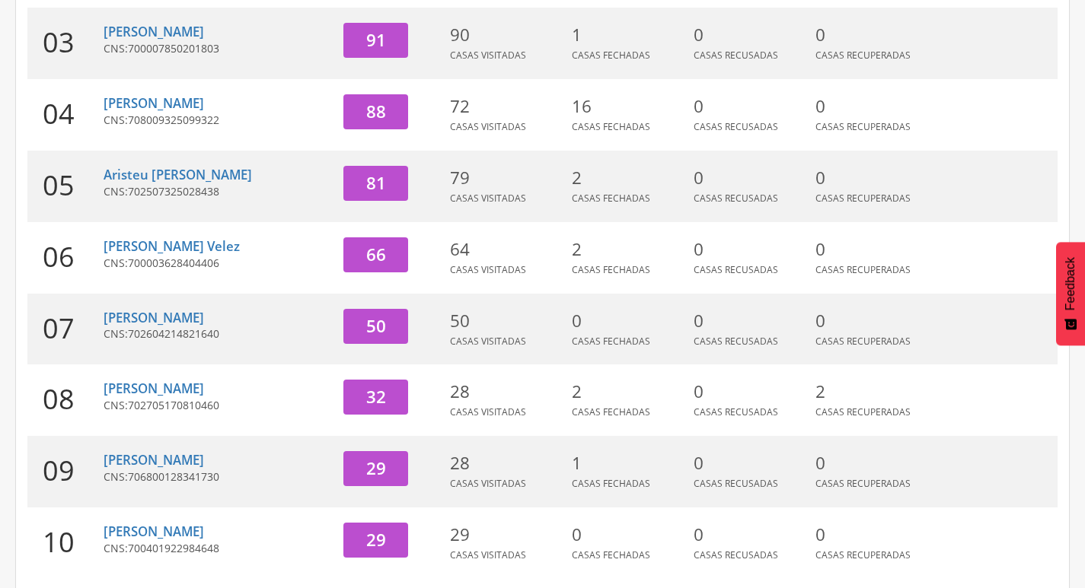
scroll to position [469, 0]
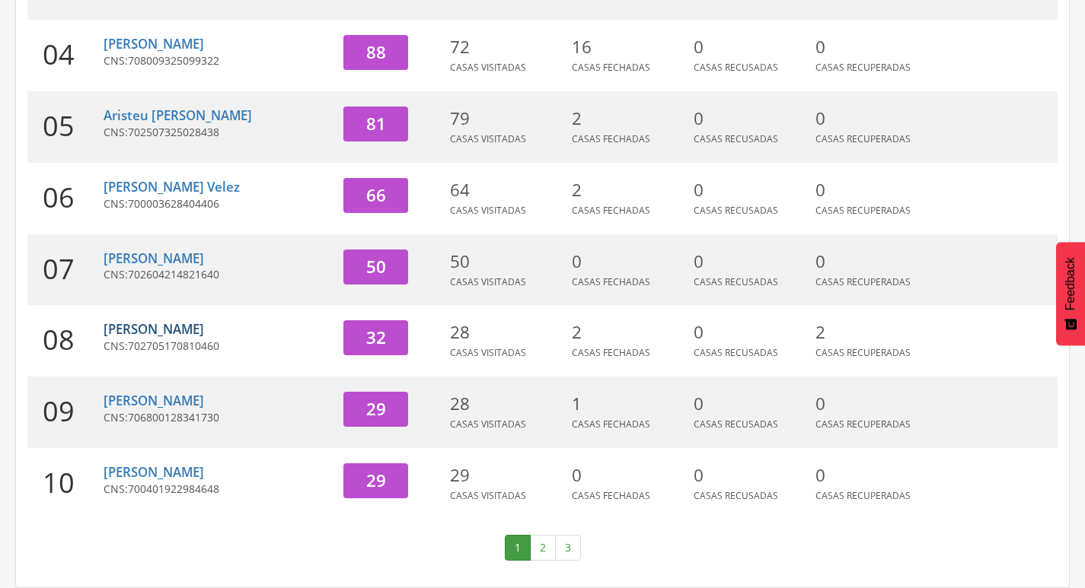
click at [155, 326] on link "[PERSON_NAME]" at bounding box center [154, 329] width 100 height 18
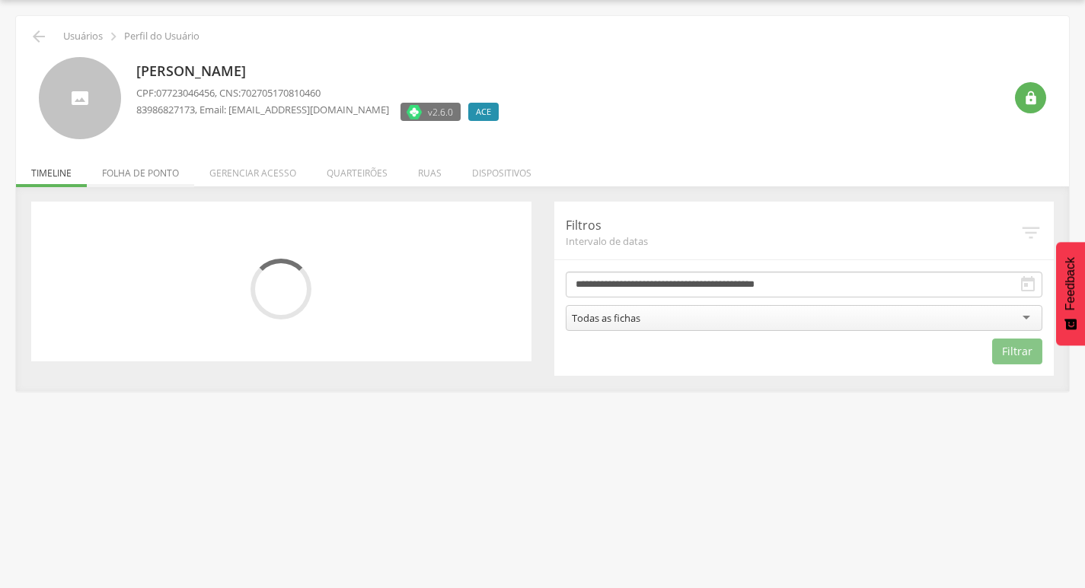
click at [148, 174] on li "Folha de ponto" at bounding box center [140, 169] width 107 height 36
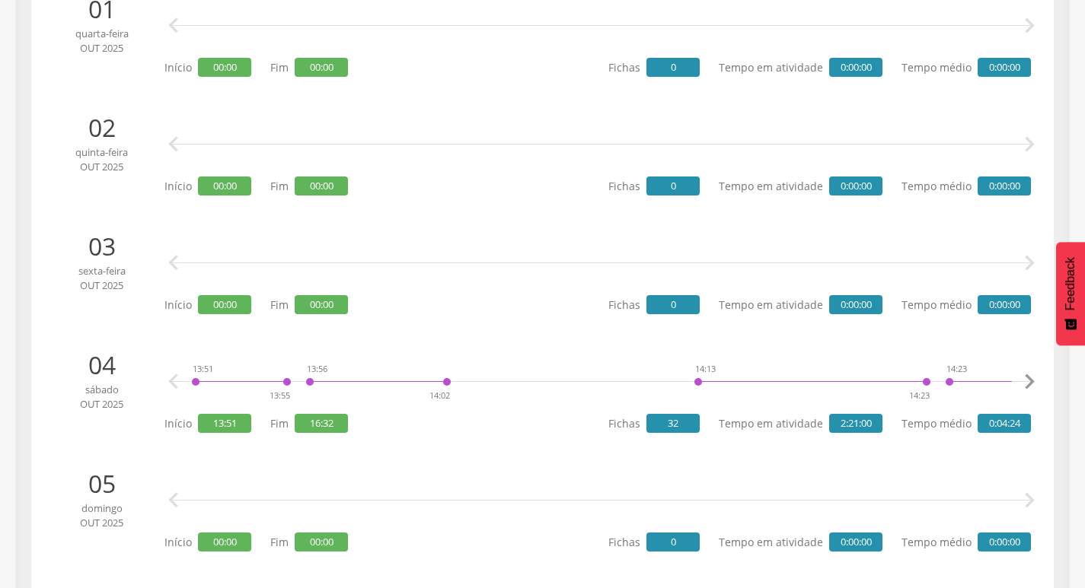
scroll to position [0, 0]
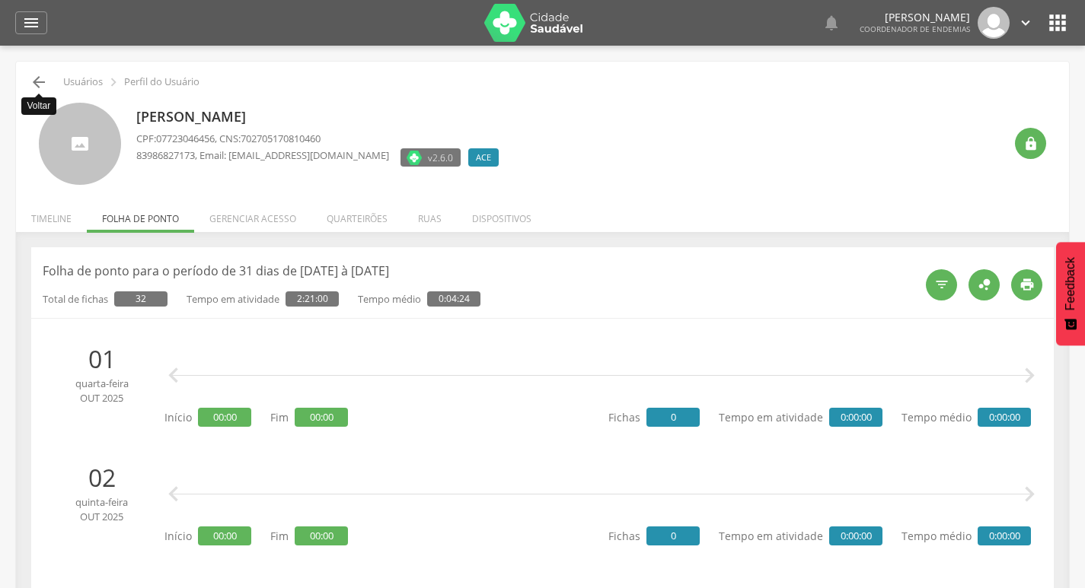
click at [43, 84] on icon "" at bounding box center [39, 82] width 18 height 18
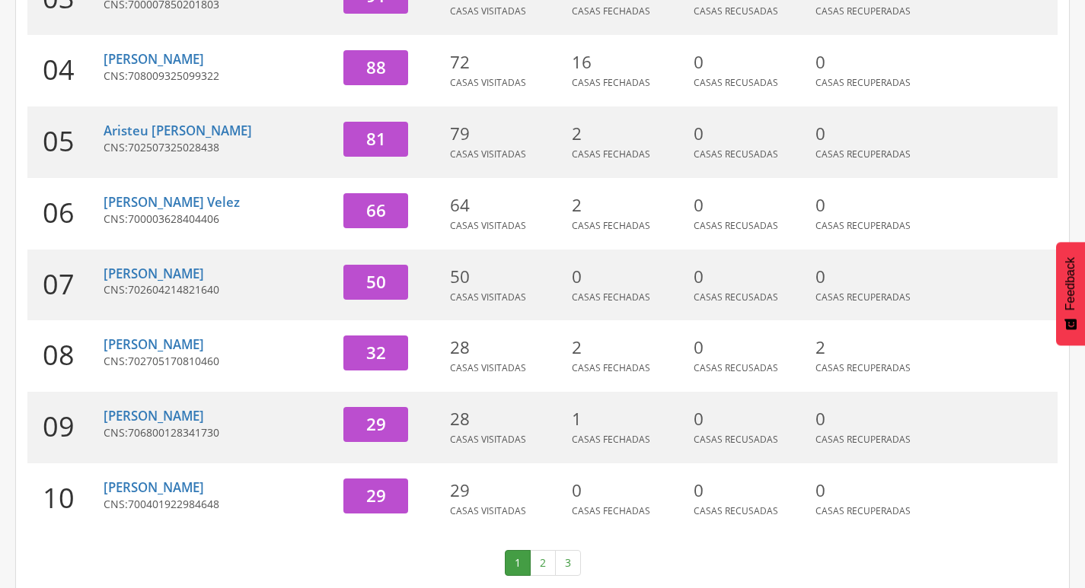
scroll to position [469, 0]
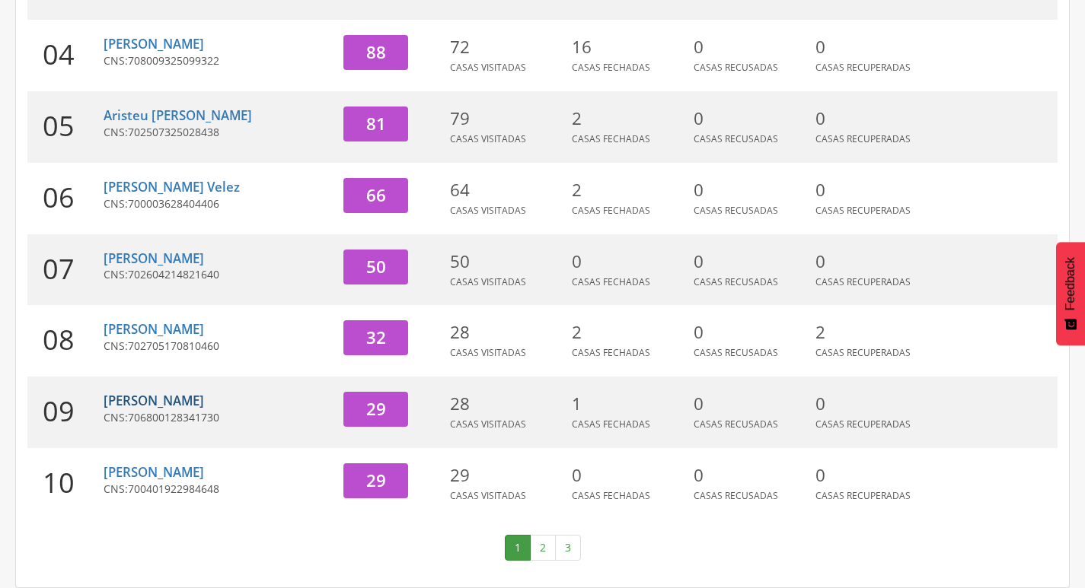
click at [204, 400] on link "[PERSON_NAME]" at bounding box center [154, 401] width 100 height 18
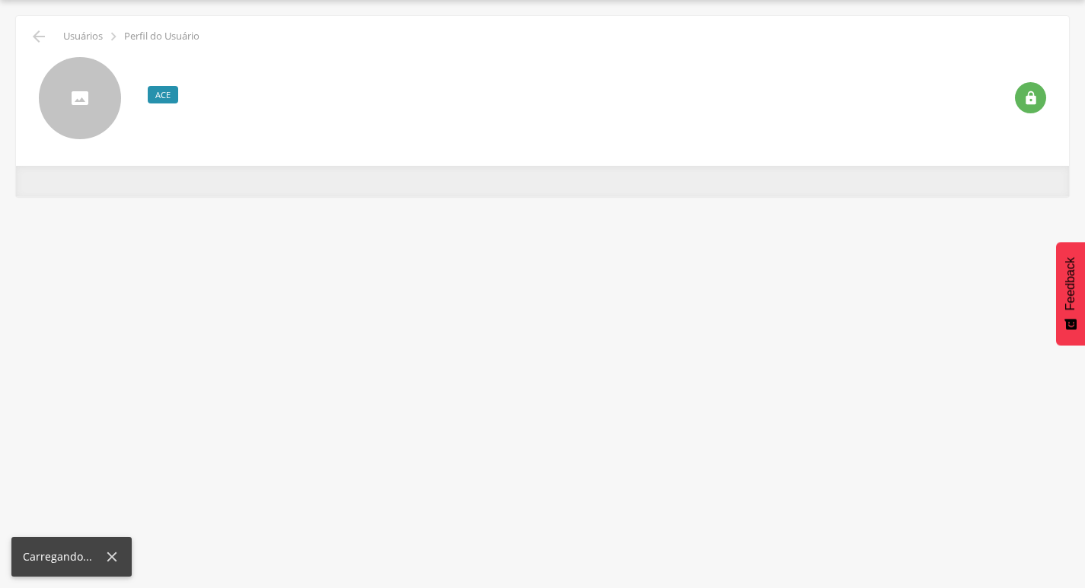
scroll to position [46, 0]
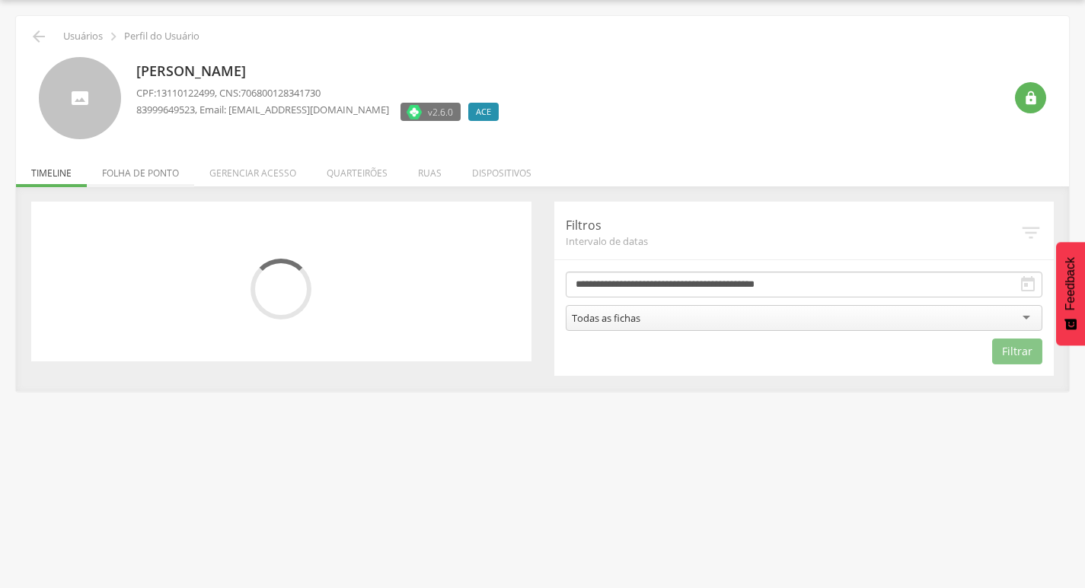
click at [153, 174] on li "Folha de ponto" at bounding box center [140, 169] width 107 height 36
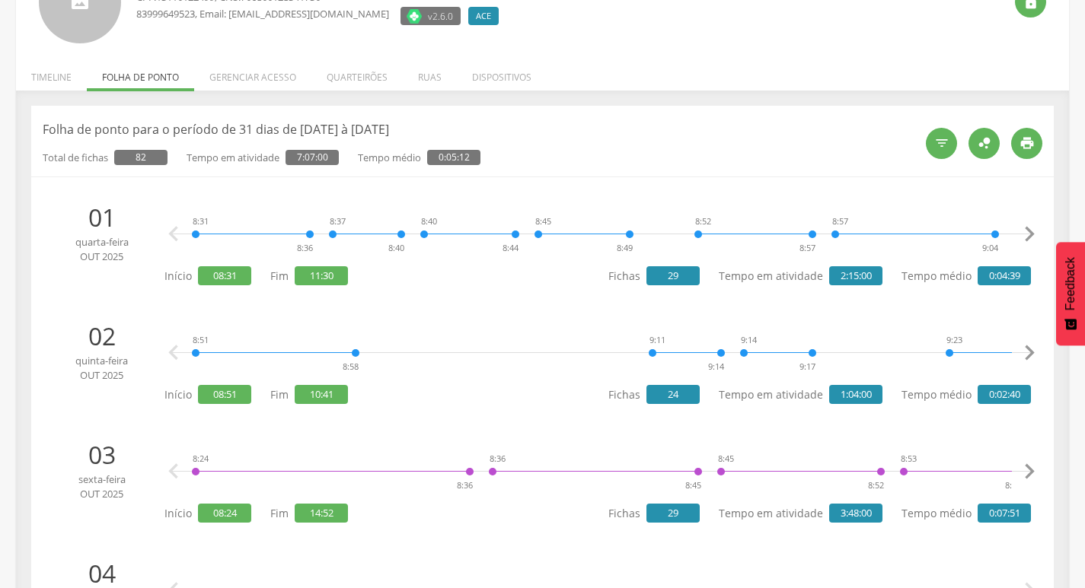
scroll to position [0, 0]
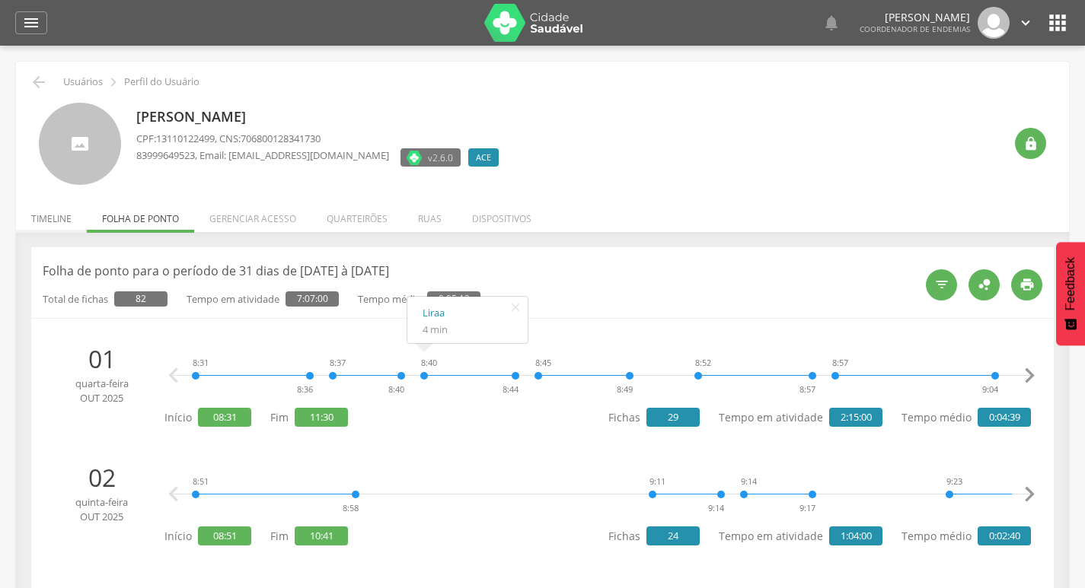
click at [38, 222] on li "Timeline" at bounding box center [51, 215] width 71 height 36
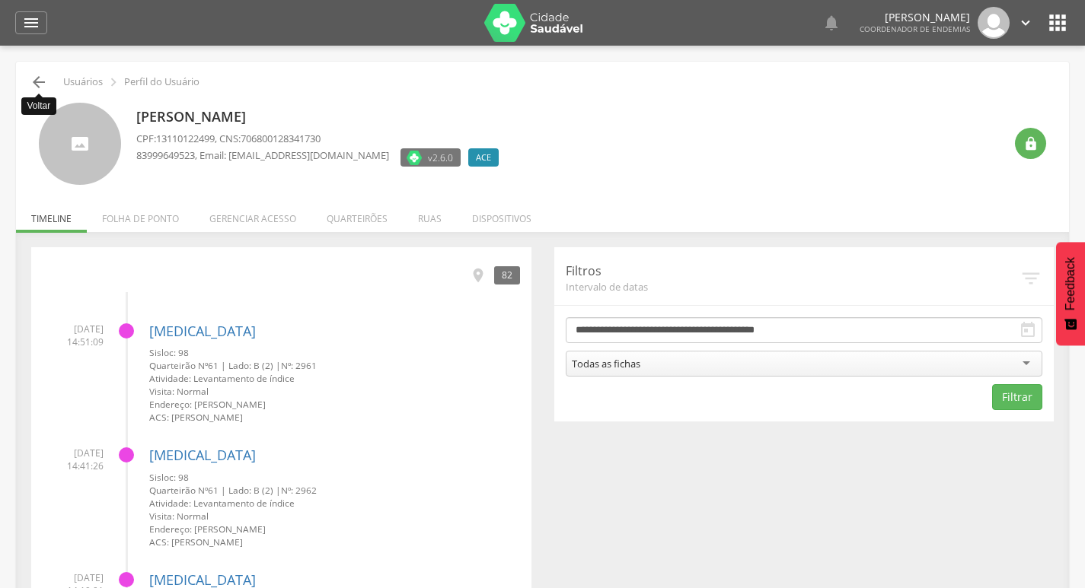
click at [45, 78] on icon "" at bounding box center [39, 82] width 18 height 18
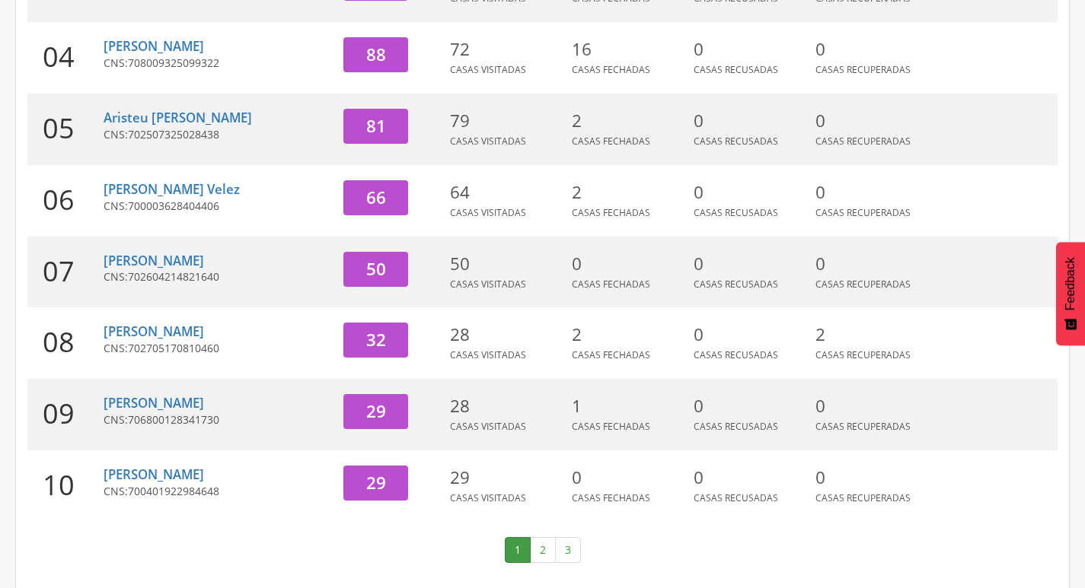
scroll to position [469, 0]
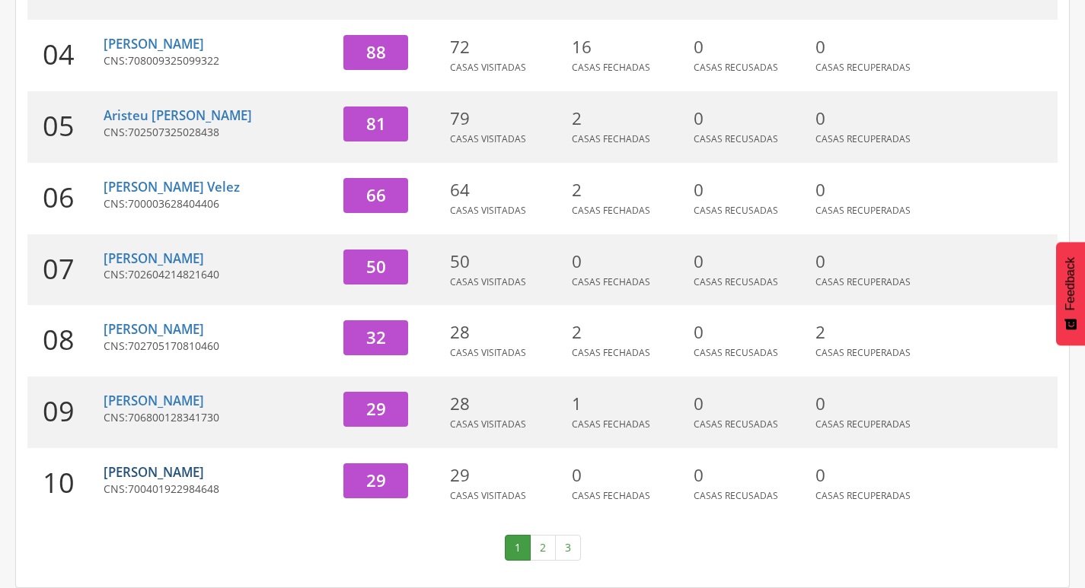
click at [200, 471] on link "[PERSON_NAME]" at bounding box center [154, 473] width 100 height 18
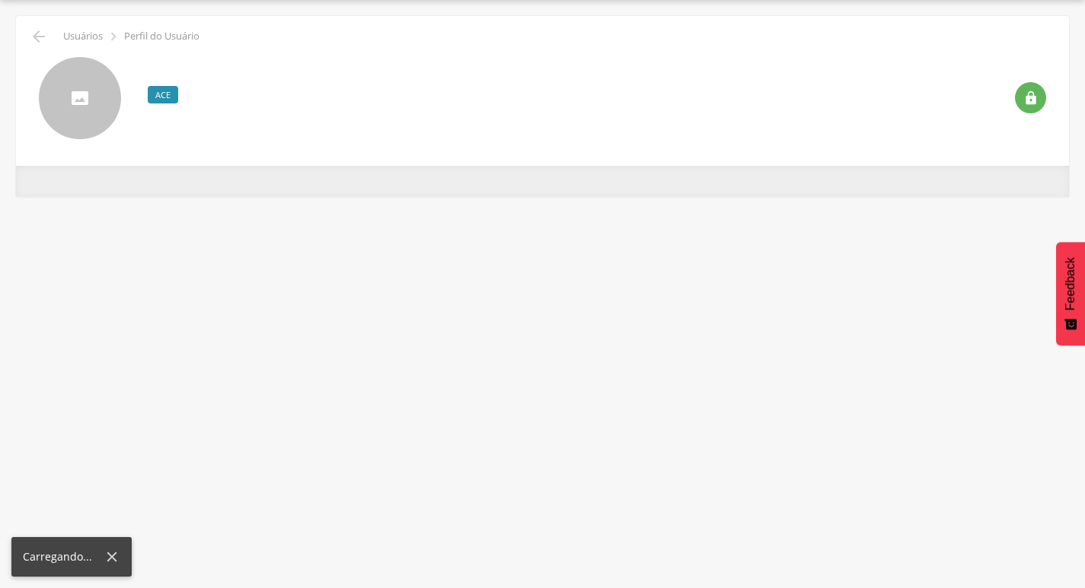
scroll to position [46, 0]
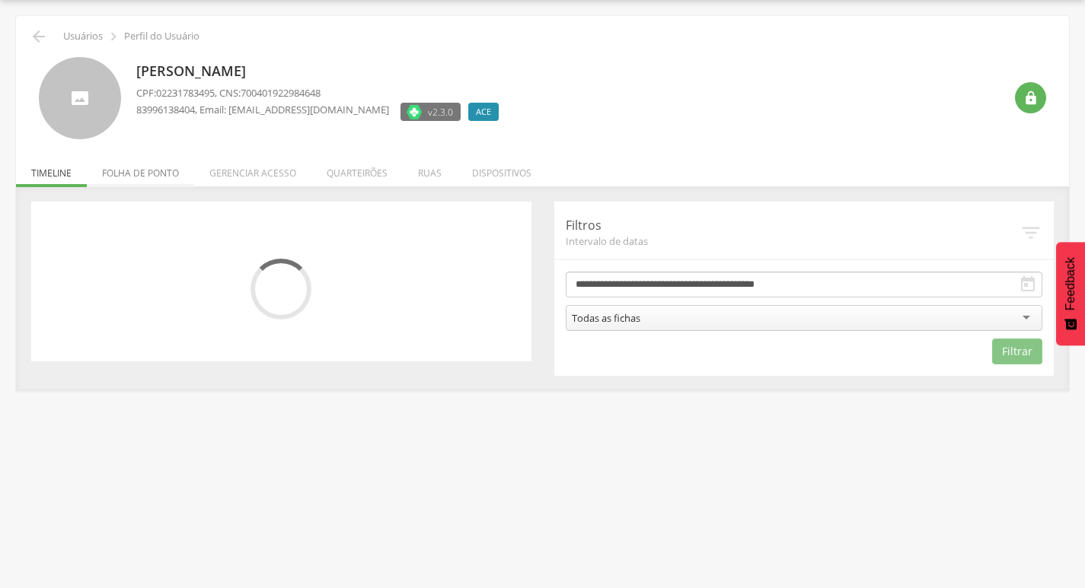
click at [150, 180] on li "Folha de ponto" at bounding box center [140, 169] width 107 height 36
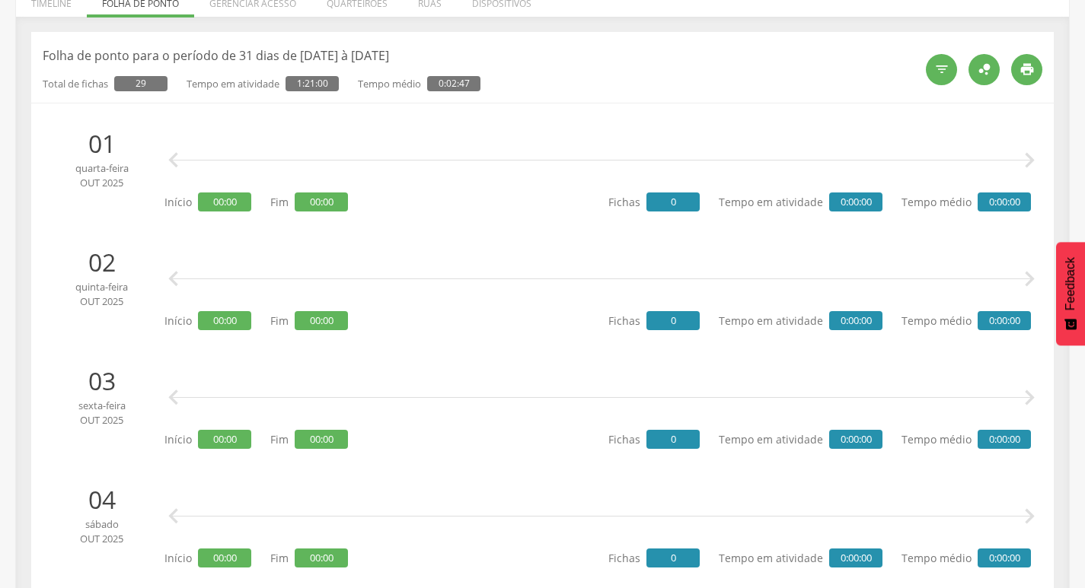
scroll to position [0, 0]
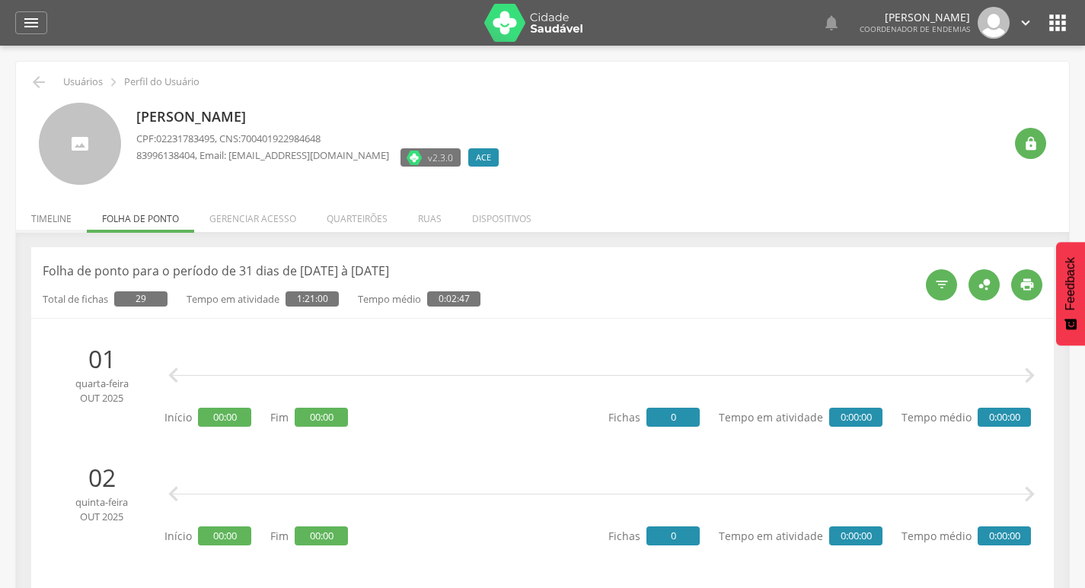
click at [53, 218] on li "Timeline" at bounding box center [51, 215] width 71 height 36
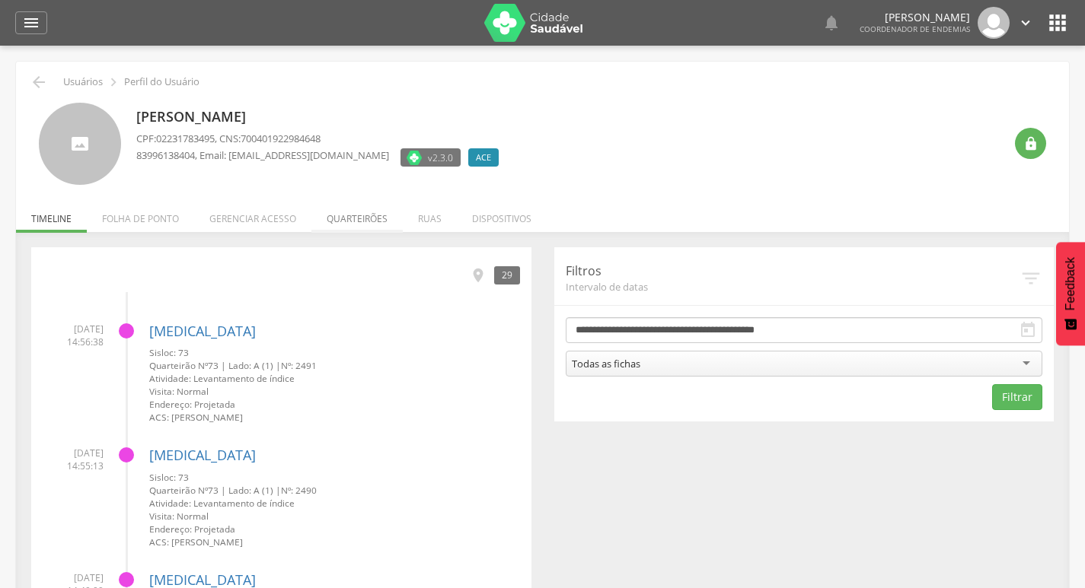
click at [362, 220] on li "Quarteirões" at bounding box center [356, 215] width 91 height 36
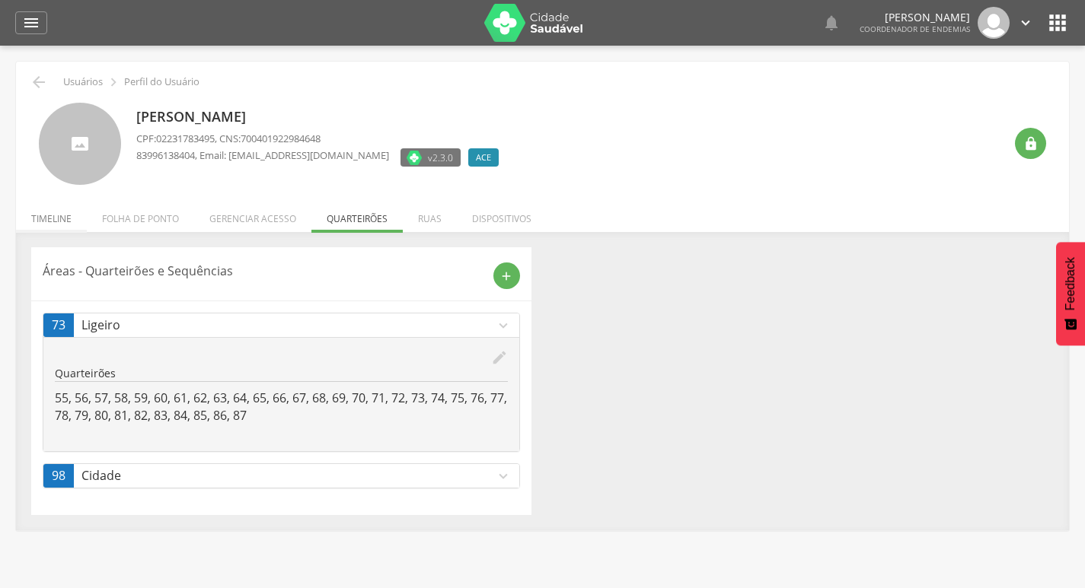
click at [37, 215] on li "Timeline" at bounding box center [51, 215] width 71 height 36
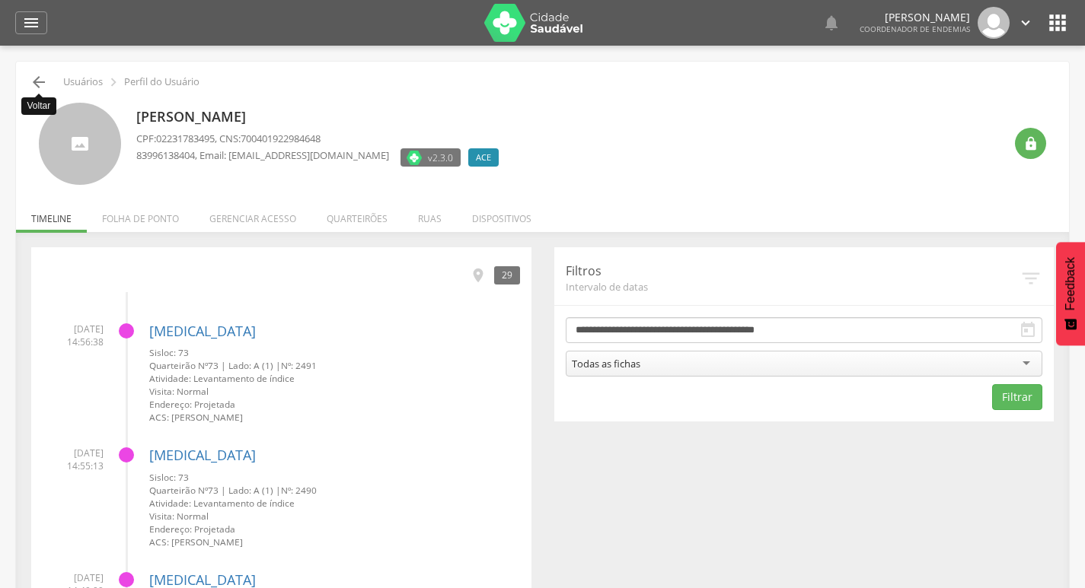
click at [46, 84] on icon "" at bounding box center [39, 82] width 18 height 18
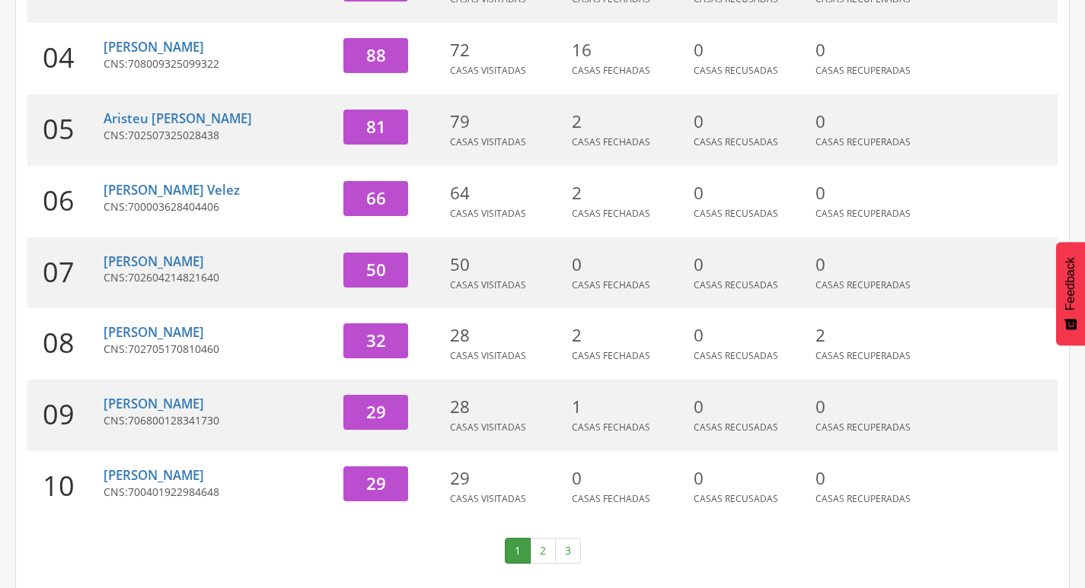
scroll to position [469, 0]
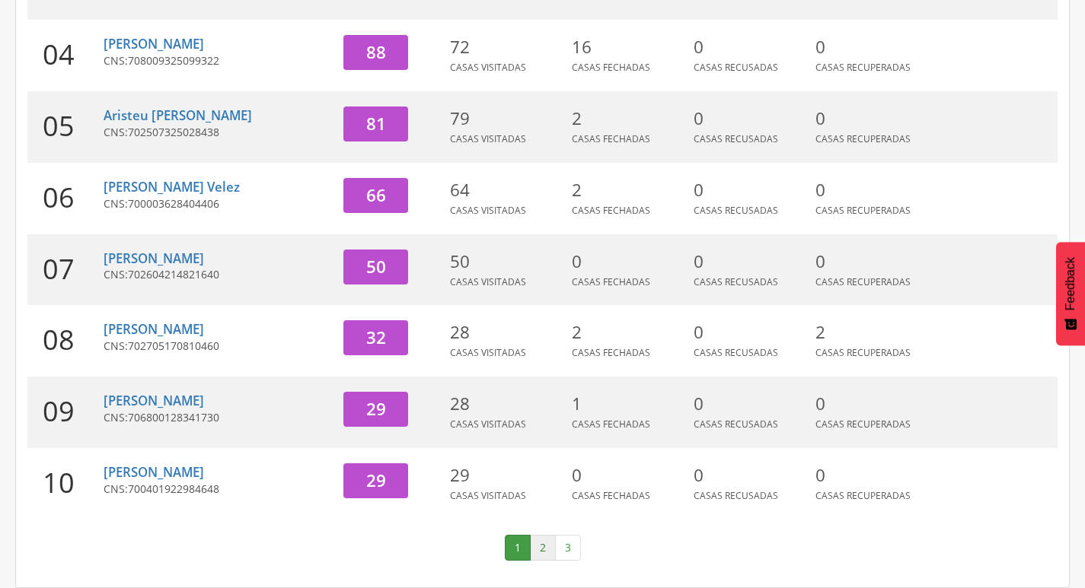
click at [540, 543] on link "2" at bounding box center [543, 548] width 26 height 26
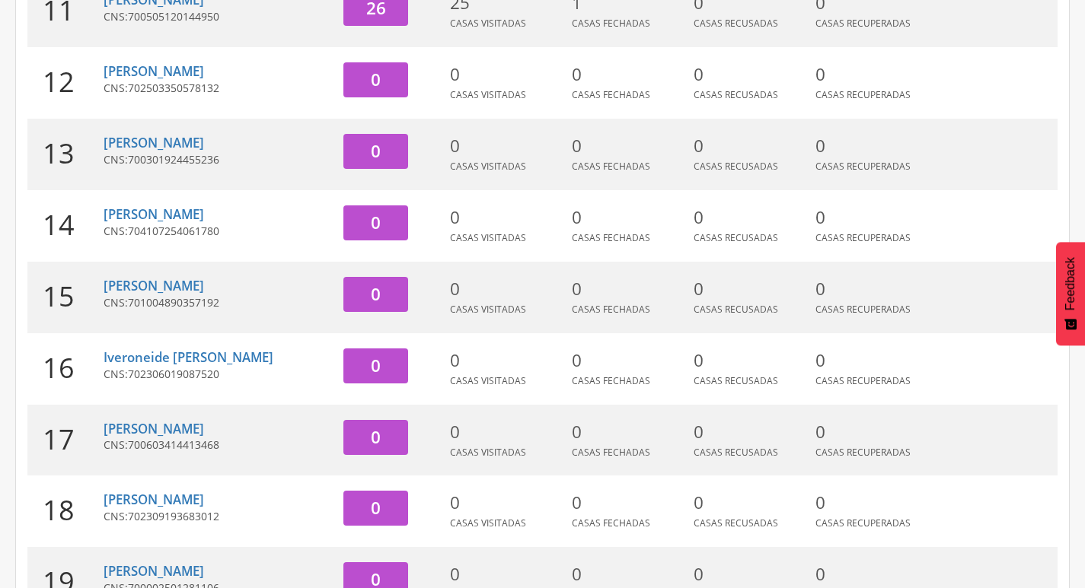
scroll to position [88, 0]
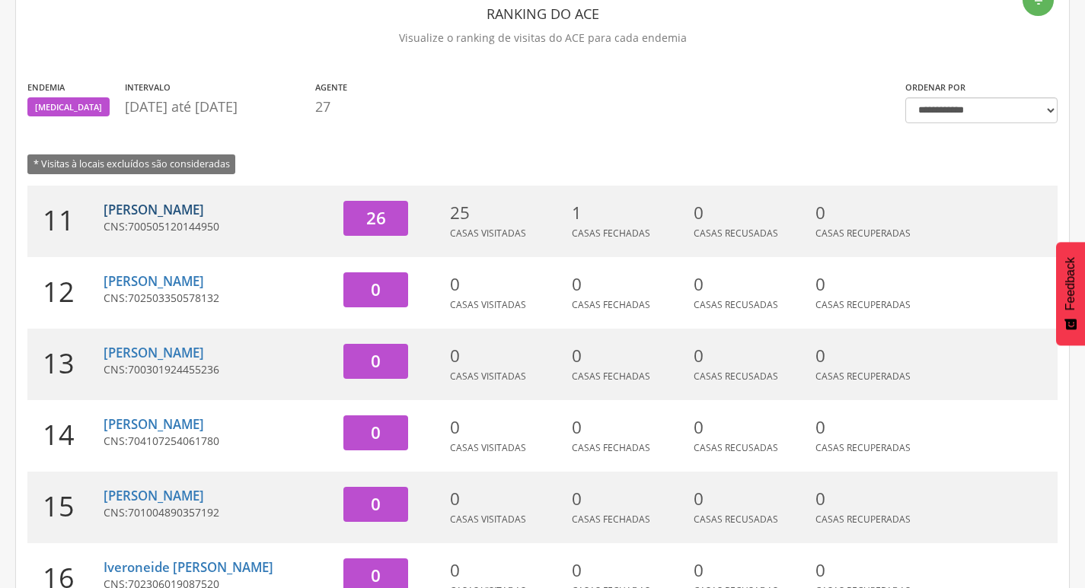
click at [191, 215] on link "[PERSON_NAME]" at bounding box center [154, 210] width 100 height 18
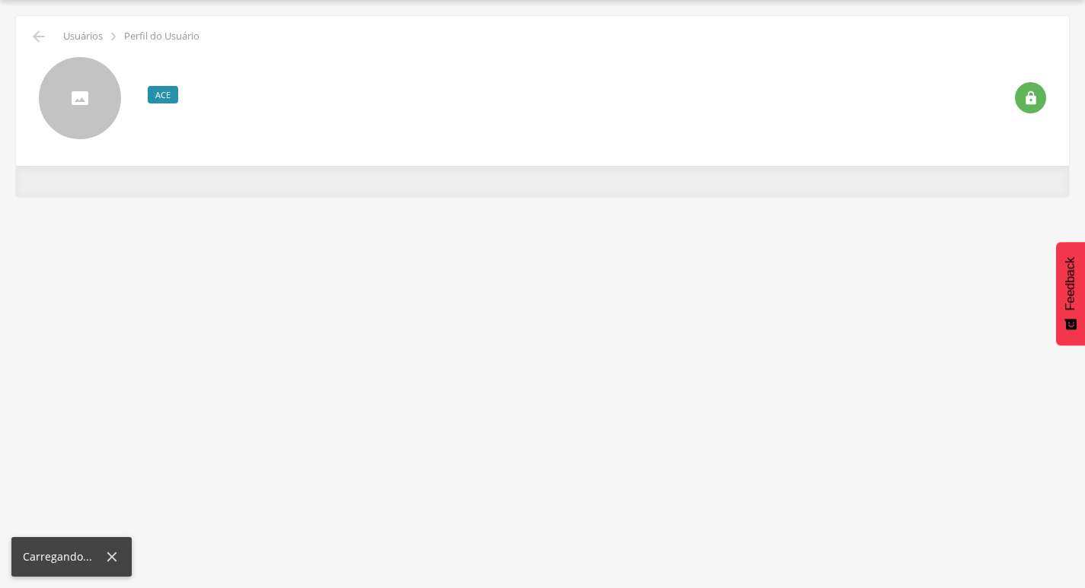
scroll to position [46, 0]
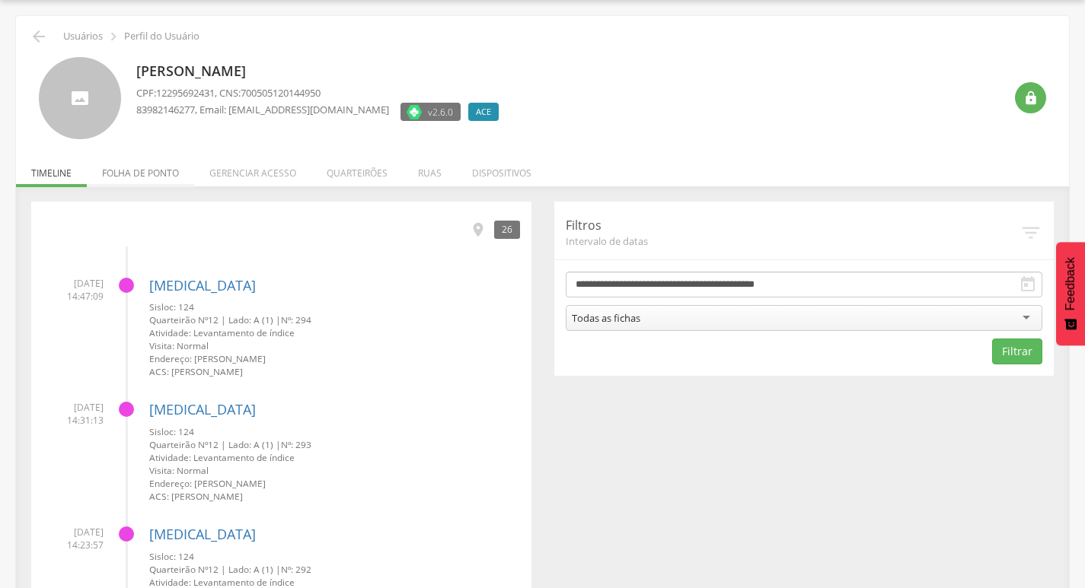
click at [131, 173] on li "Folha de ponto" at bounding box center [140, 169] width 107 height 36
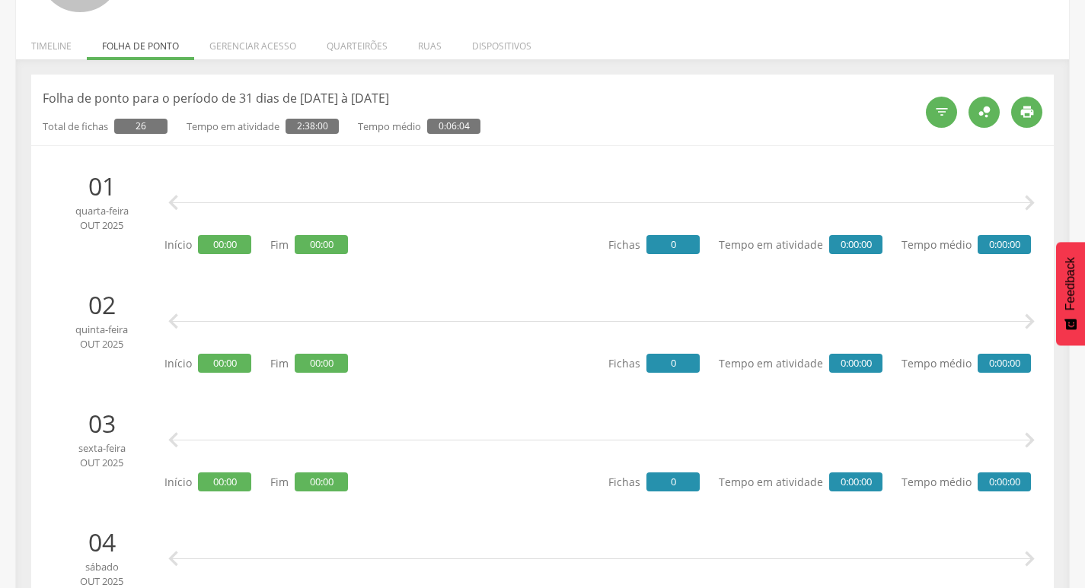
scroll to position [0, 0]
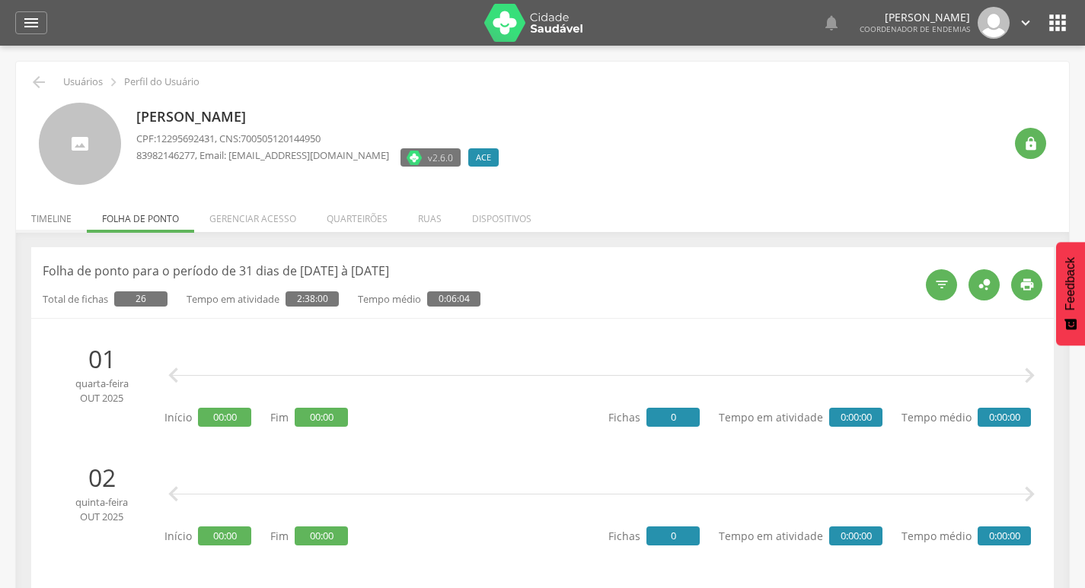
click at [53, 218] on li "Timeline" at bounding box center [51, 215] width 71 height 36
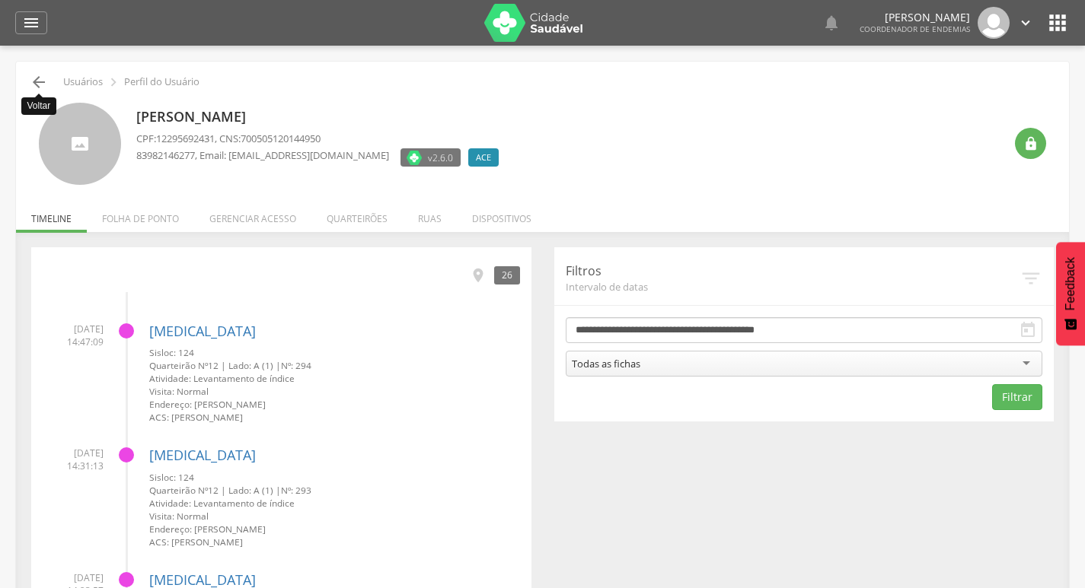
click at [42, 82] on icon "" at bounding box center [39, 82] width 18 height 18
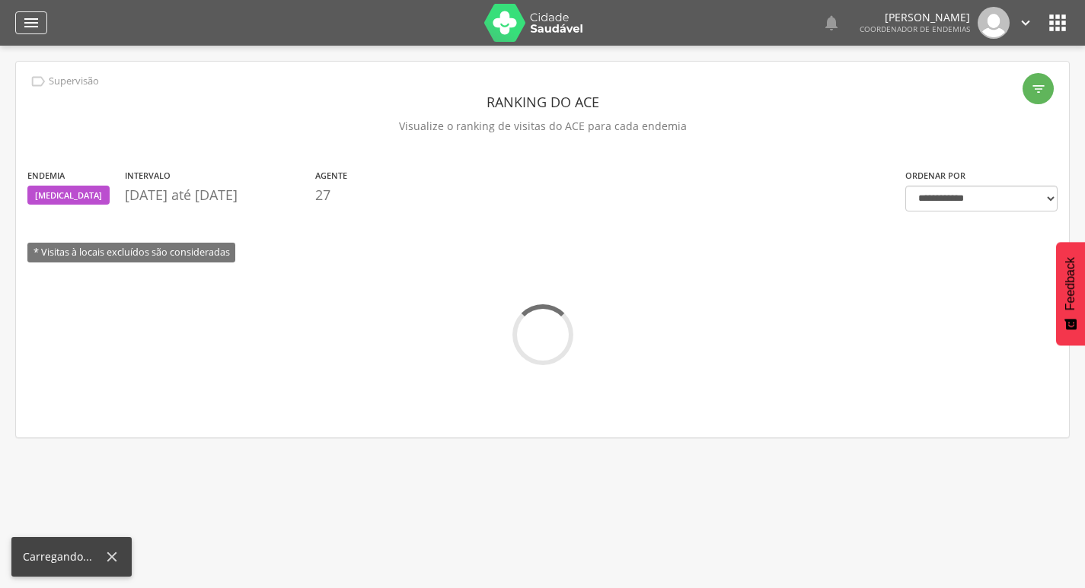
click at [30, 14] on icon "" at bounding box center [31, 23] width 18 height 18
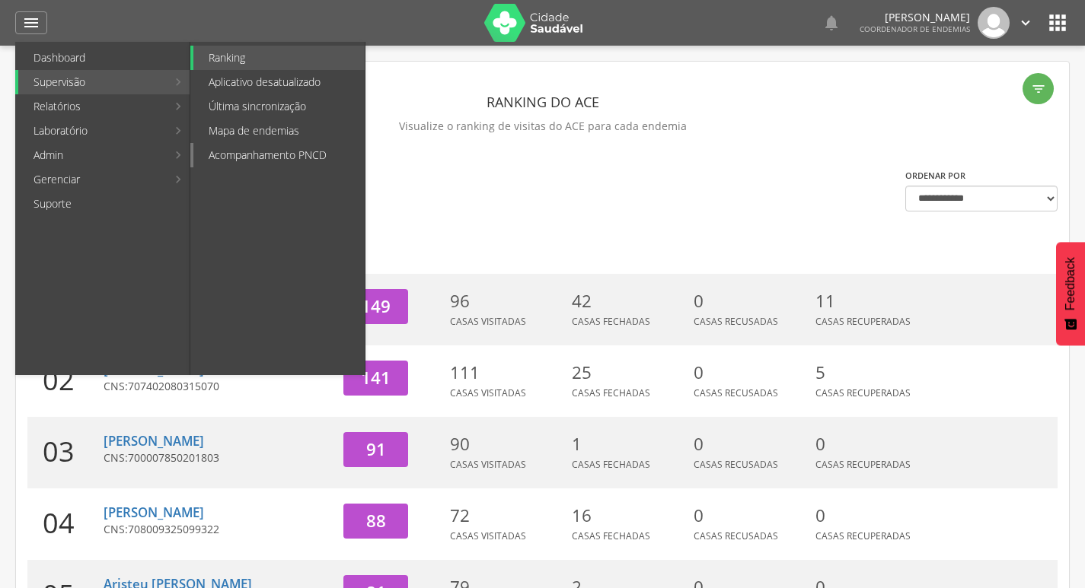
click at [253, 154] on link "Acompanhamento PNCD" at bounding box center [278, 155] width 171 height 24
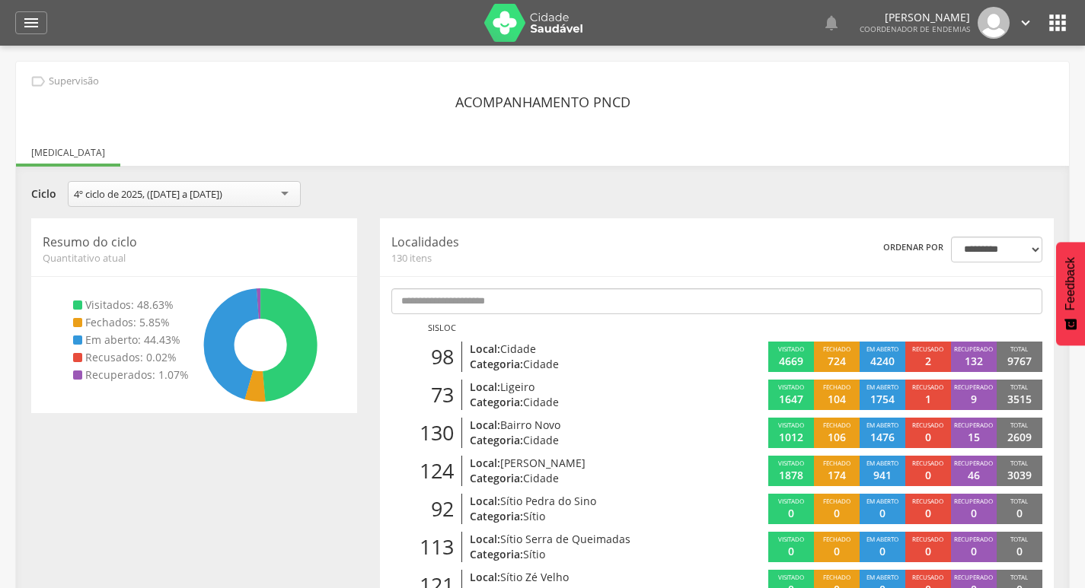
click at [1024, 25] on icon "" at bounding box center [1025, 22] width 17 height 17
click at [943, 90] on link "Sair" at bounding box center [973, 87] width 120 height 19
